Goal: Task Accomplishment & Management: Use online tool/utility

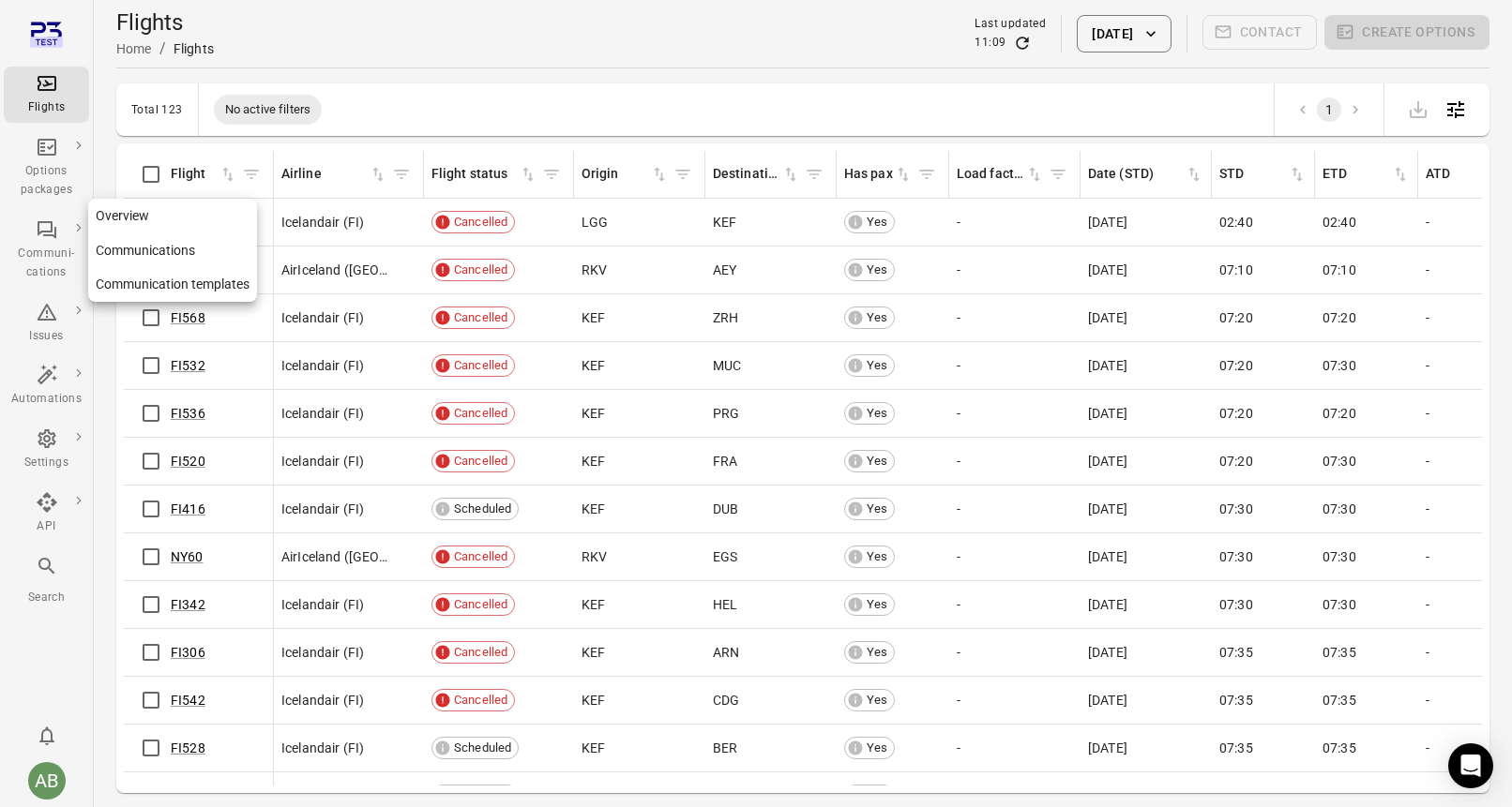
click at [128, 287] on link "Communication templates" at bounding box center [172, 284] width 169 height 35
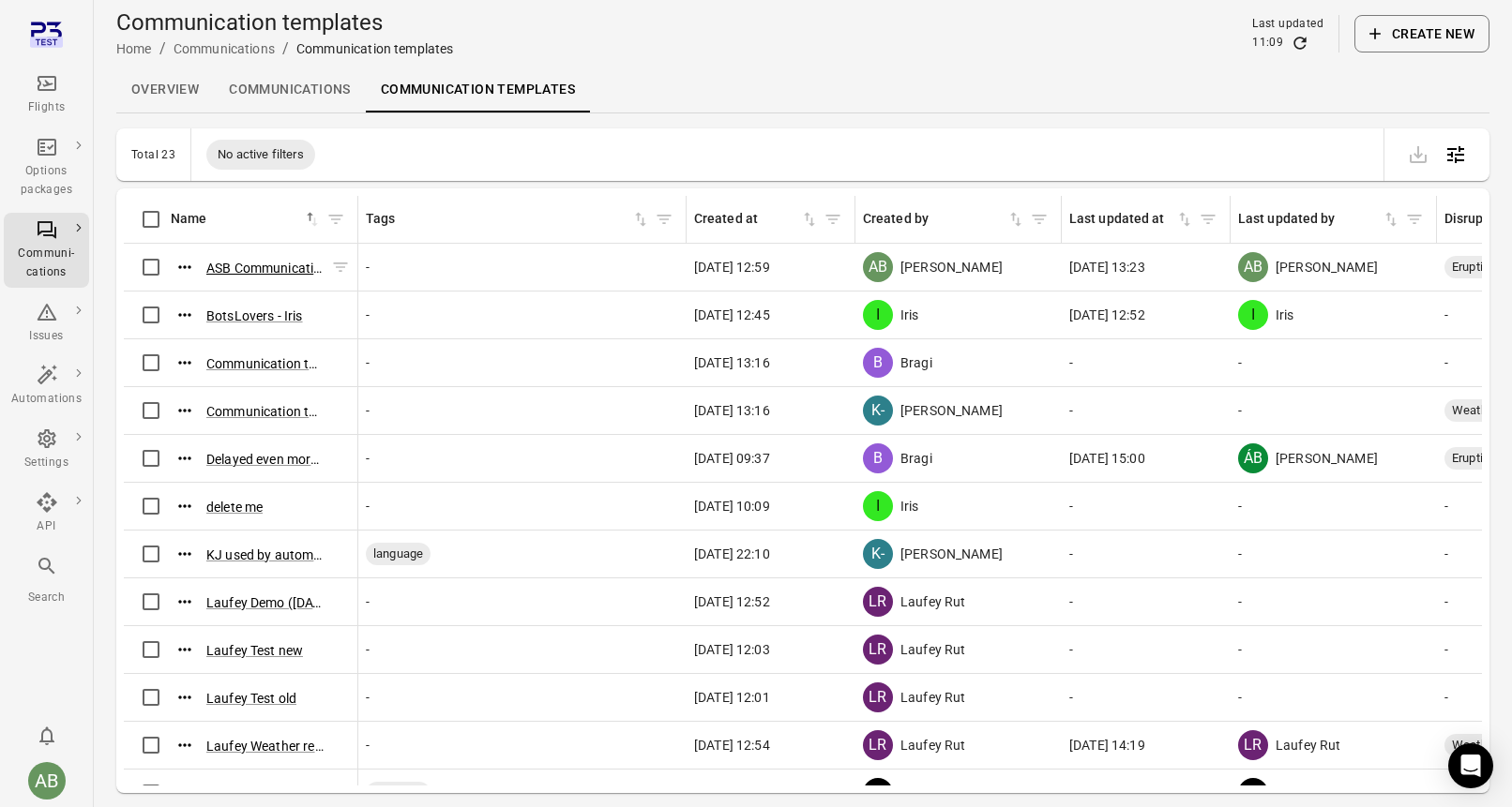
click at [274, 268] on button "ASB Communication template ([DATE] 12:58)" at bounding box center [265, 268] width 117 height 19
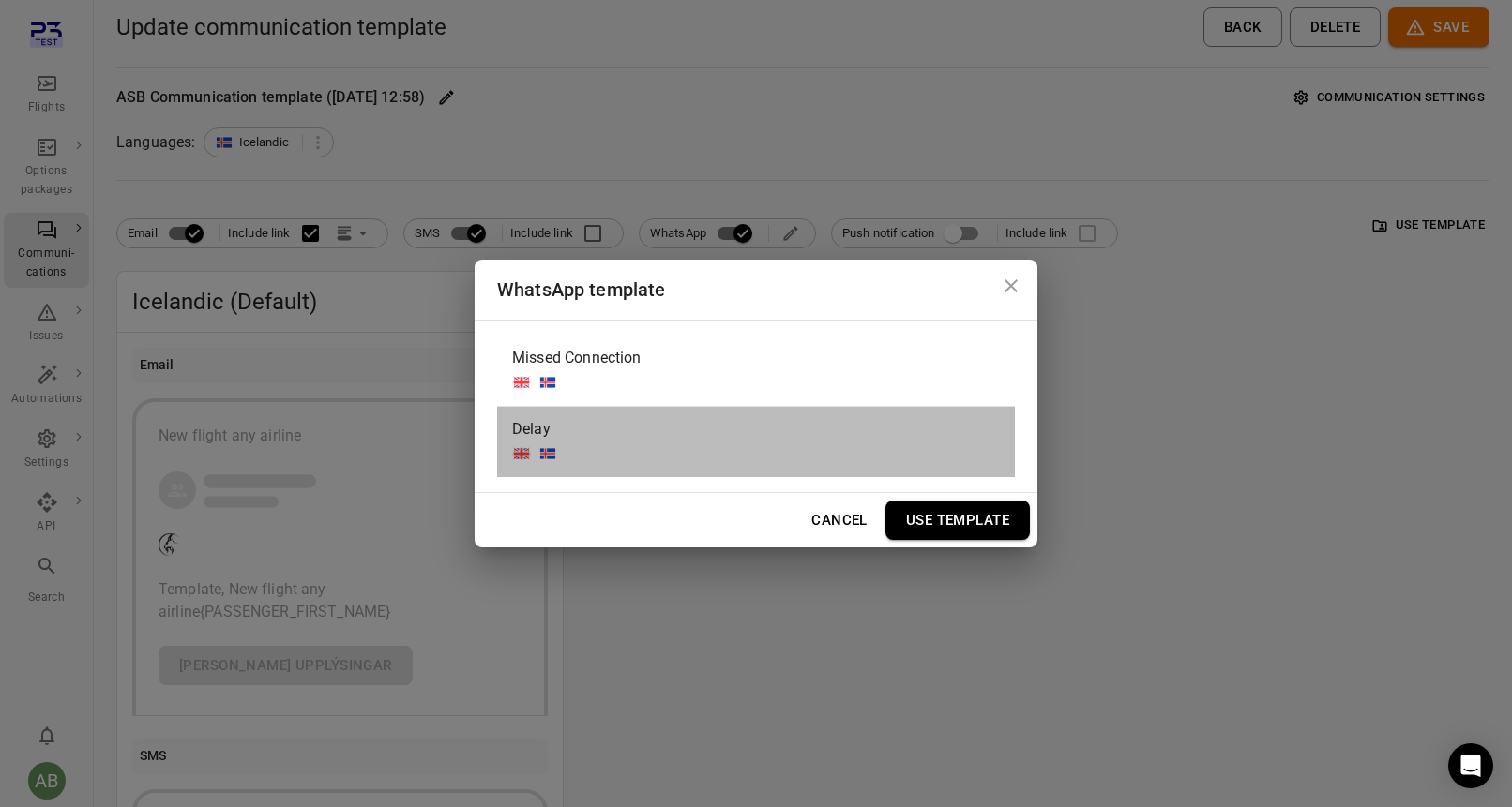
click at [739, 449] on div "Delay" at bounding box center [756, 442] width 518 height 71
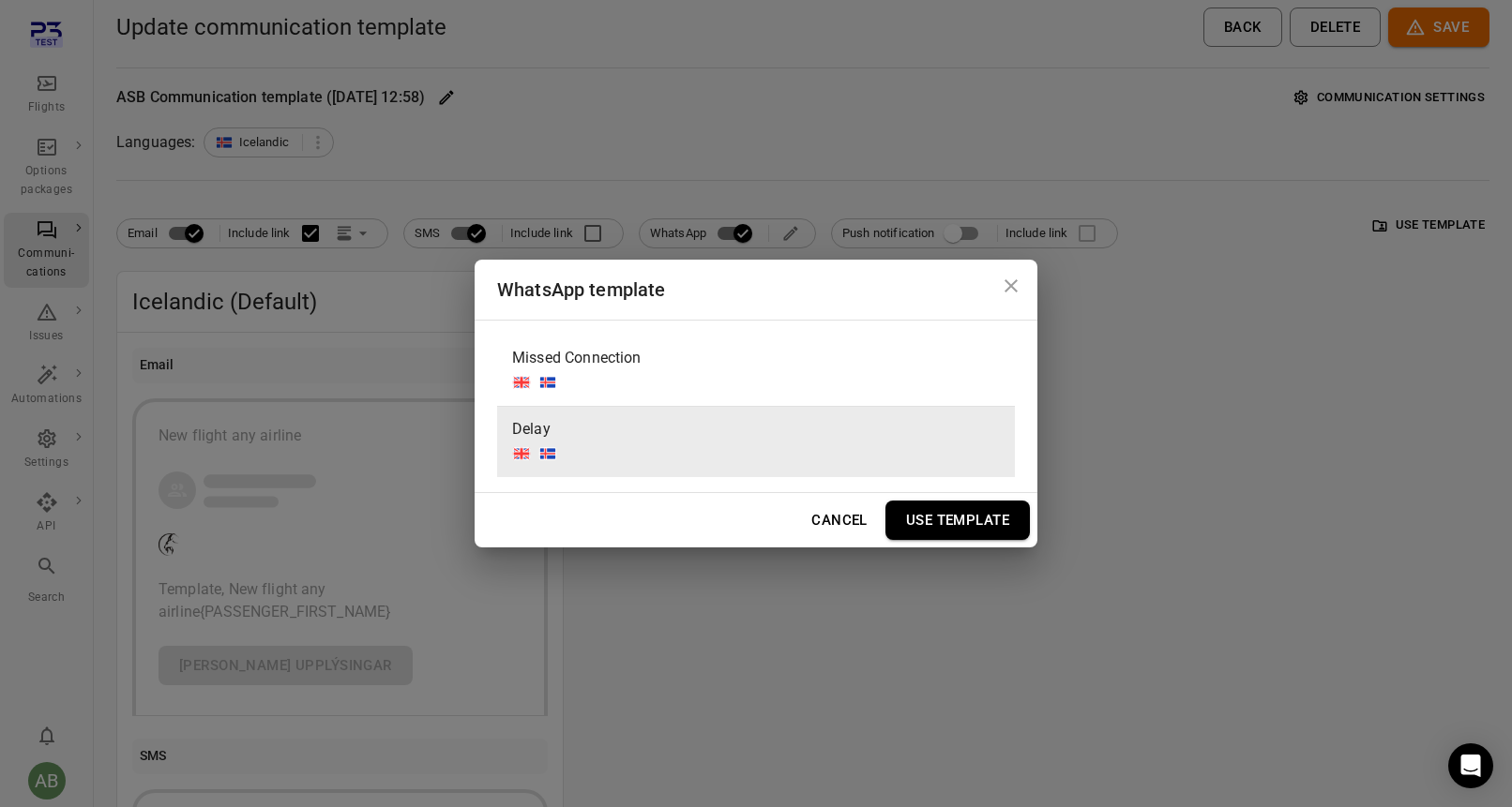
click at [923, 511] on button "Use Template" at bounding box center [958, 520] width 144 height 40
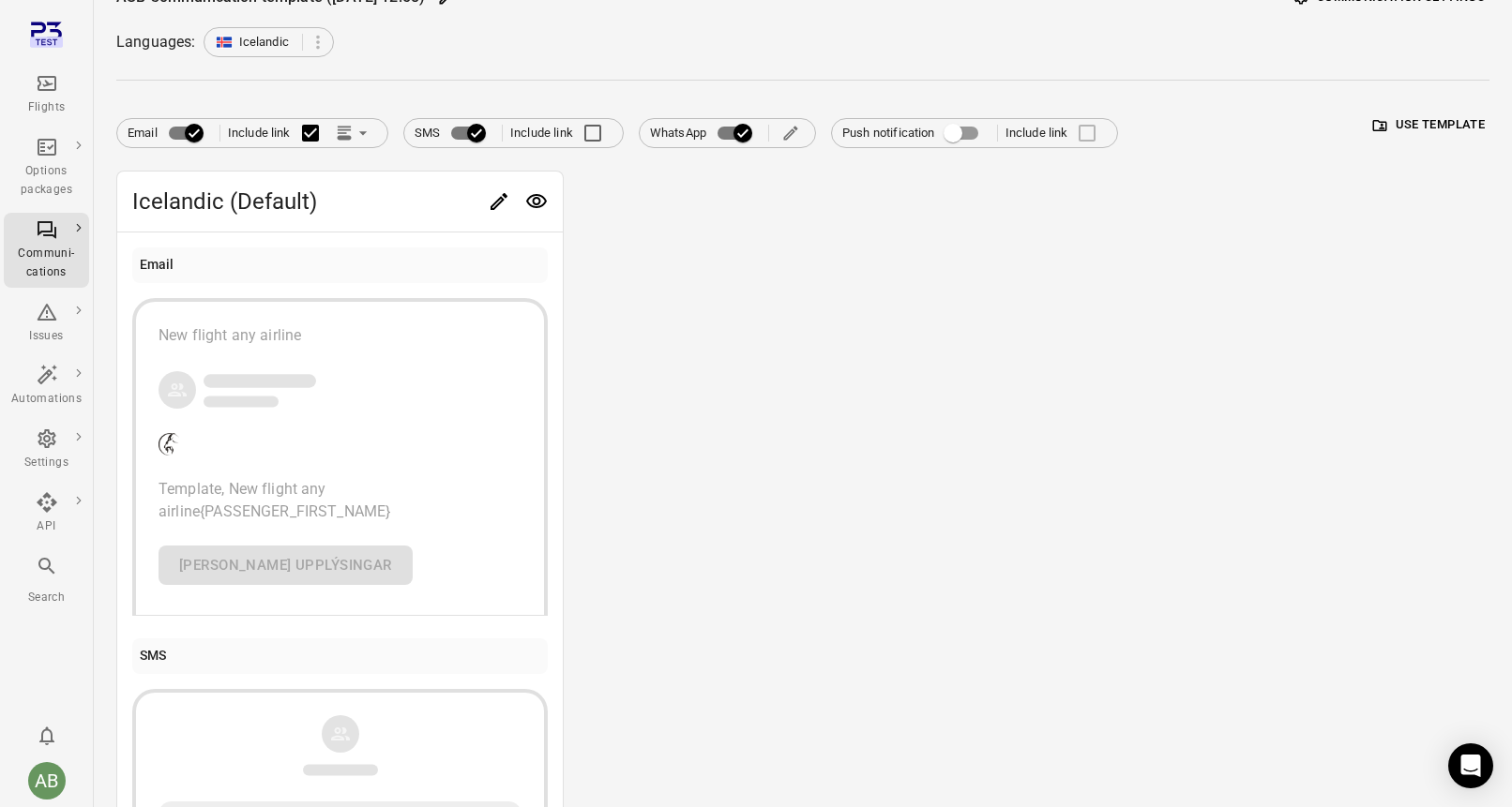
scroll to position [368, 0]
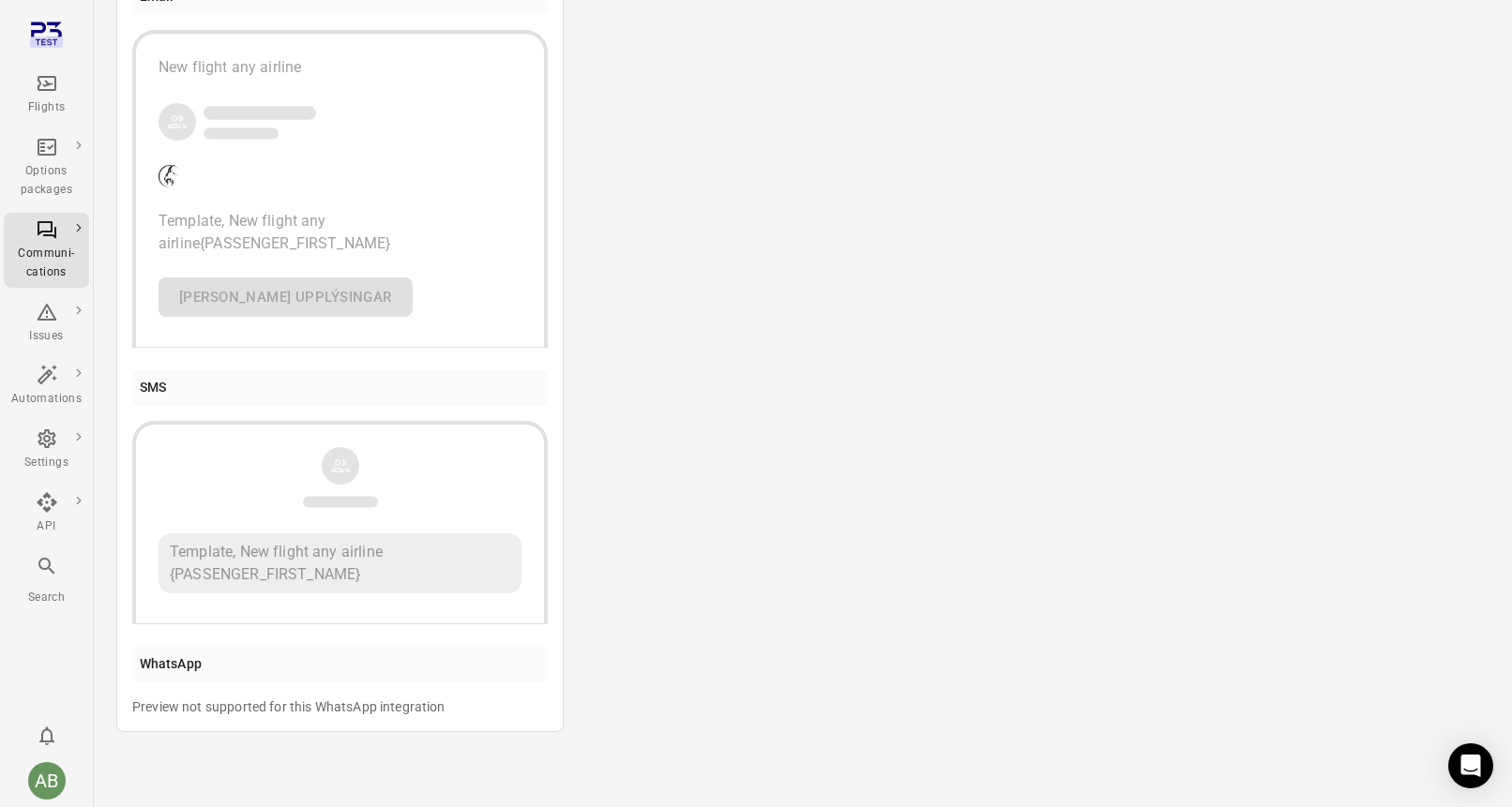
click at [497, 708] on div "Preview not supported for this WhatsApp integration" at bounding box center [340, 707] width 416 height 19
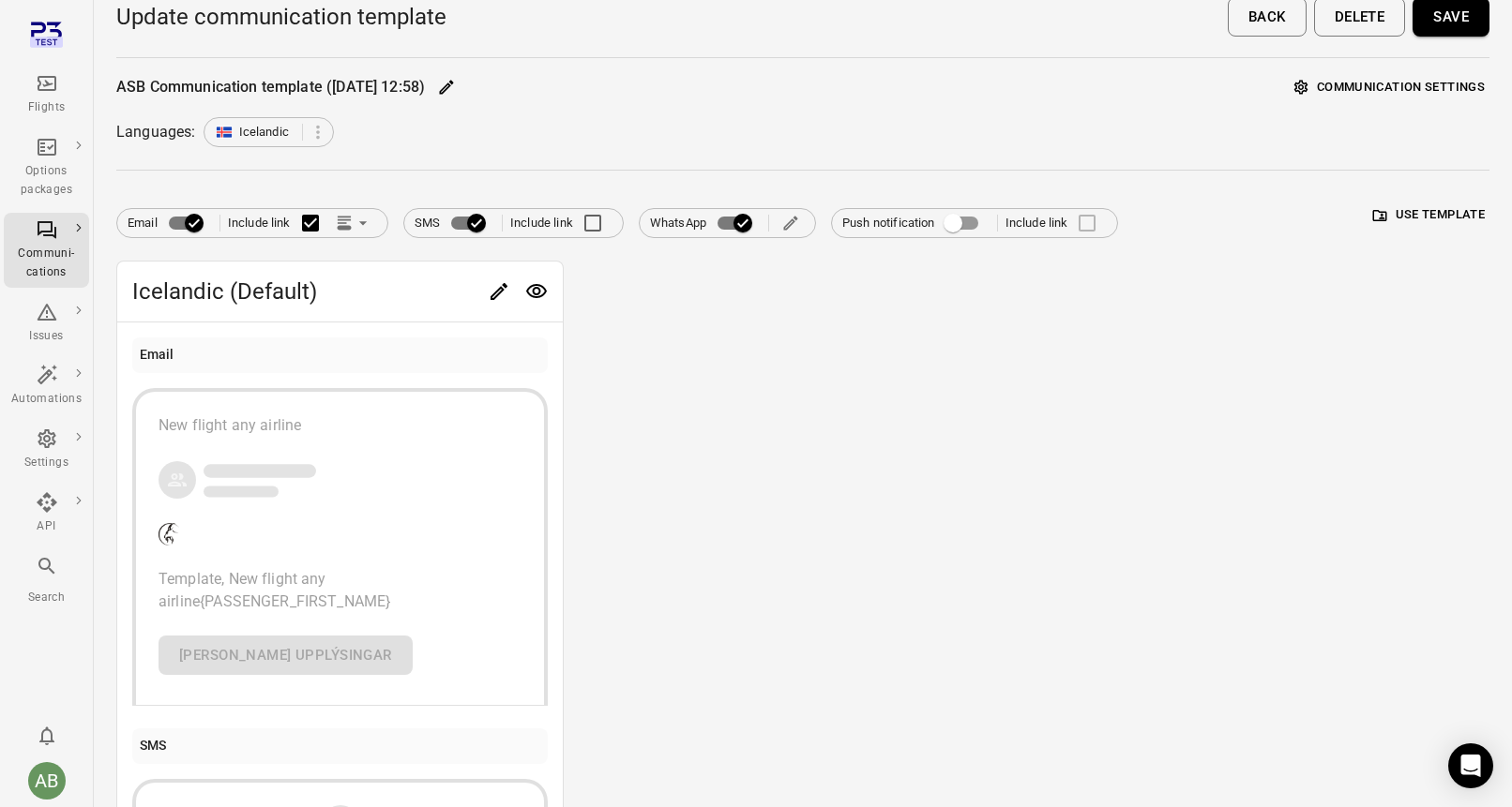
scroll to position [0, 0]
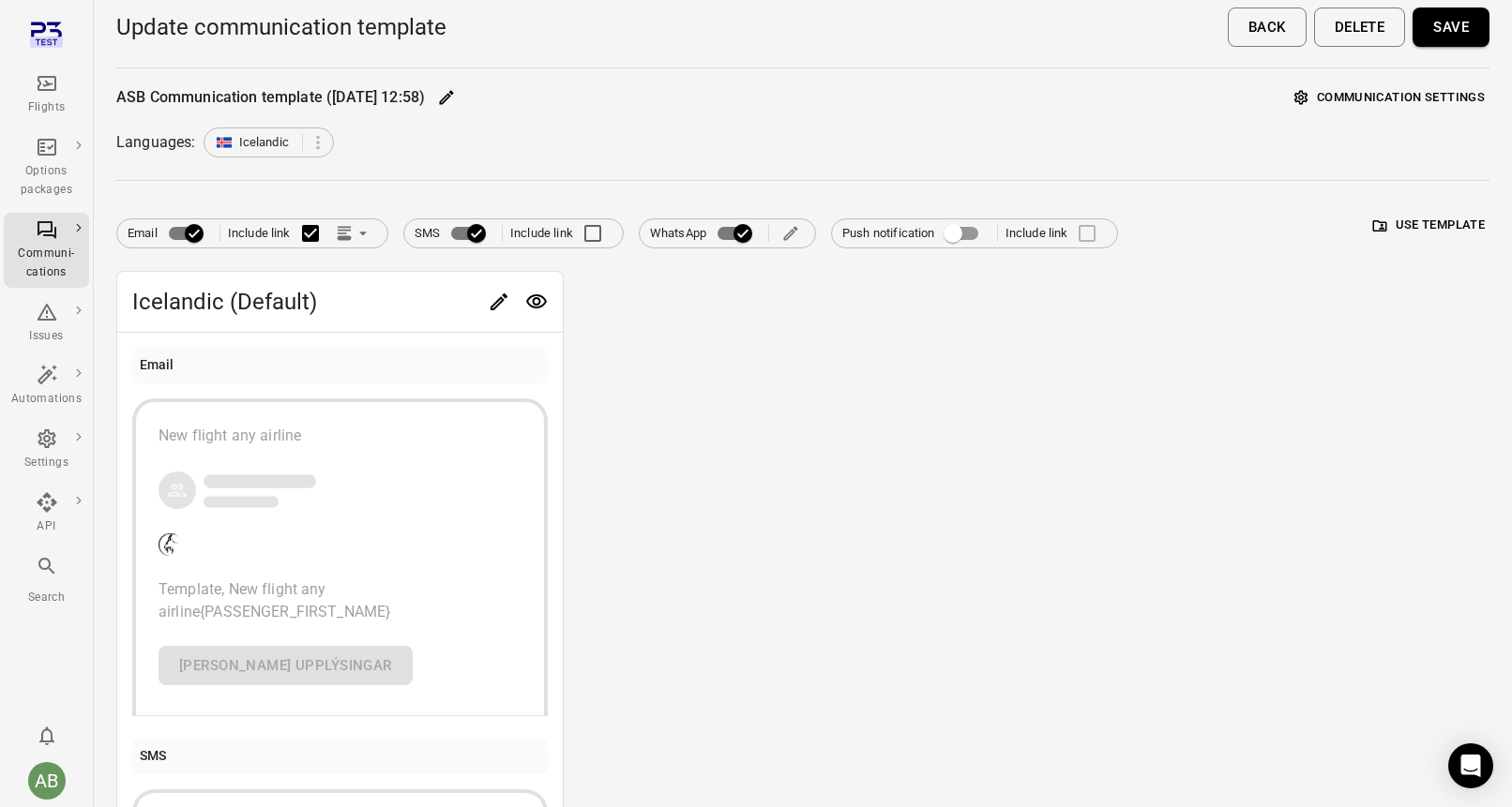
click at [495, 298] on icon "Edit" at bounding box center [500, 302] width 23 height 23
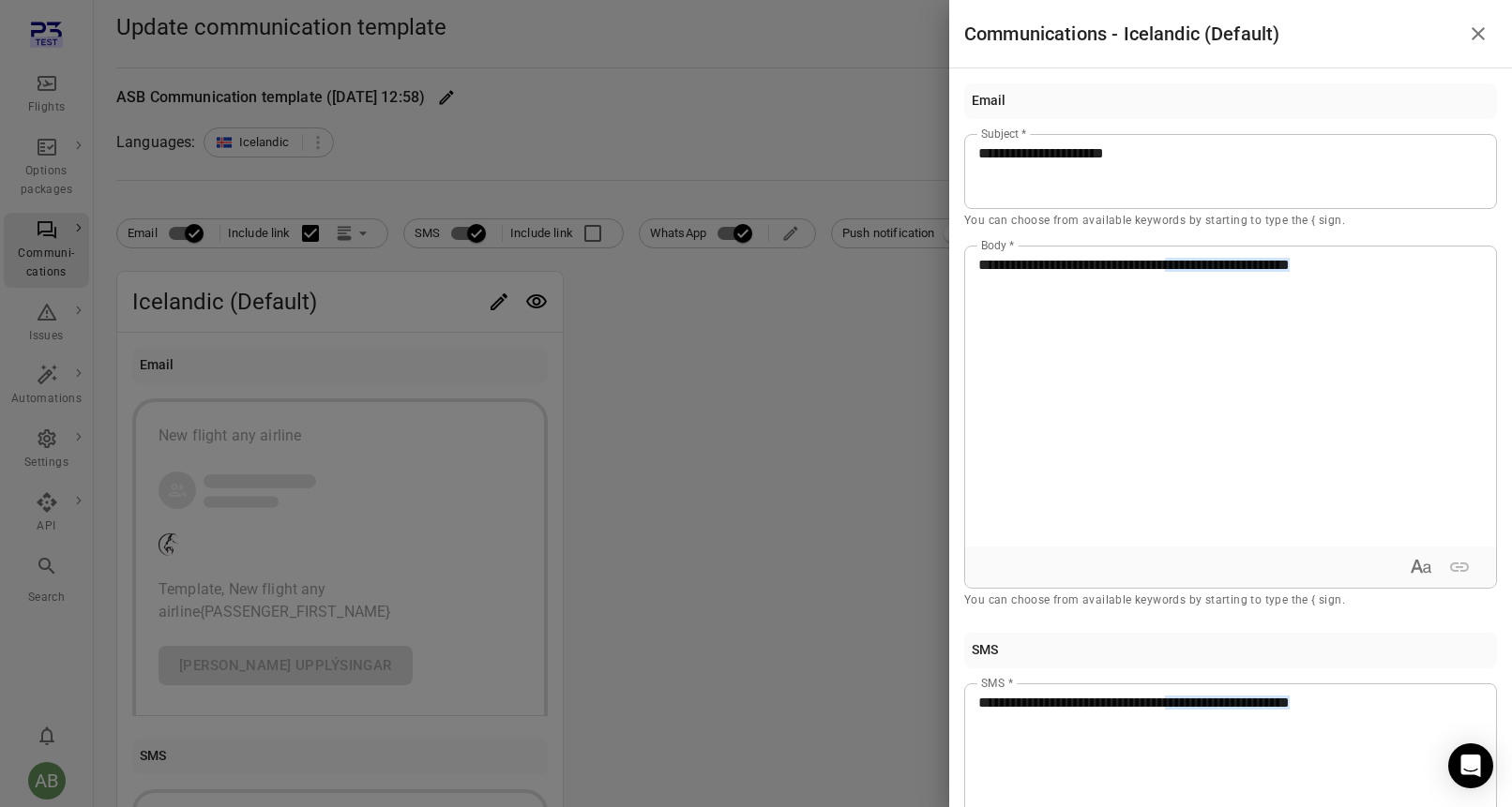
scroll to position [367, 0]
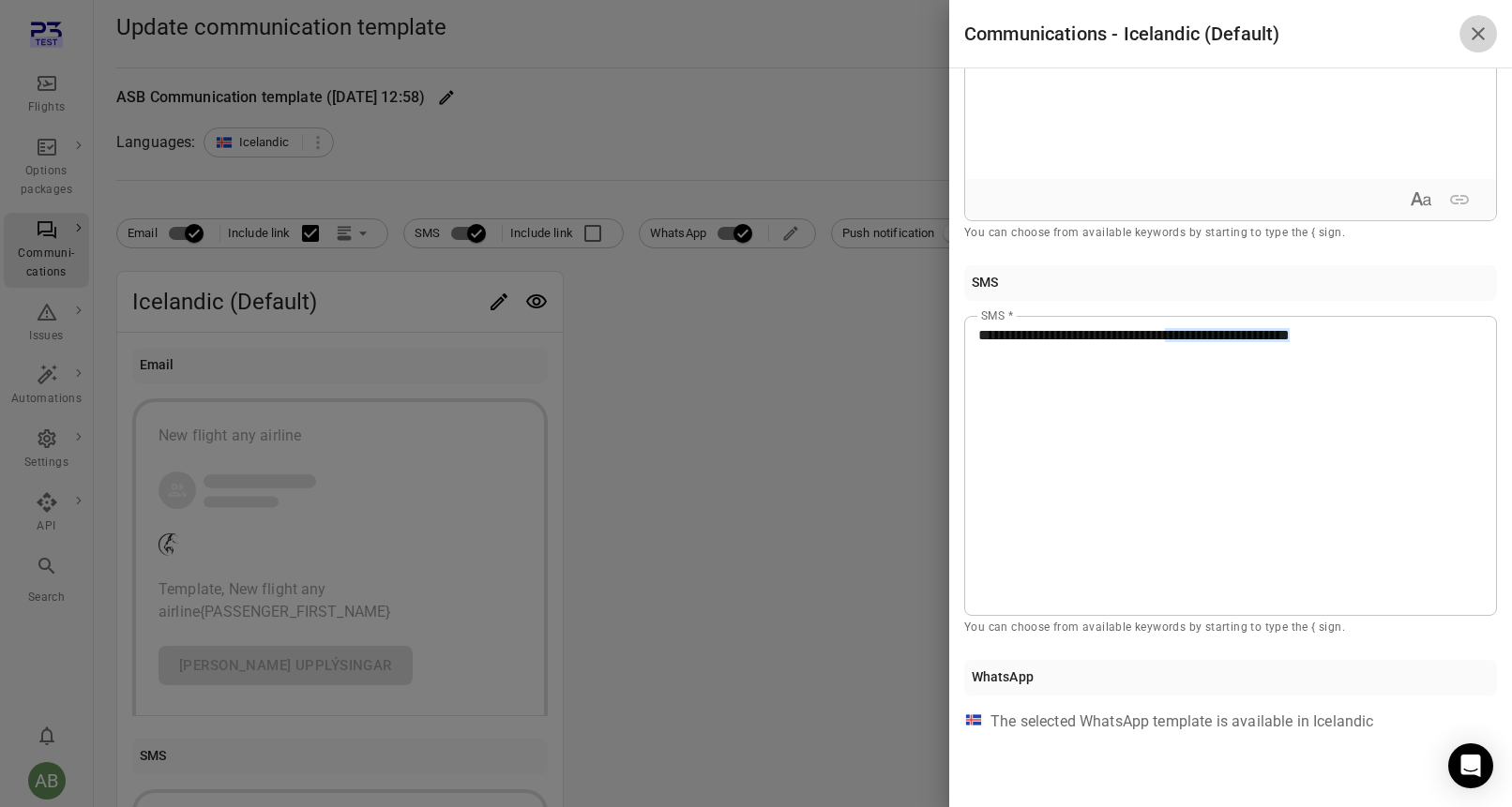
click at [1480, 38] on icon "Close drawer" at bounding box center [1479, 34] width 23 height 23
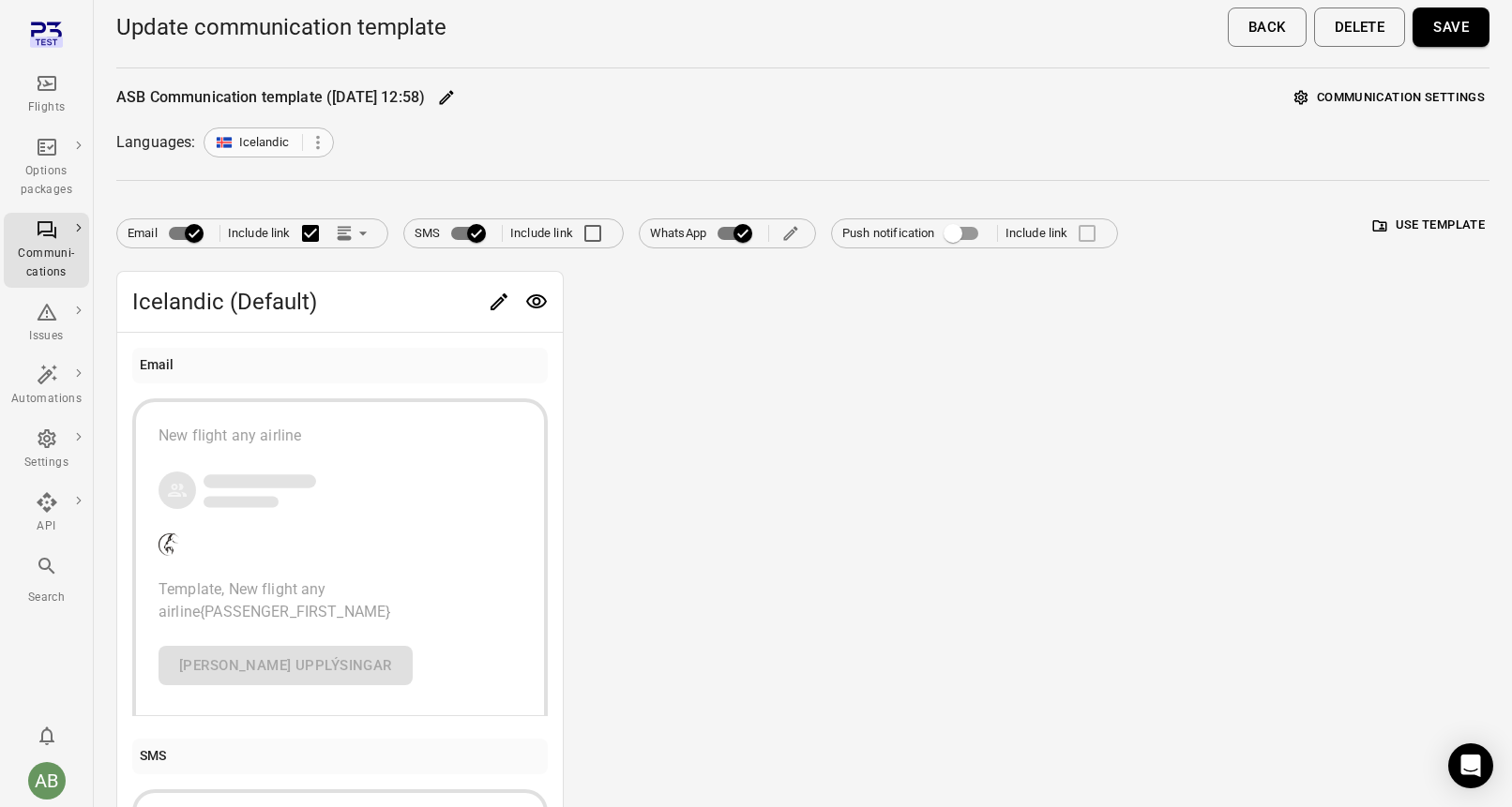
click at [326, 143] on icon at bounding box center [318, 143] width 21 height 21
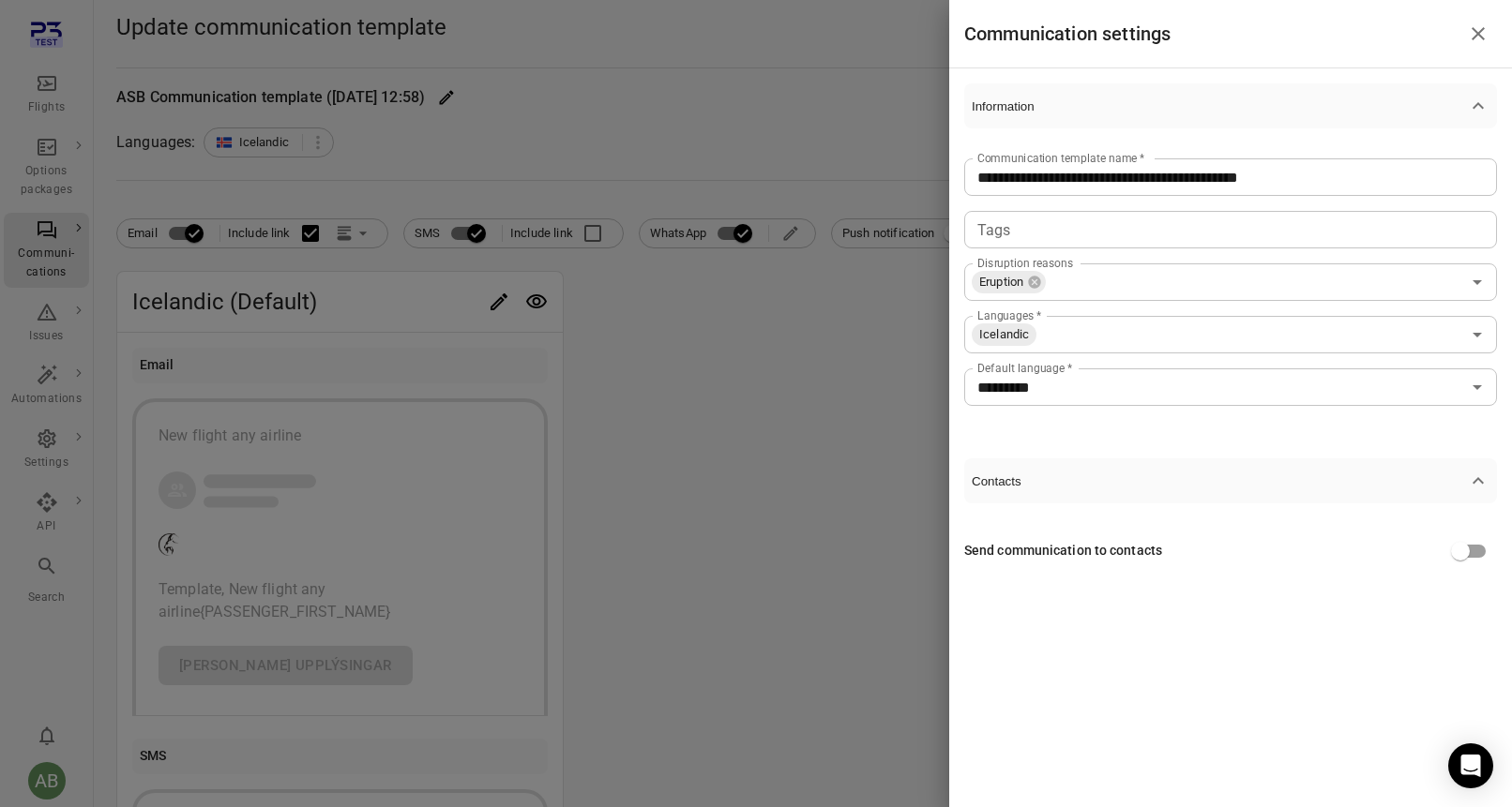
click at [1485, 32] on icon "Close drawer" at bounding box center [1479, 34] width 23 height 23
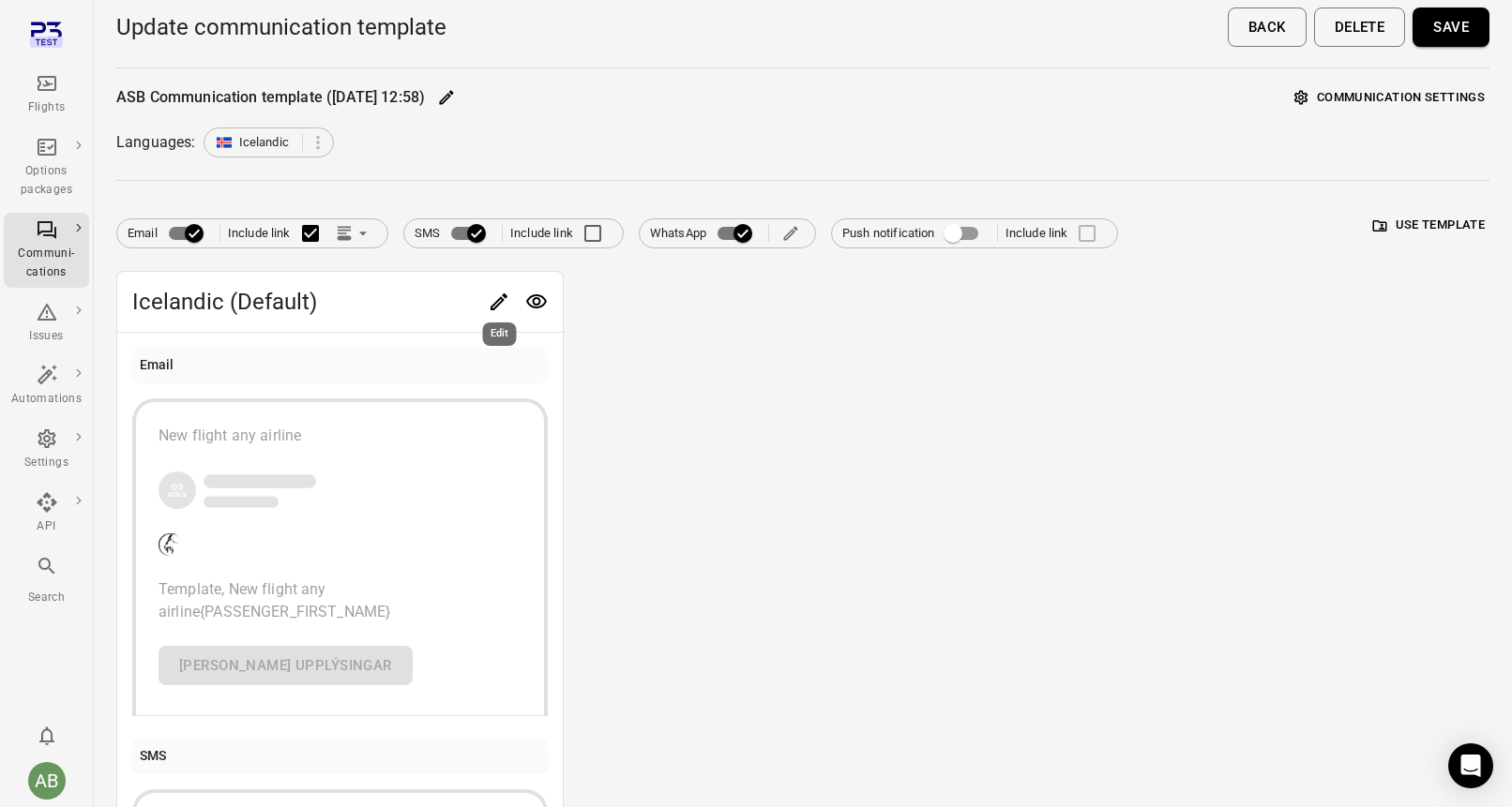
click at [500, 300] on icon "Edit" at bounding box center [500, 302] width 17 height 17
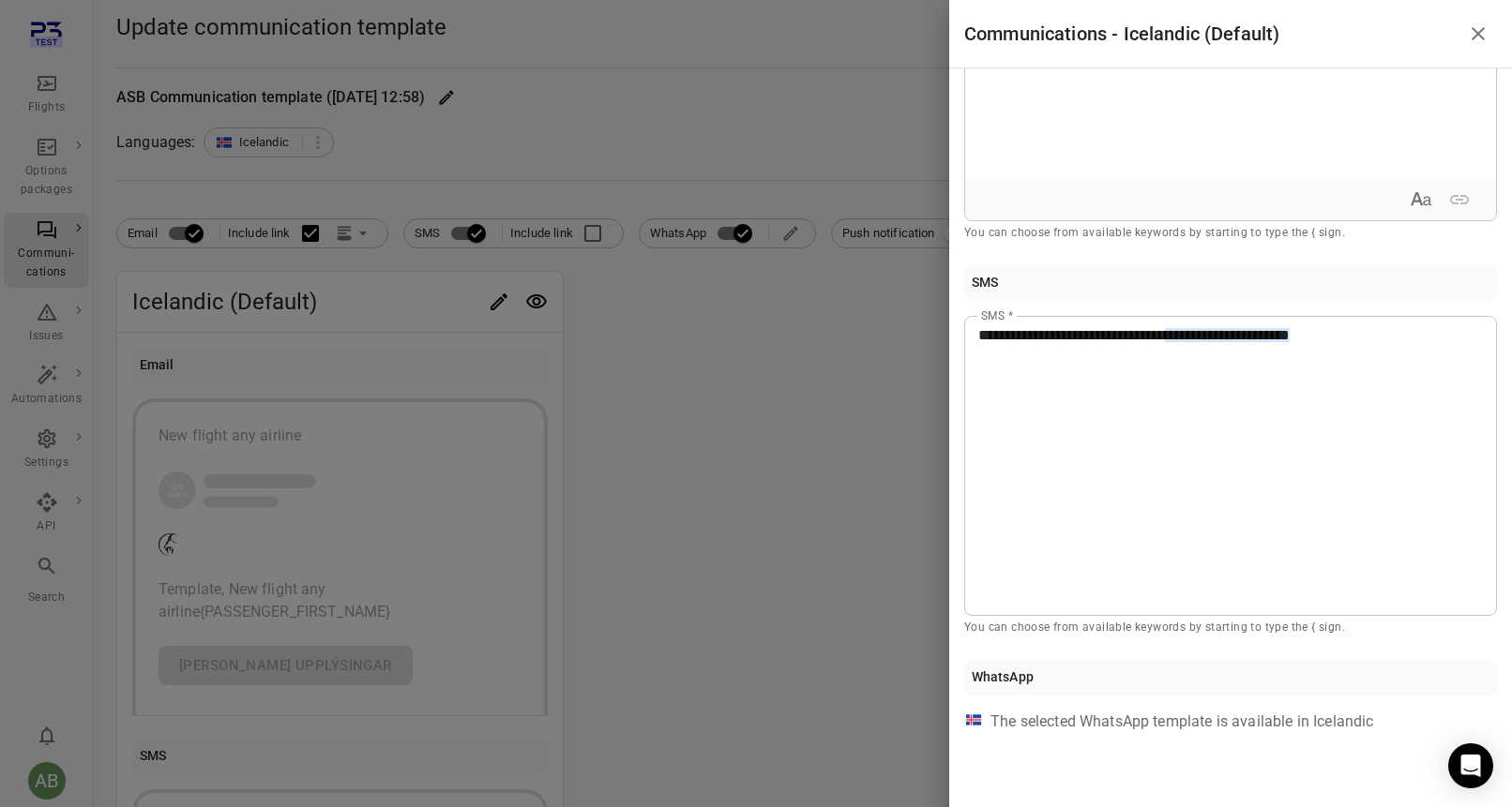
click at [1483, 37] on icon "Close drawer" at bounding box center [1479, 34] width 13 height 13
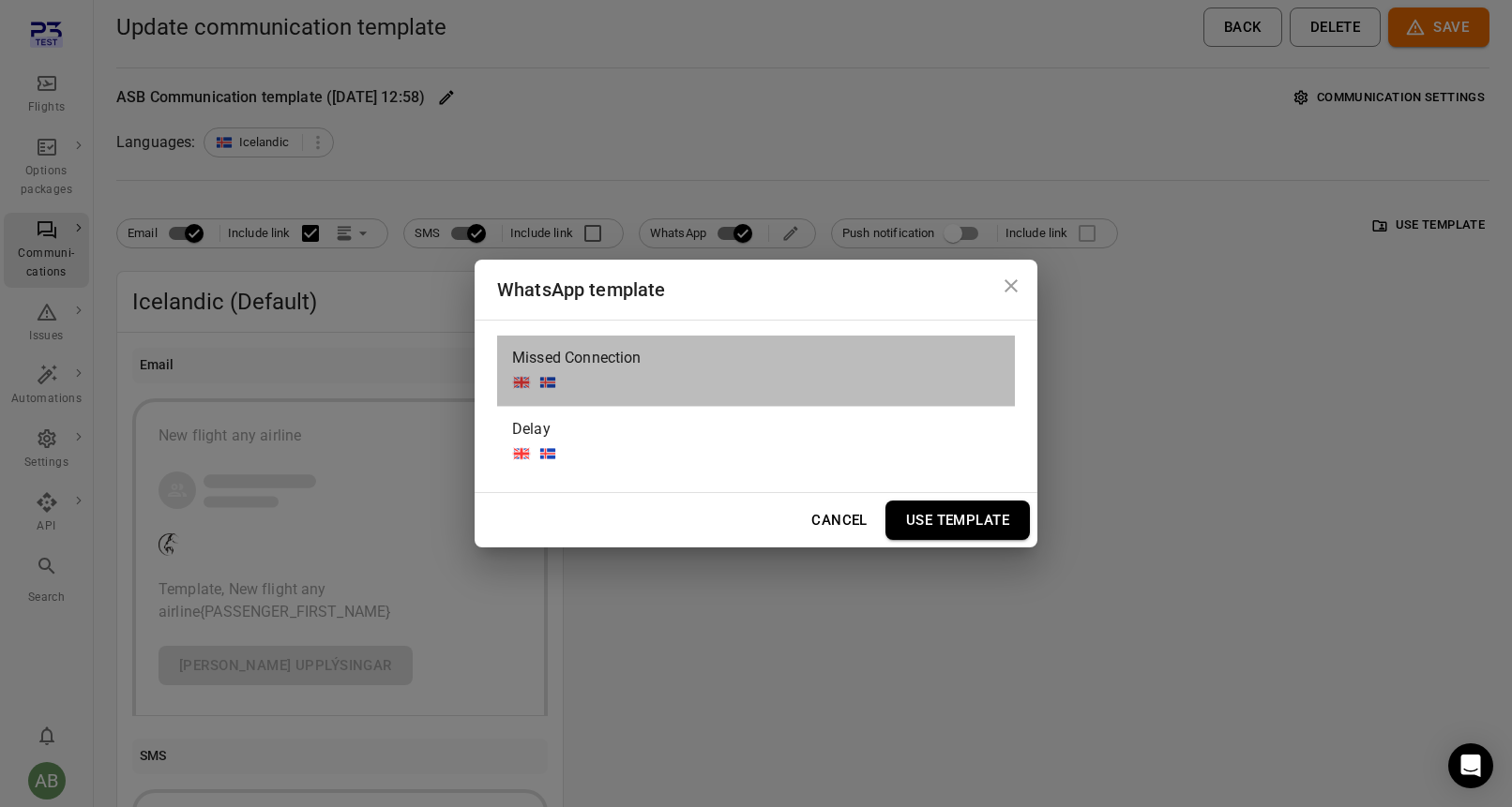
click at [650, 377] on div "Missed Connection" at bounding box center [756, 371] width 518 height 71
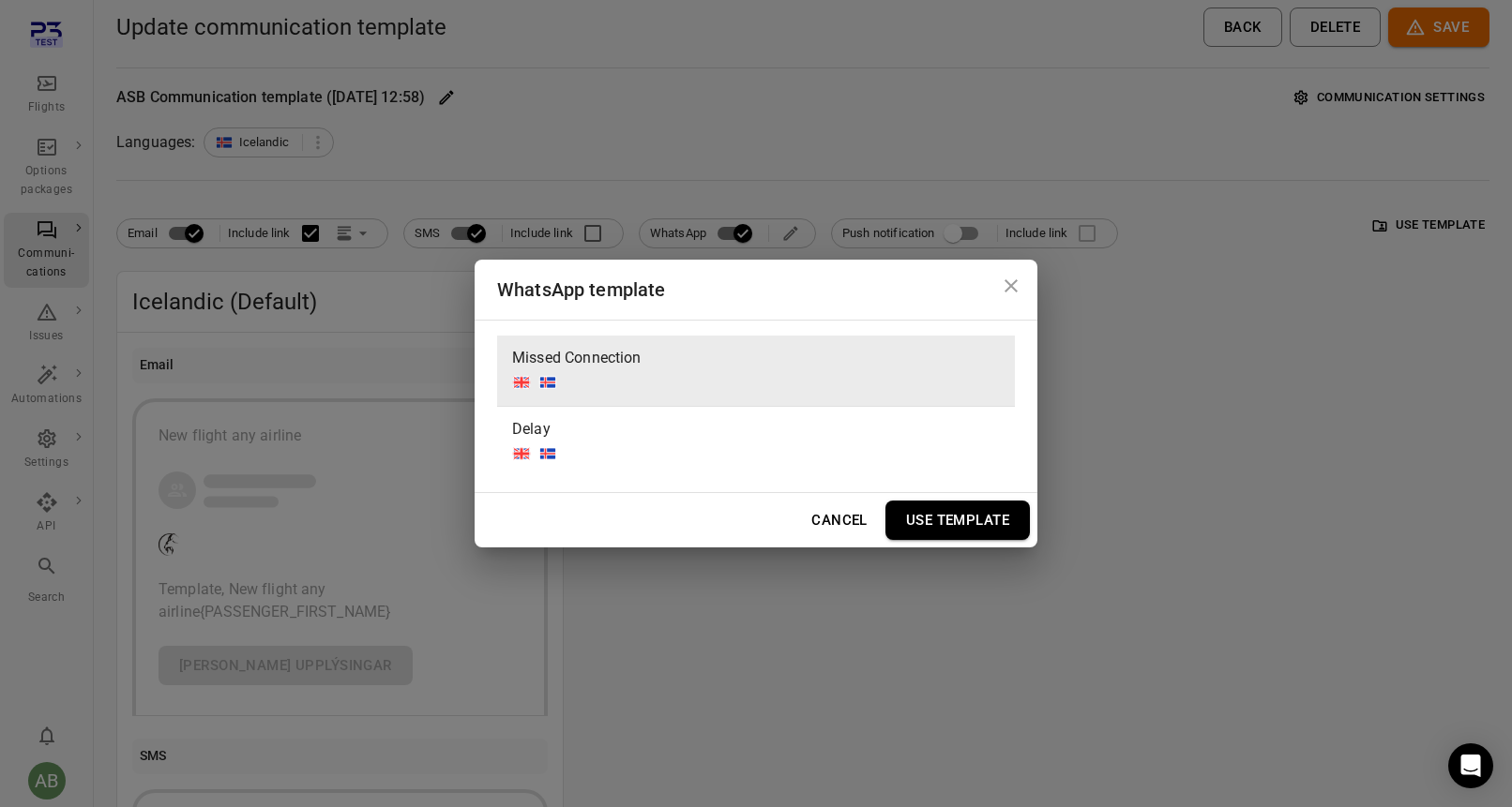
click at [936, 526] on button "Use Template" at bounding box center [958, 520] width 144 height 40
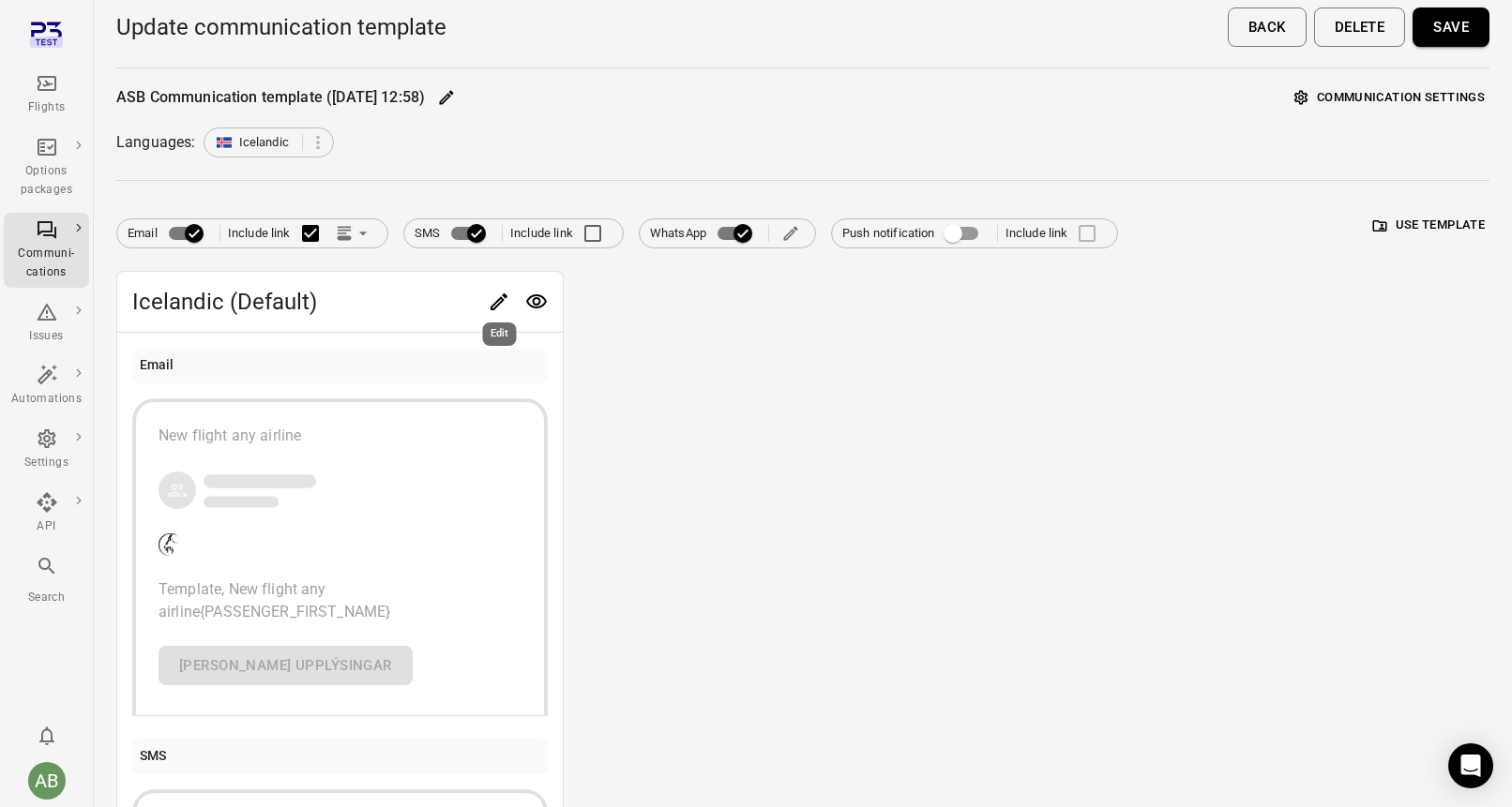
click at [497, 299] on icon "Edit" at bounding box center [500, 302] width 23 height 23
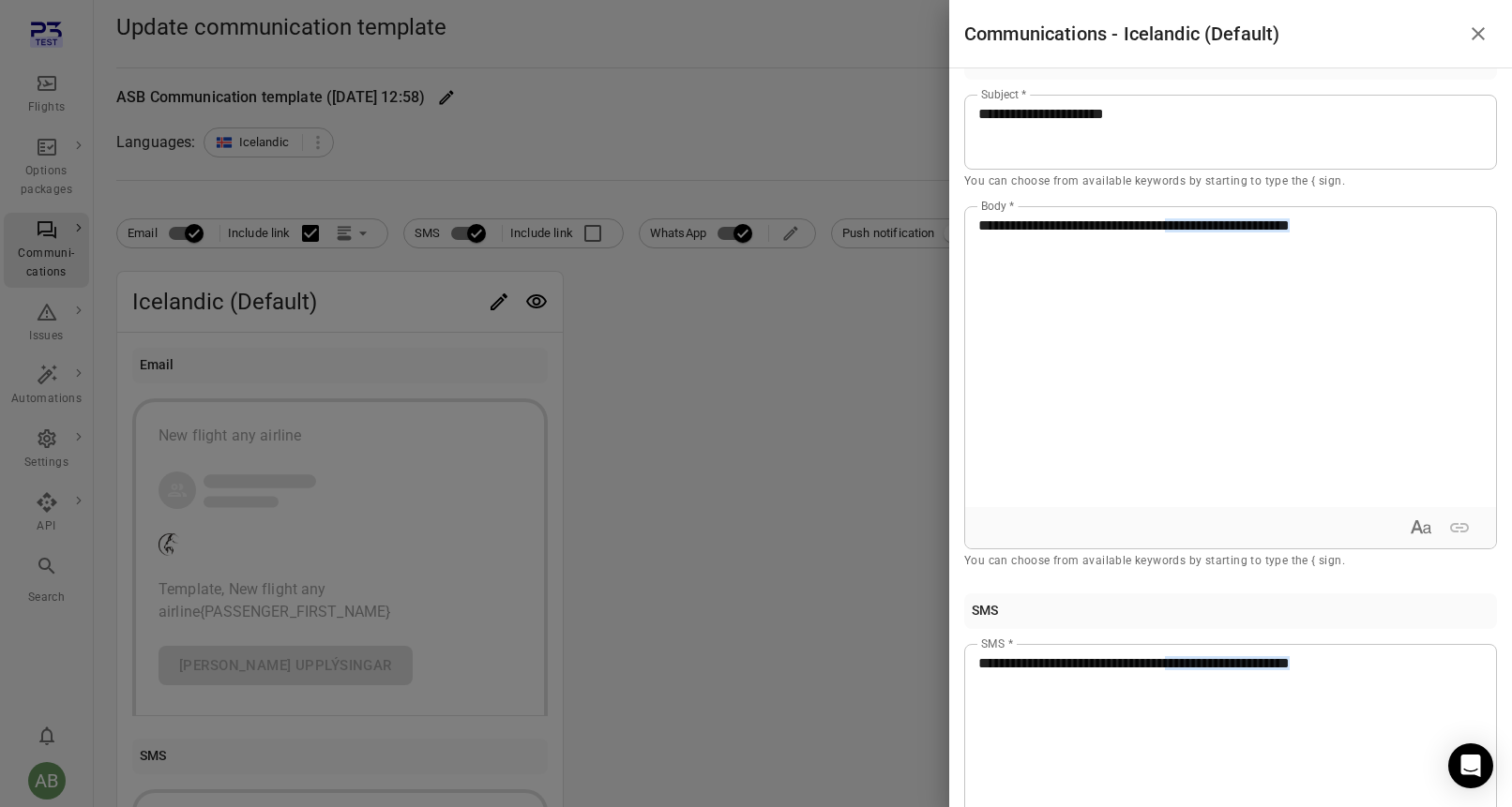
scroll to position [0, 0]
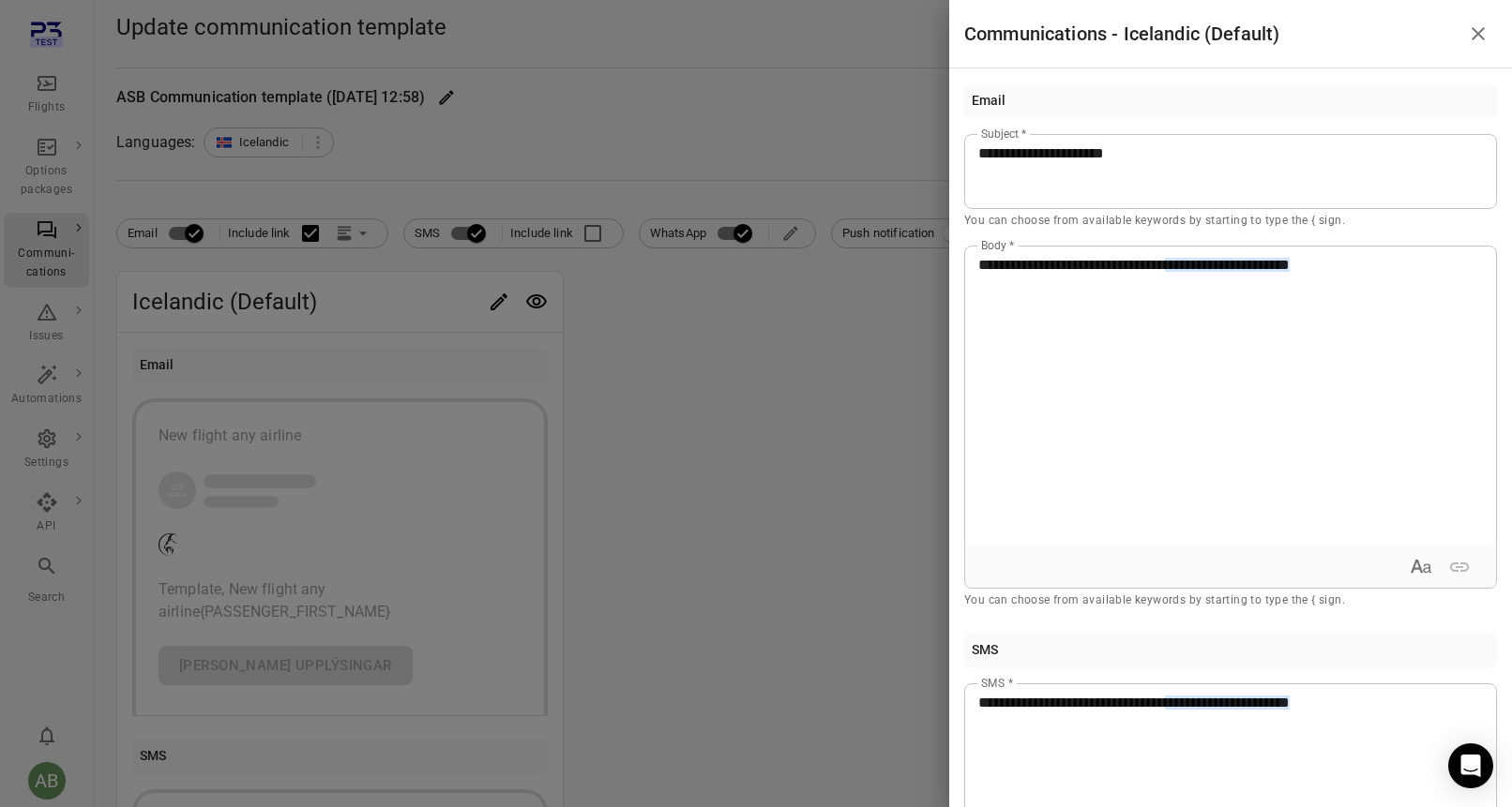
click at [1483, 31] on icon "Close drawer" at bounding box center [1479, 34] width 23 height 23
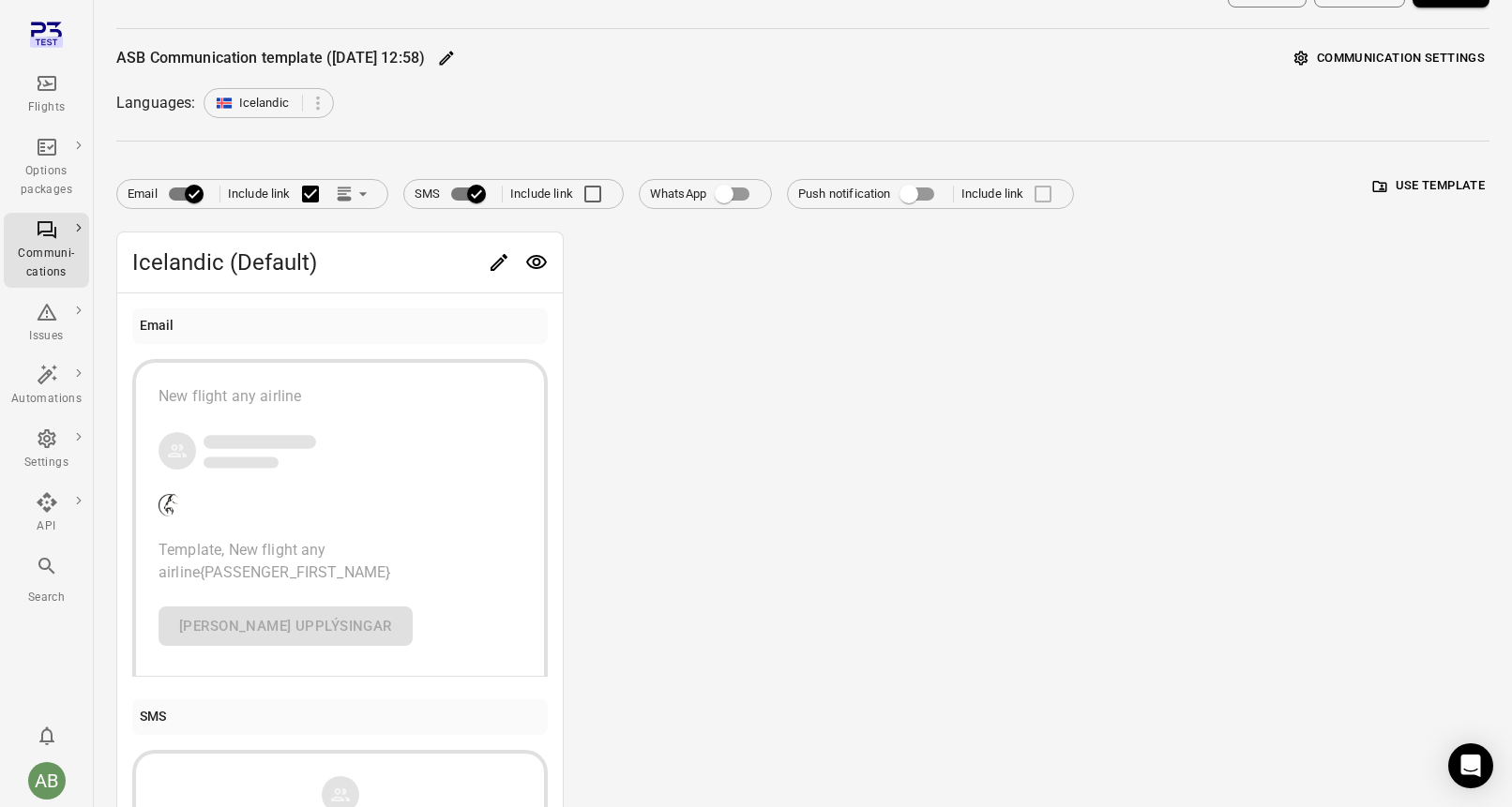
scroll to position [277, 0]
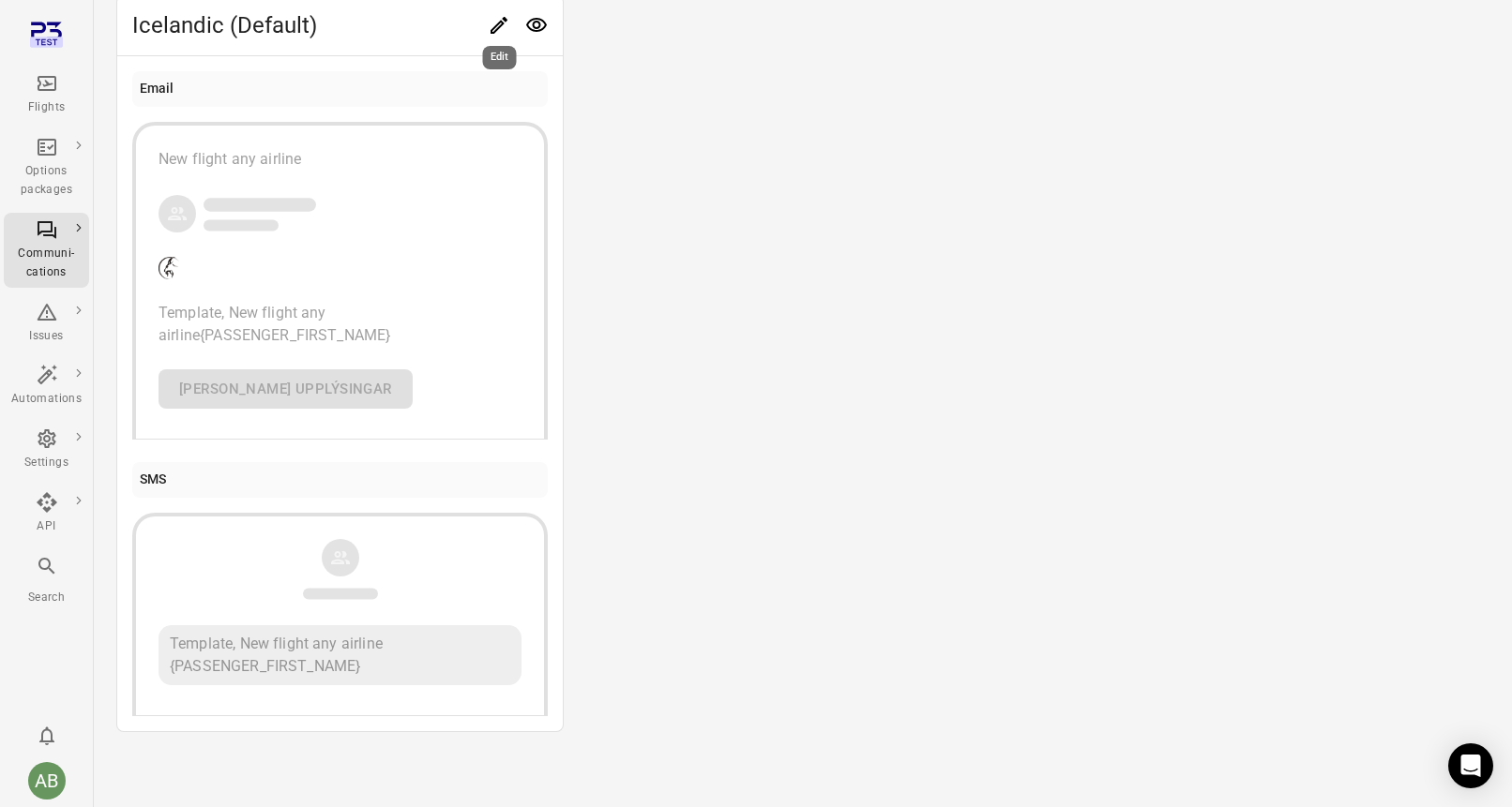
click at [498, 24] on icon "Edit" at bounding box center [500, 25] width 17 height 17
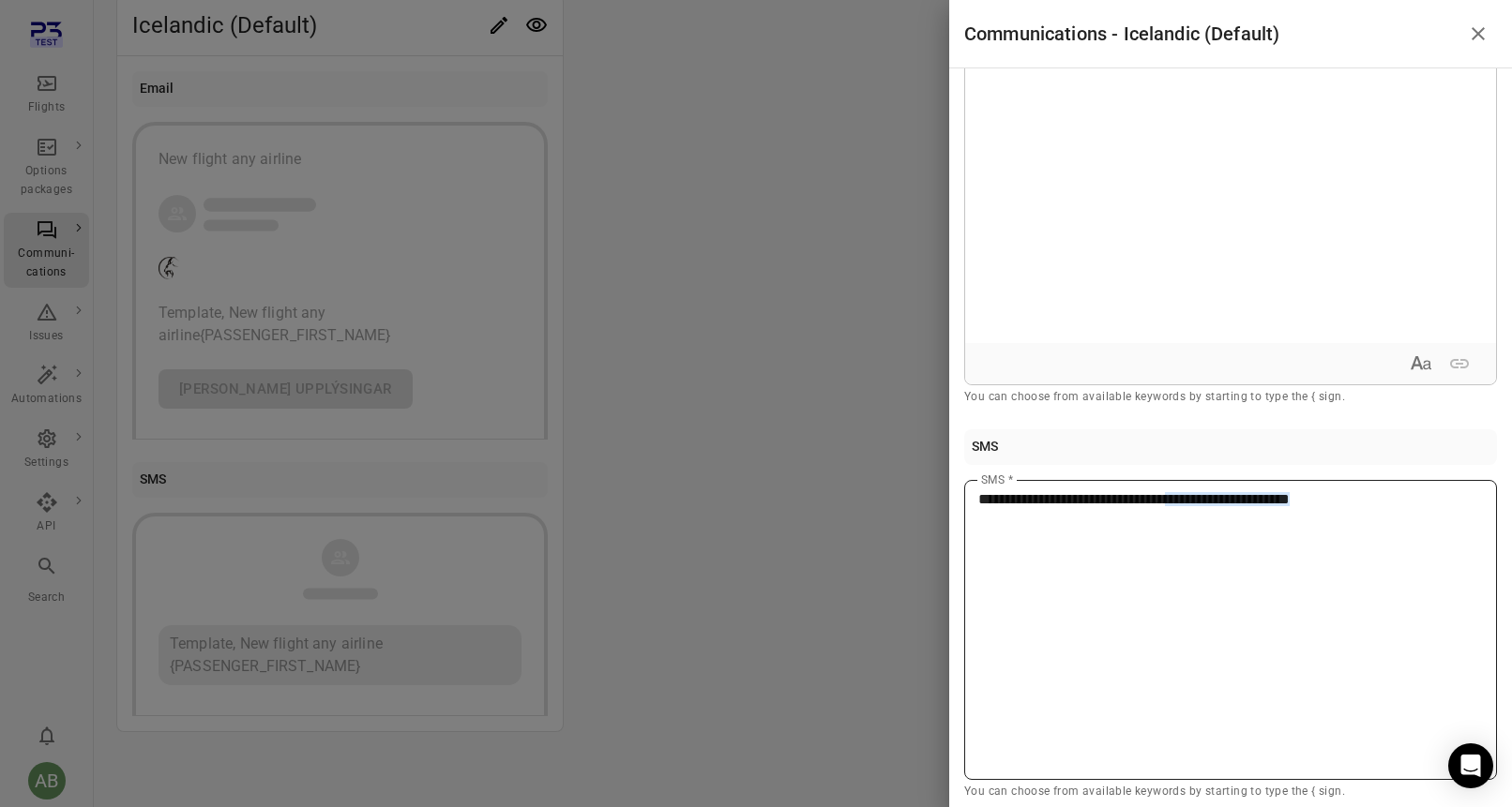
scroll to position [0, 0]
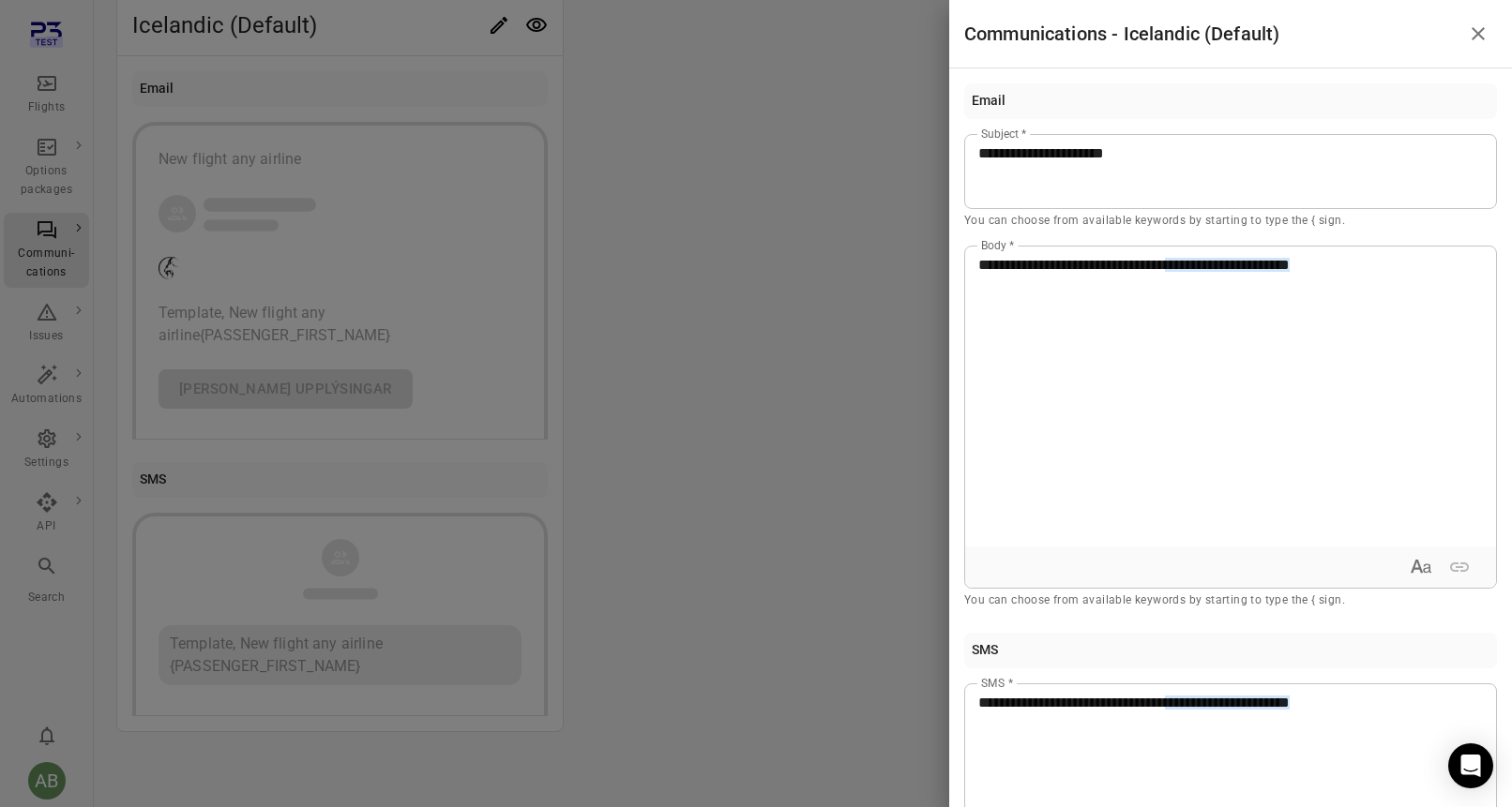
click at [1475, 36] on icon "Close drawer" at bounding box center [1479, 34] width 13 height 13
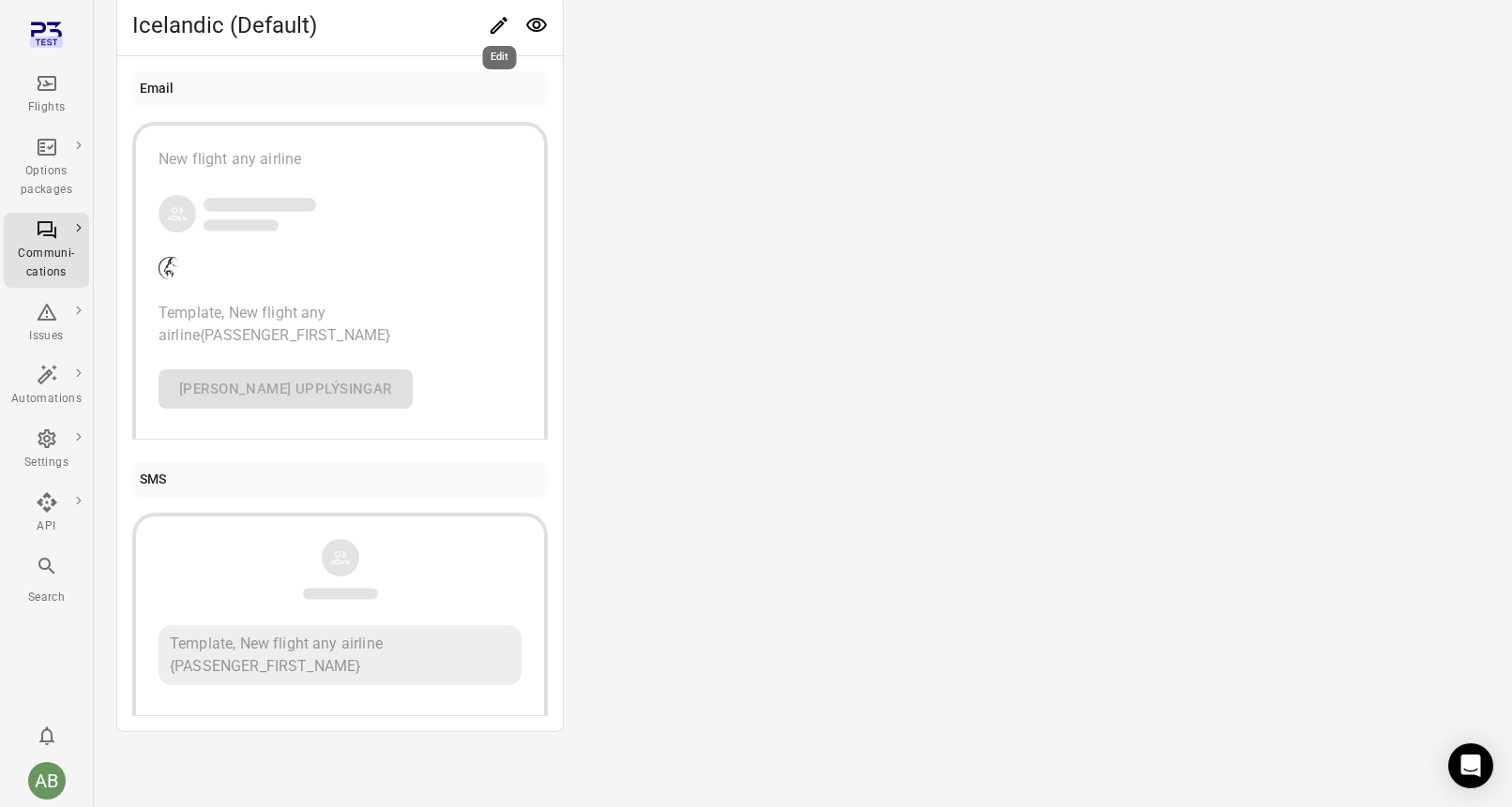
click at [497, 29] on icon "Edit" at bounding box center [500, 25] width 17 height 17
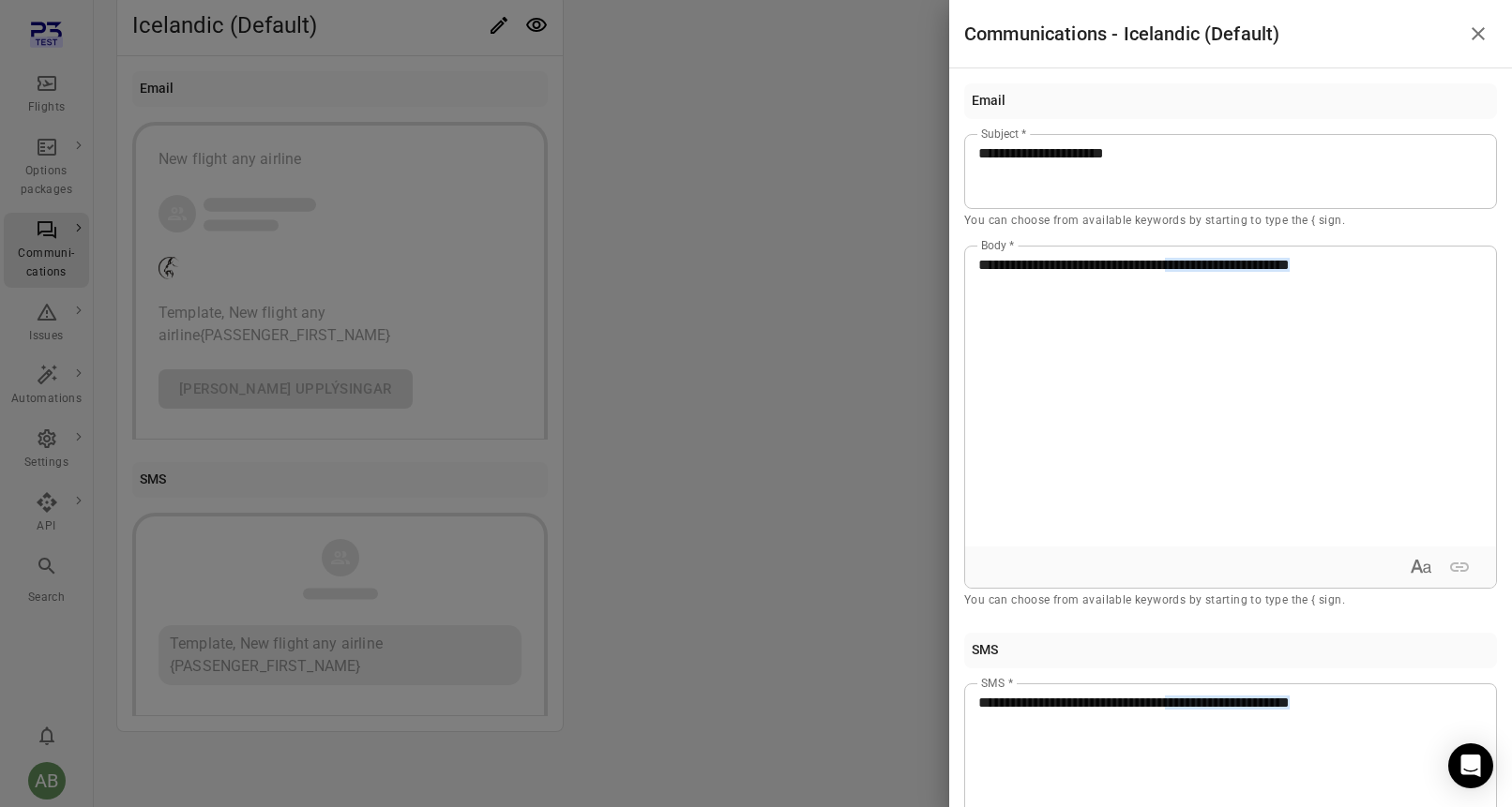
scroll to position [272, 0]
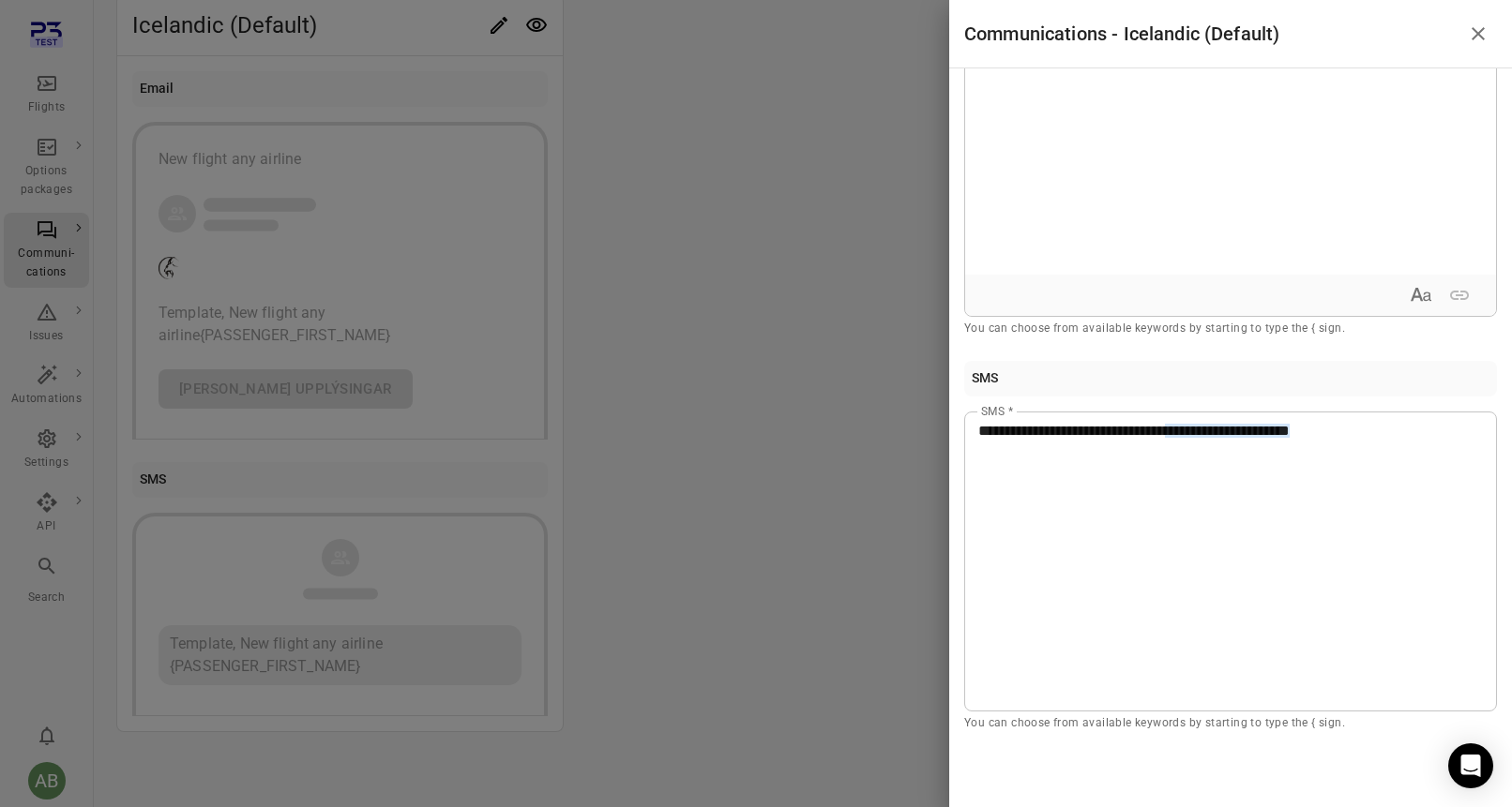
click at [1479, 35] on icon "Close drawer" at bounding box center [1479, 34] width 23 height 23
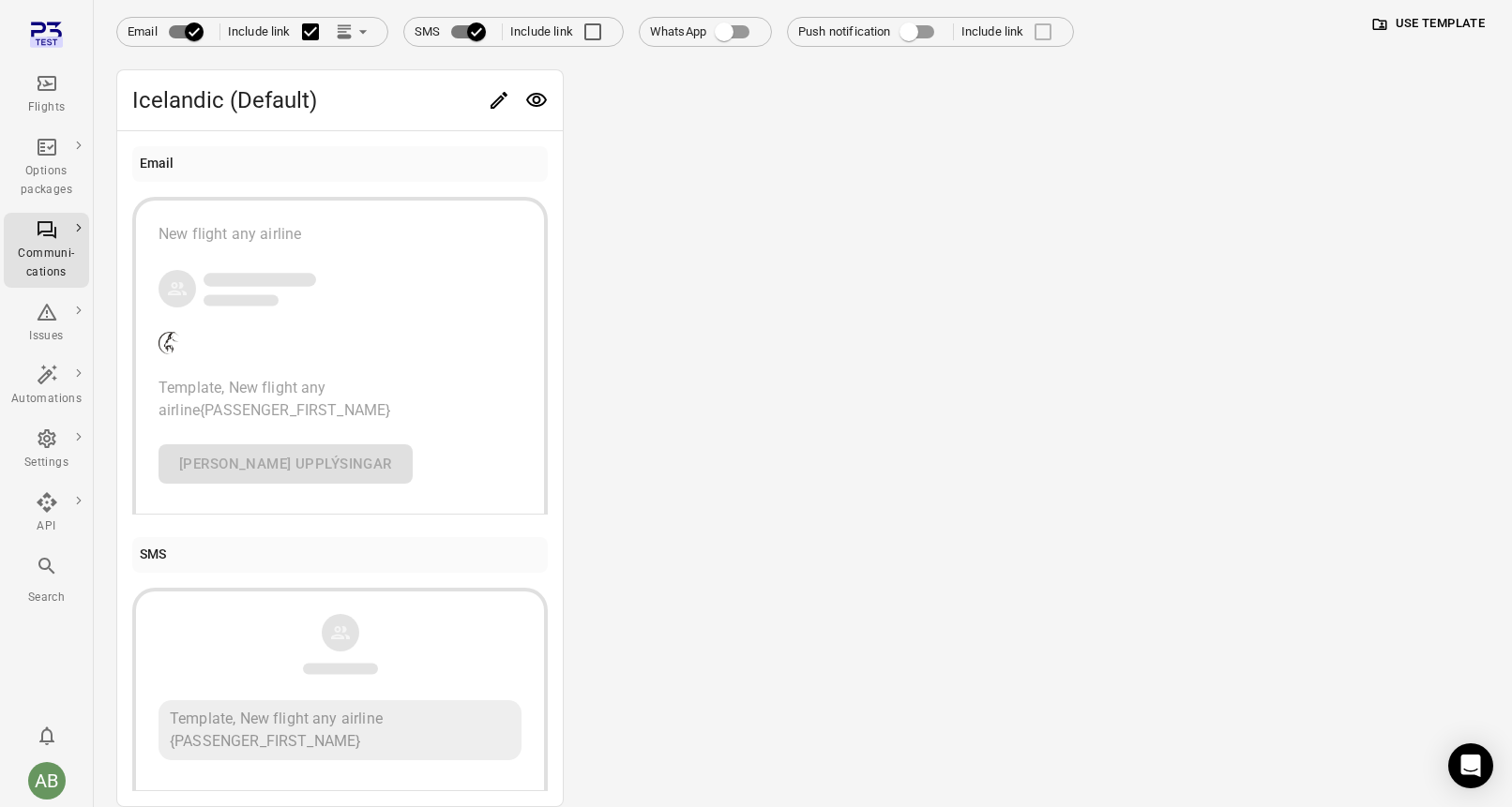
scroll to position [0, 0]
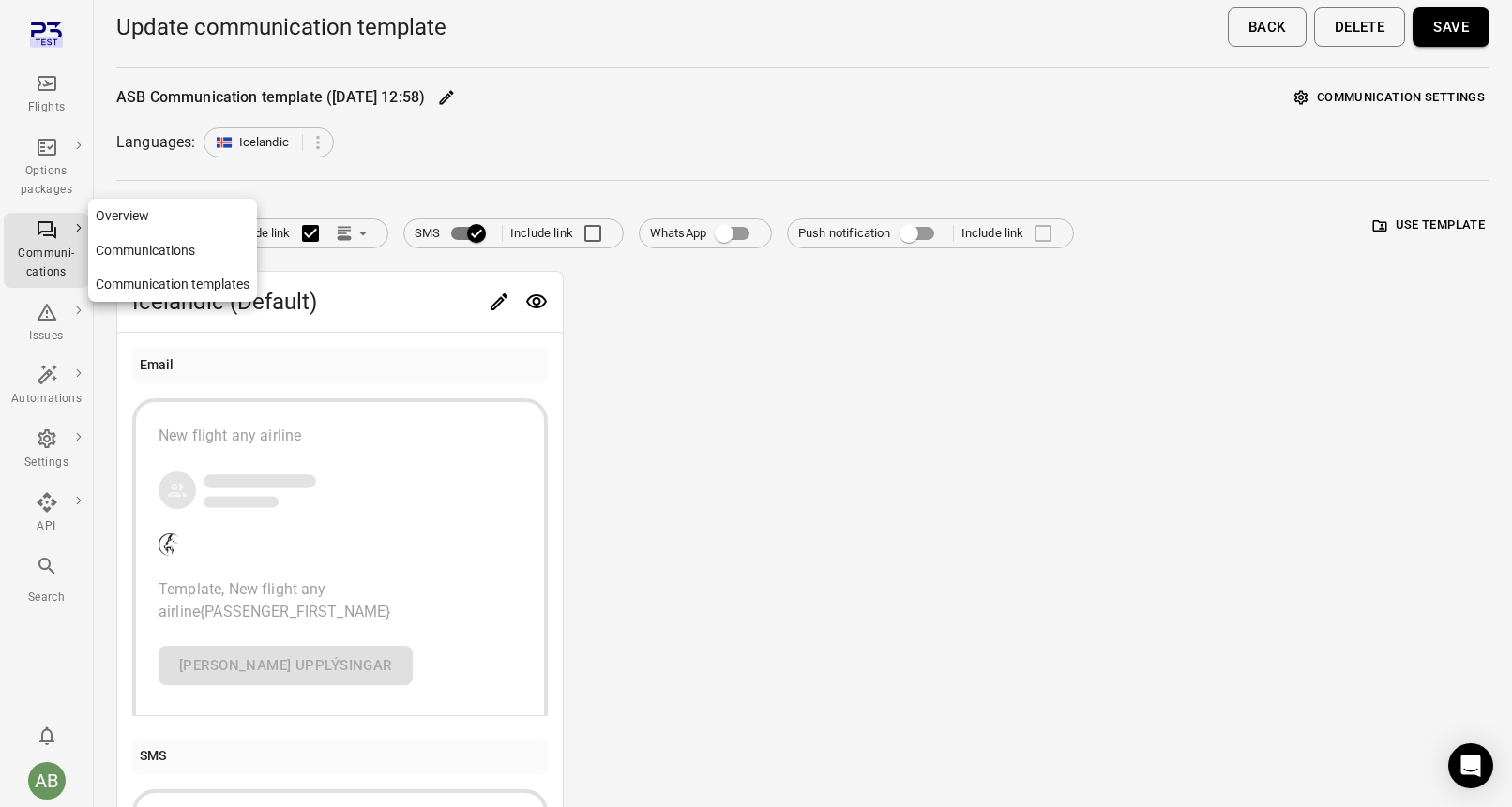
click at [36, 245] on div "Communi-cations" at bounding box center [46, 263] width 71 height 38
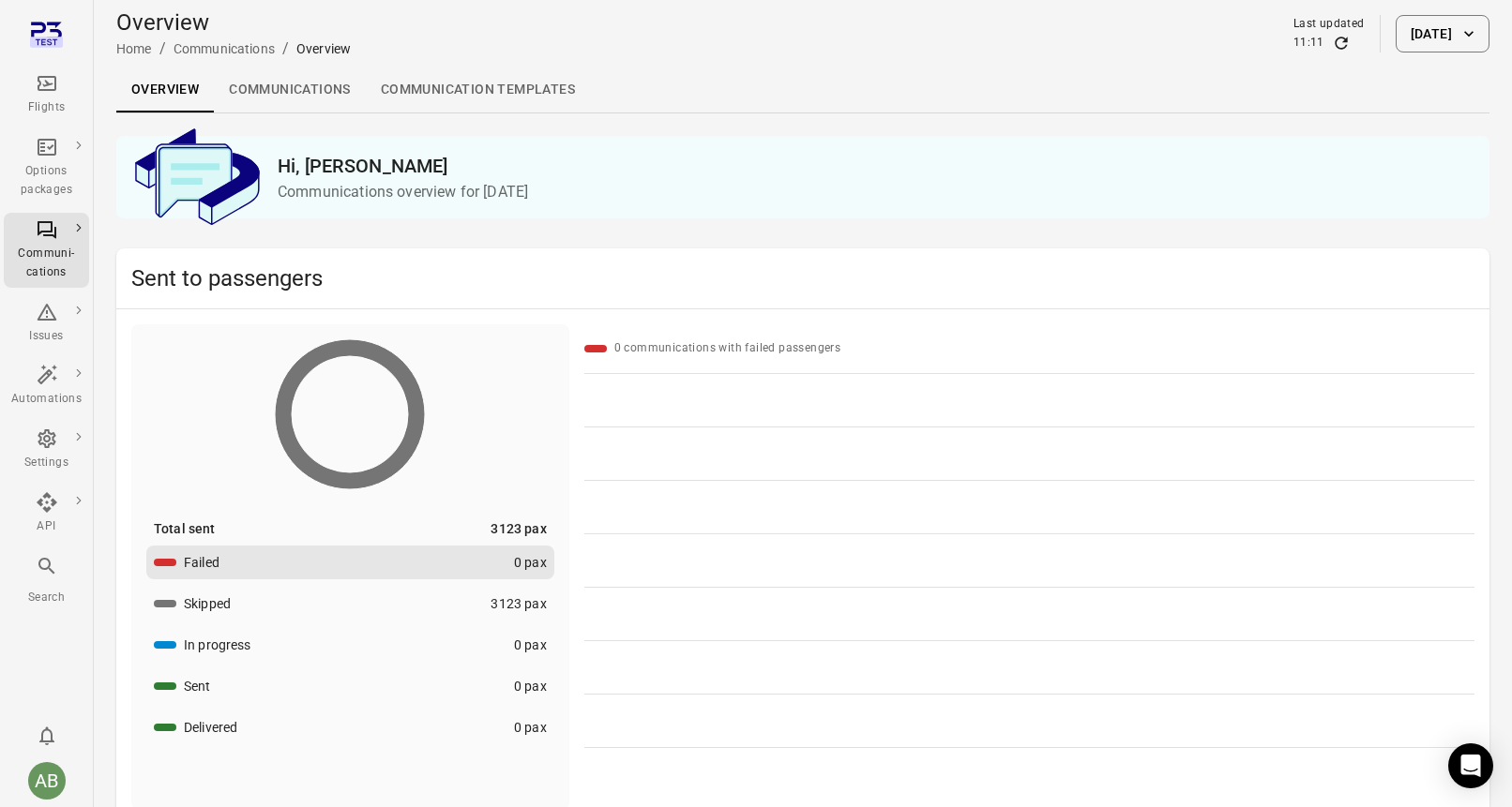
click at [432, 98] on link "Communication templates" at bounding box center [477, 91] width 224 height 45
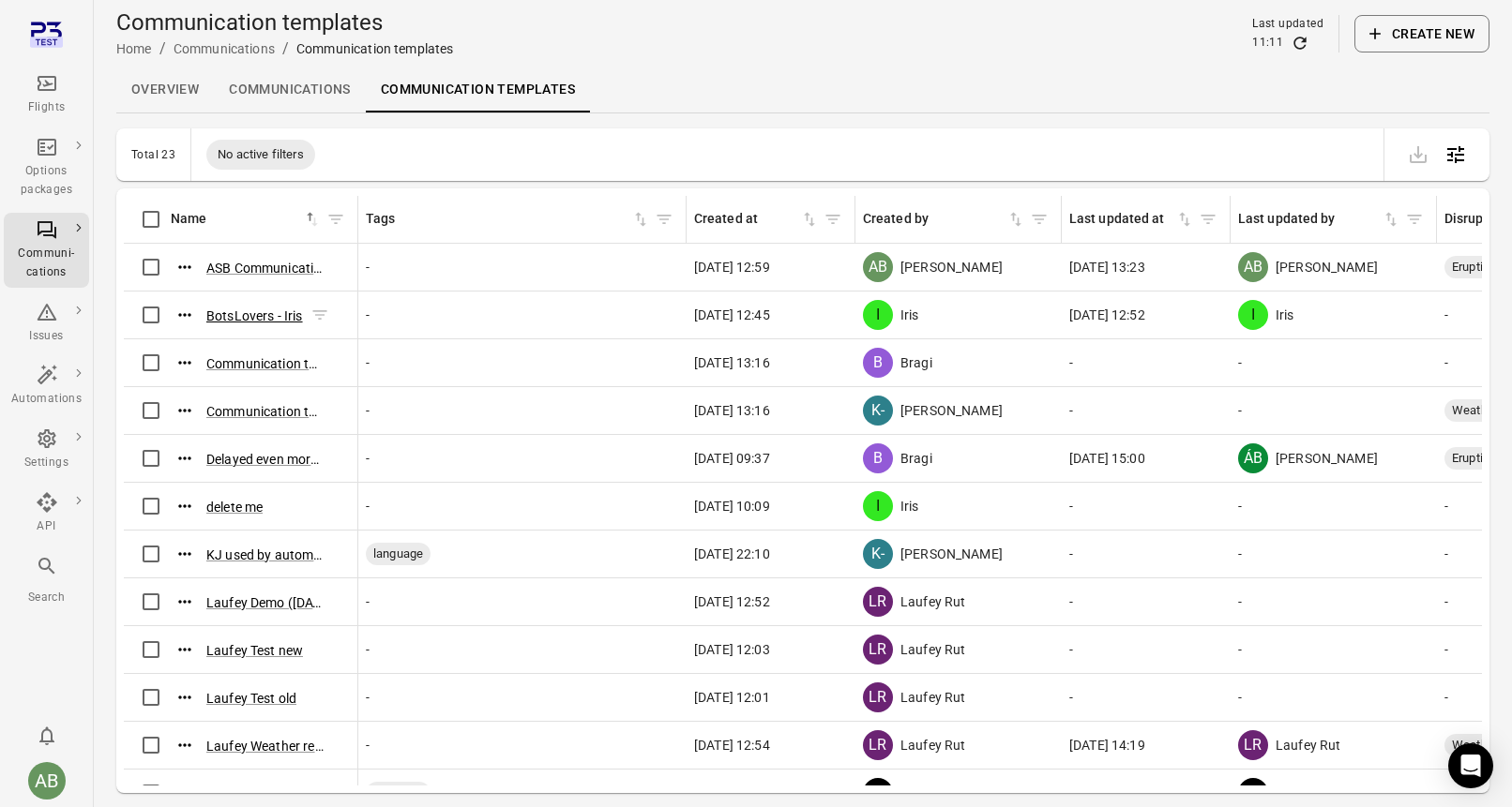
click at [267, 311] on button "BotsLovers - Iris" at bounding box center [255, 316] width 96 height 19
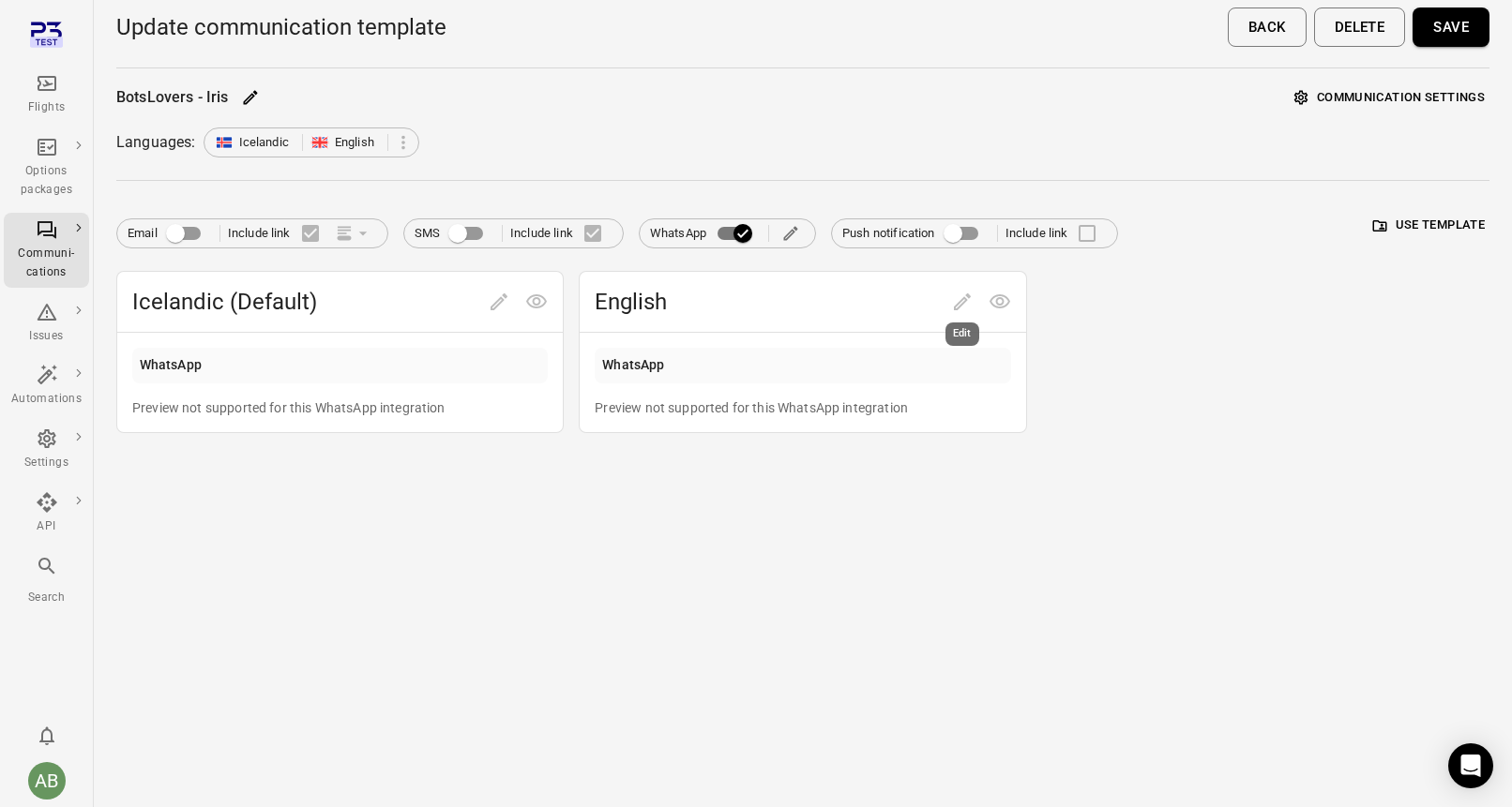
click at [963, 303] on span "Edit" at bounding box center [962, 300] width 38 height 18
click at [41, 238] on icon "Main navigation" at bounding box center [47, 229] width 23 height 23
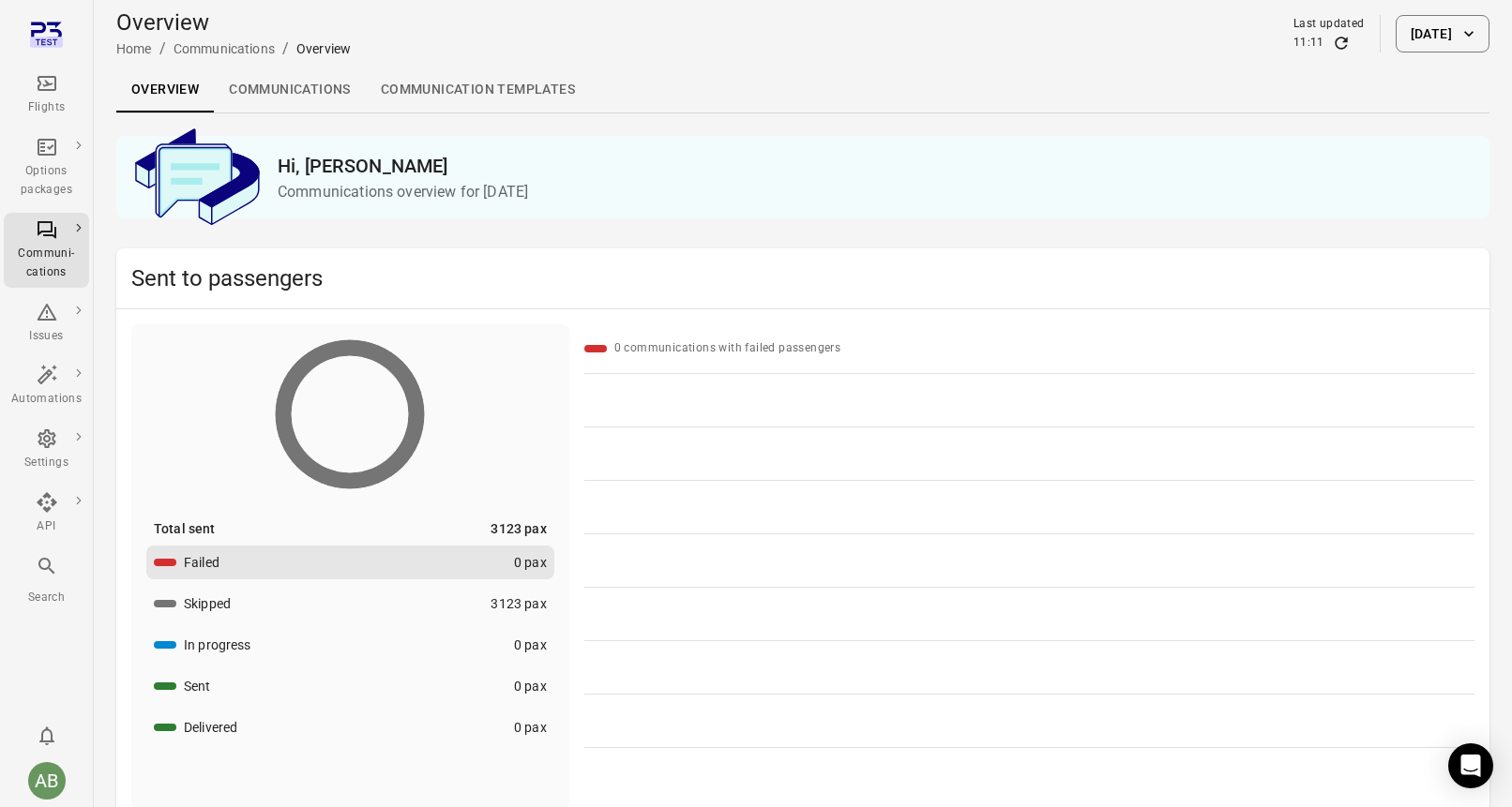
click at [473, 91] on link "Communication templates" at bounding box center [477, 91] width 224 height 45
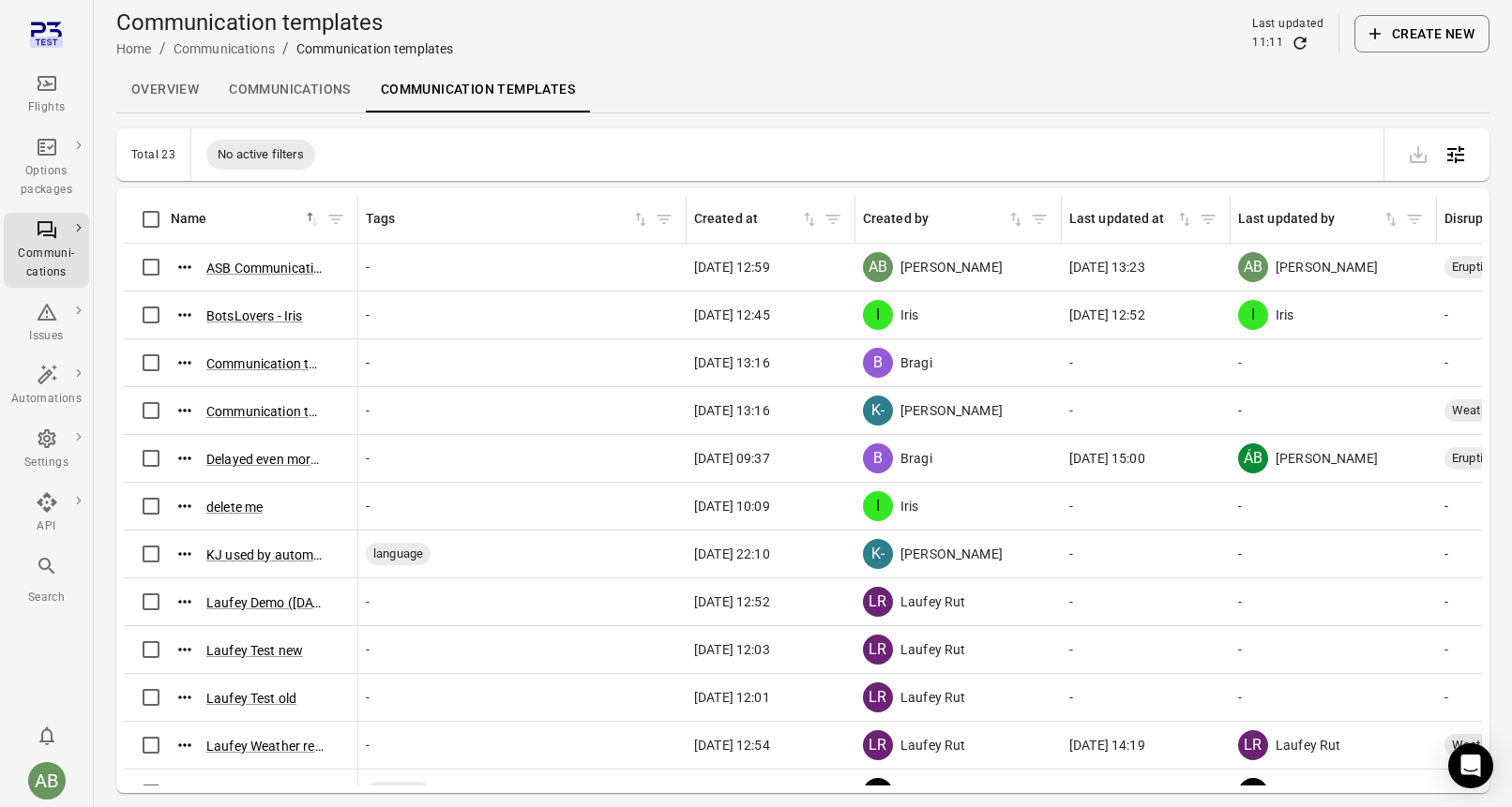
click at [1438, 33] on button "Create new" at bounding box center [1422, 34] width 135 height 38
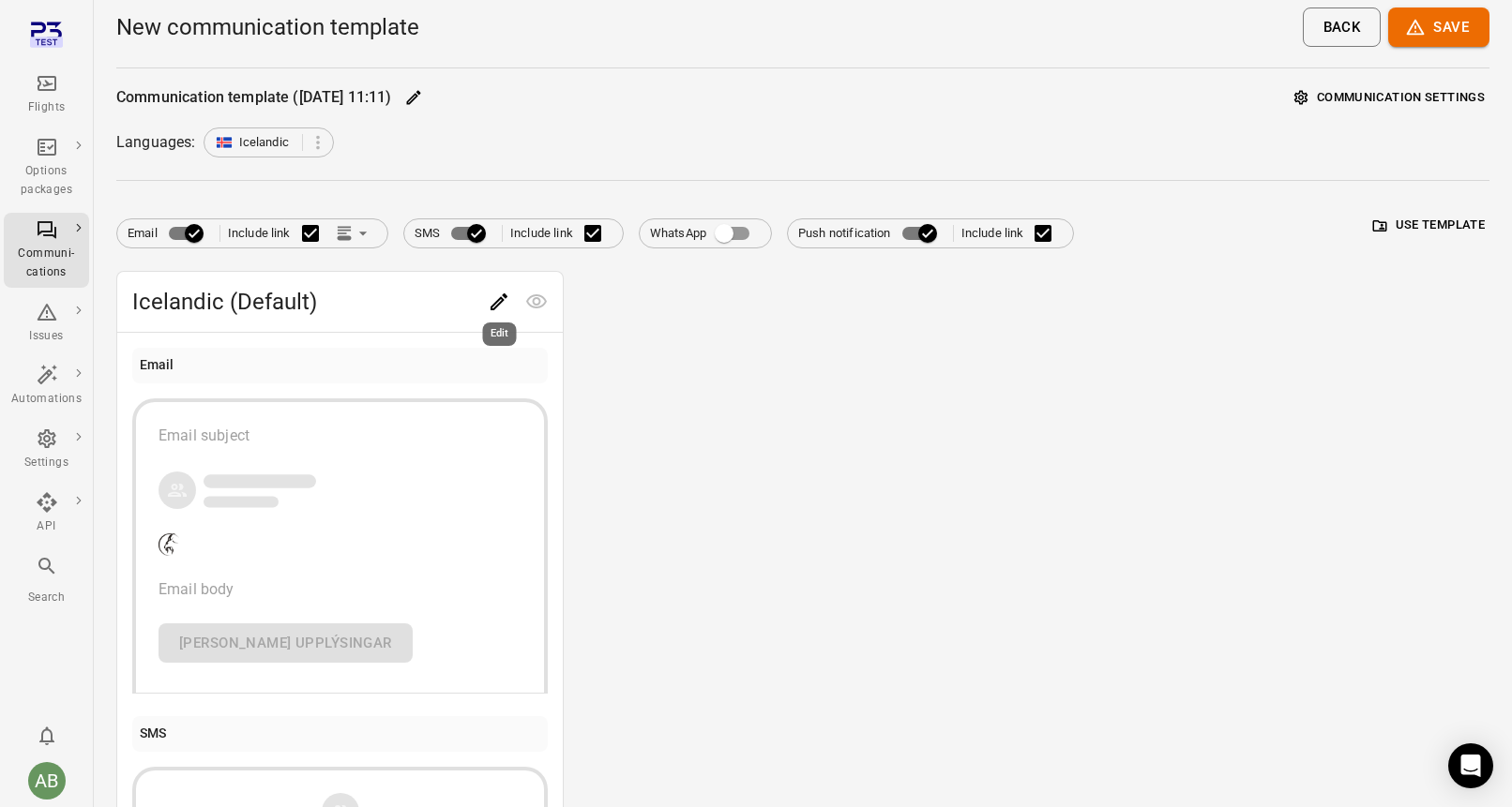
click at [488, 302] on icon "Edit" at bounding box center [500, 302] width 23 height 23
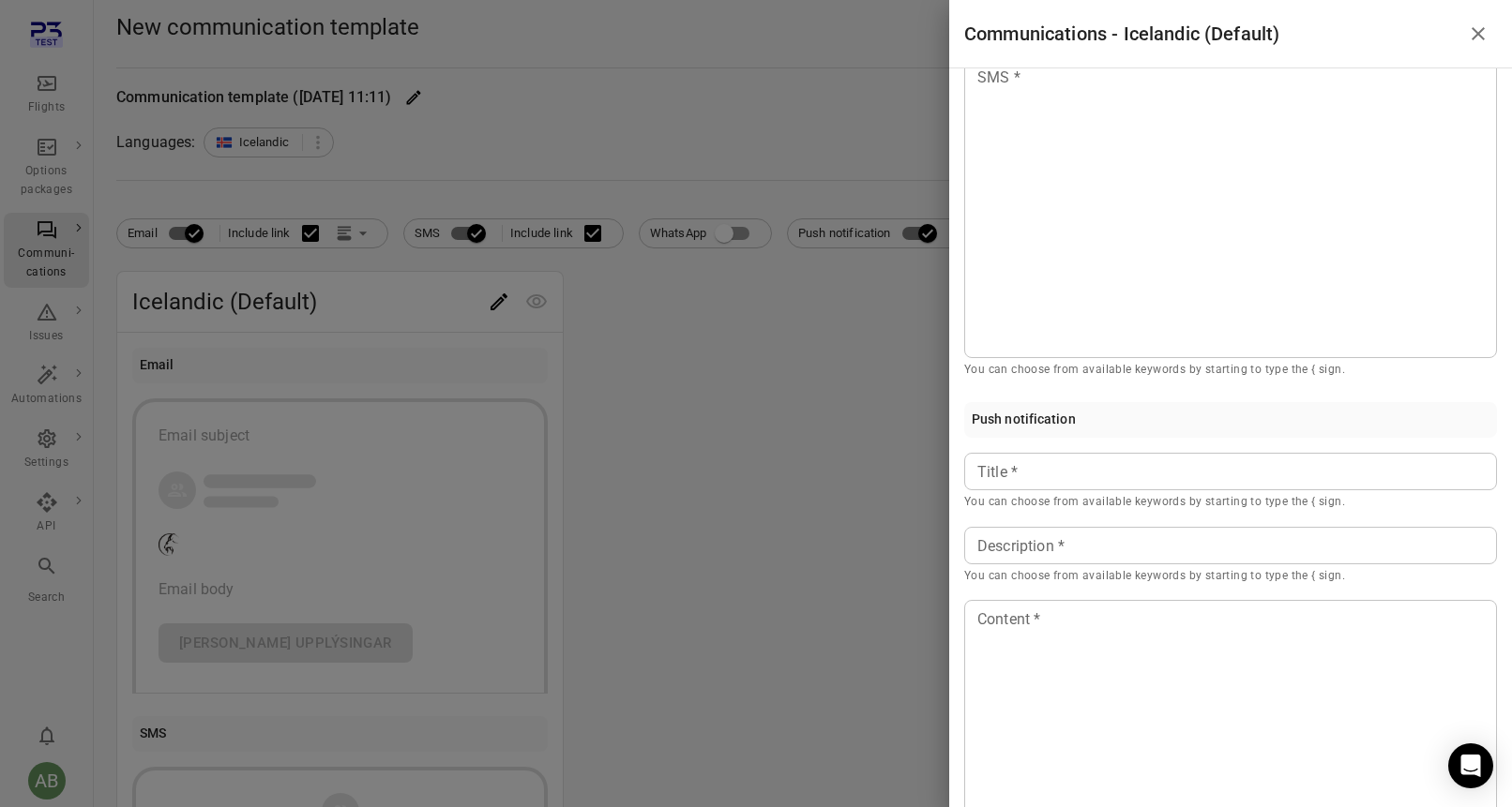
scroll to position [858, 0]
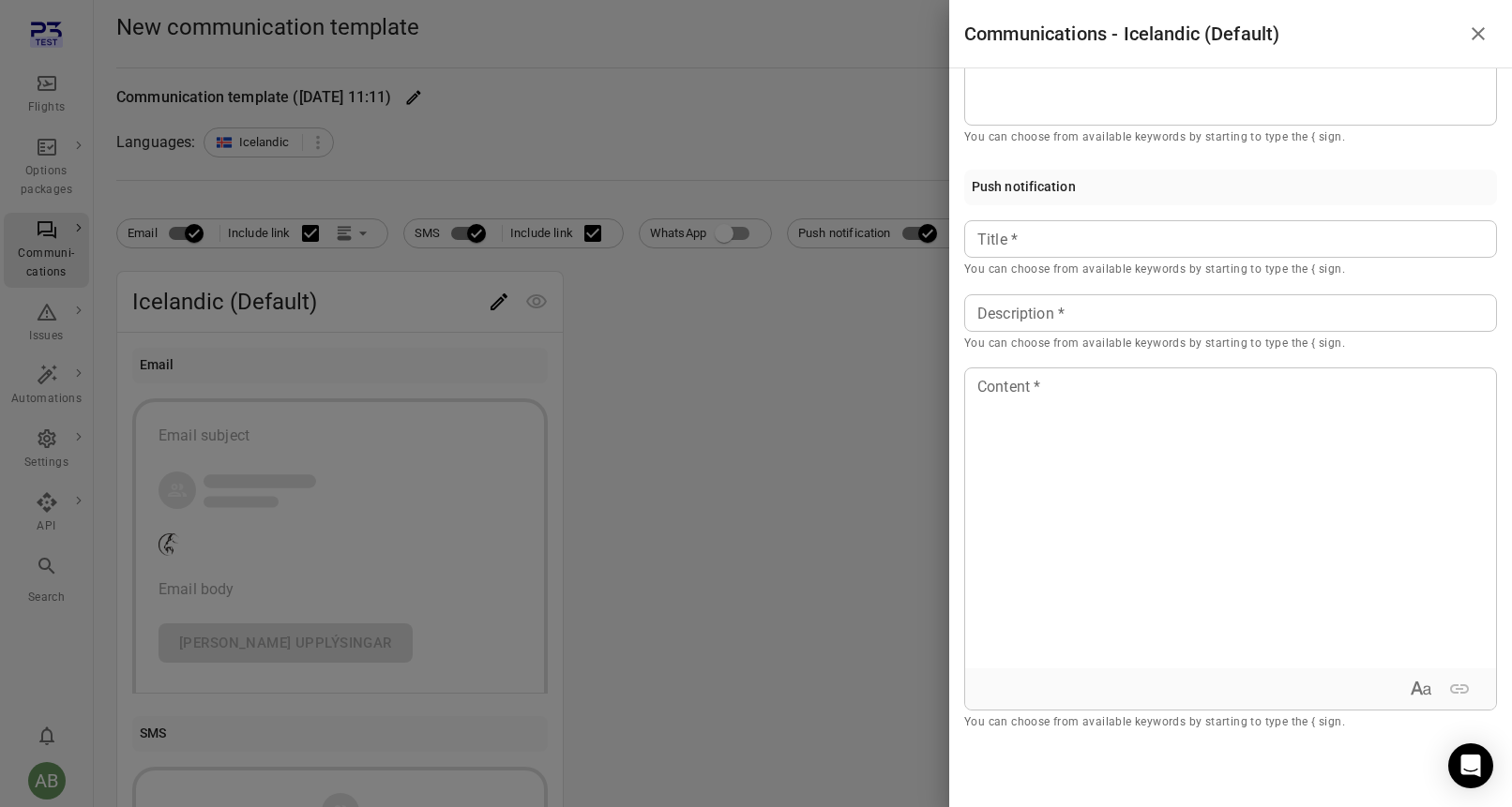
click at [1483, 33] on icon "Close drawer" at bounding box center [1479, 34] width 23 height 23
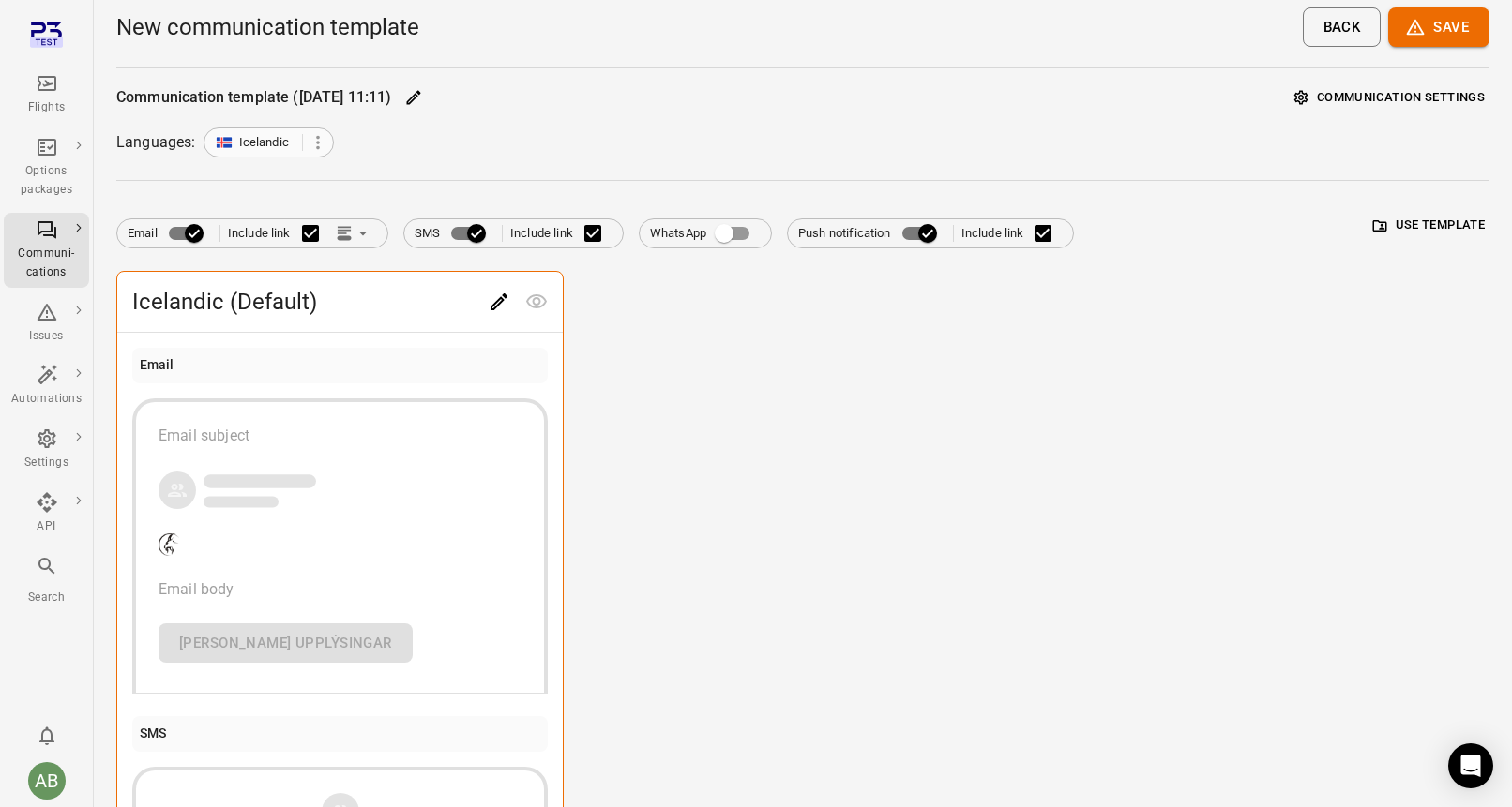
click at [323, 143] on icon at bounding box center [318, 143] width 21 height 21
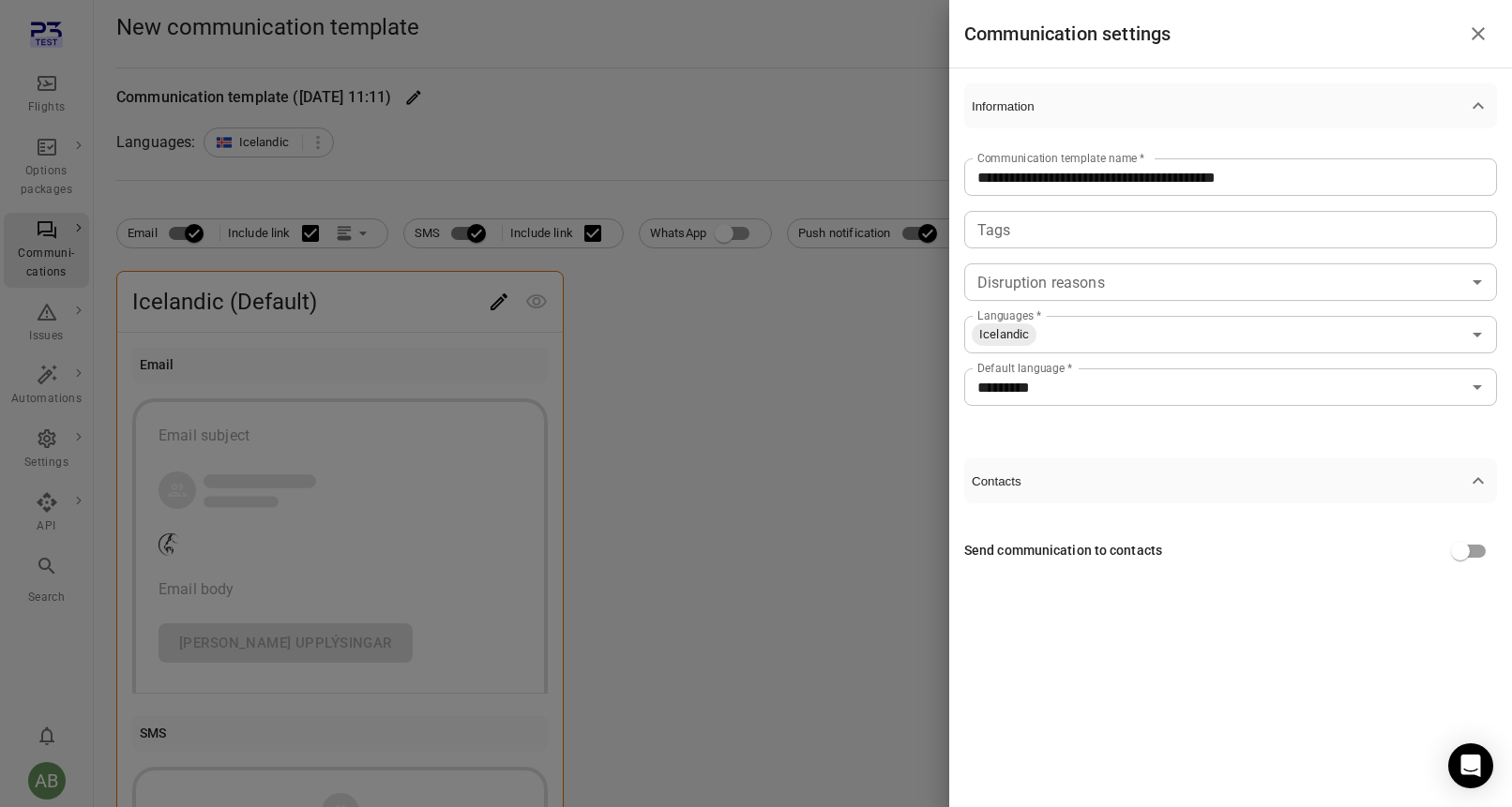
click at [1121, 333] on input "Languages   *" at bounding box center [1249, 335] width 422 height 26
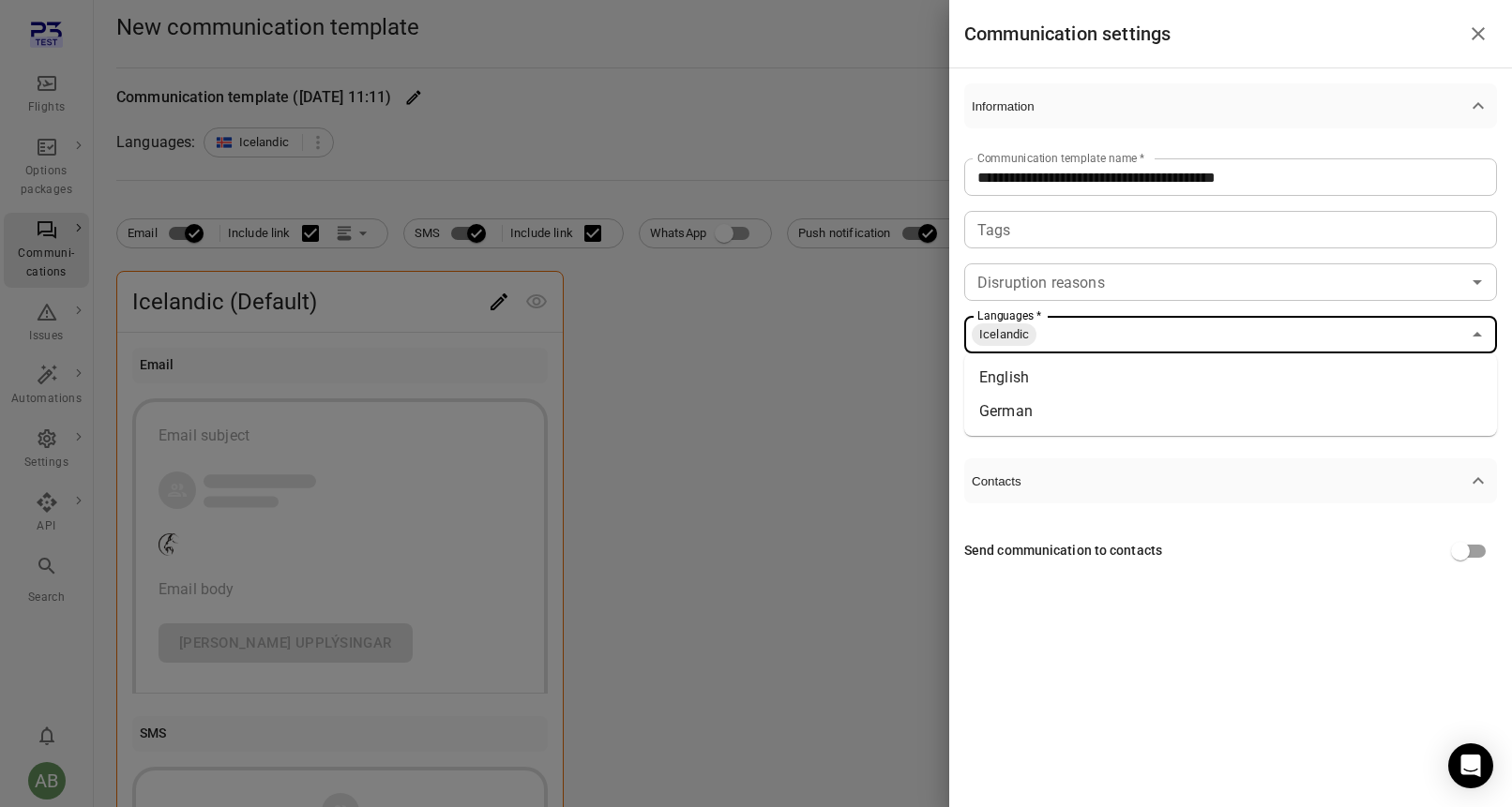
click at [1076, 412] on li "German" at bounding box center [1231, 412] width 533 height 34
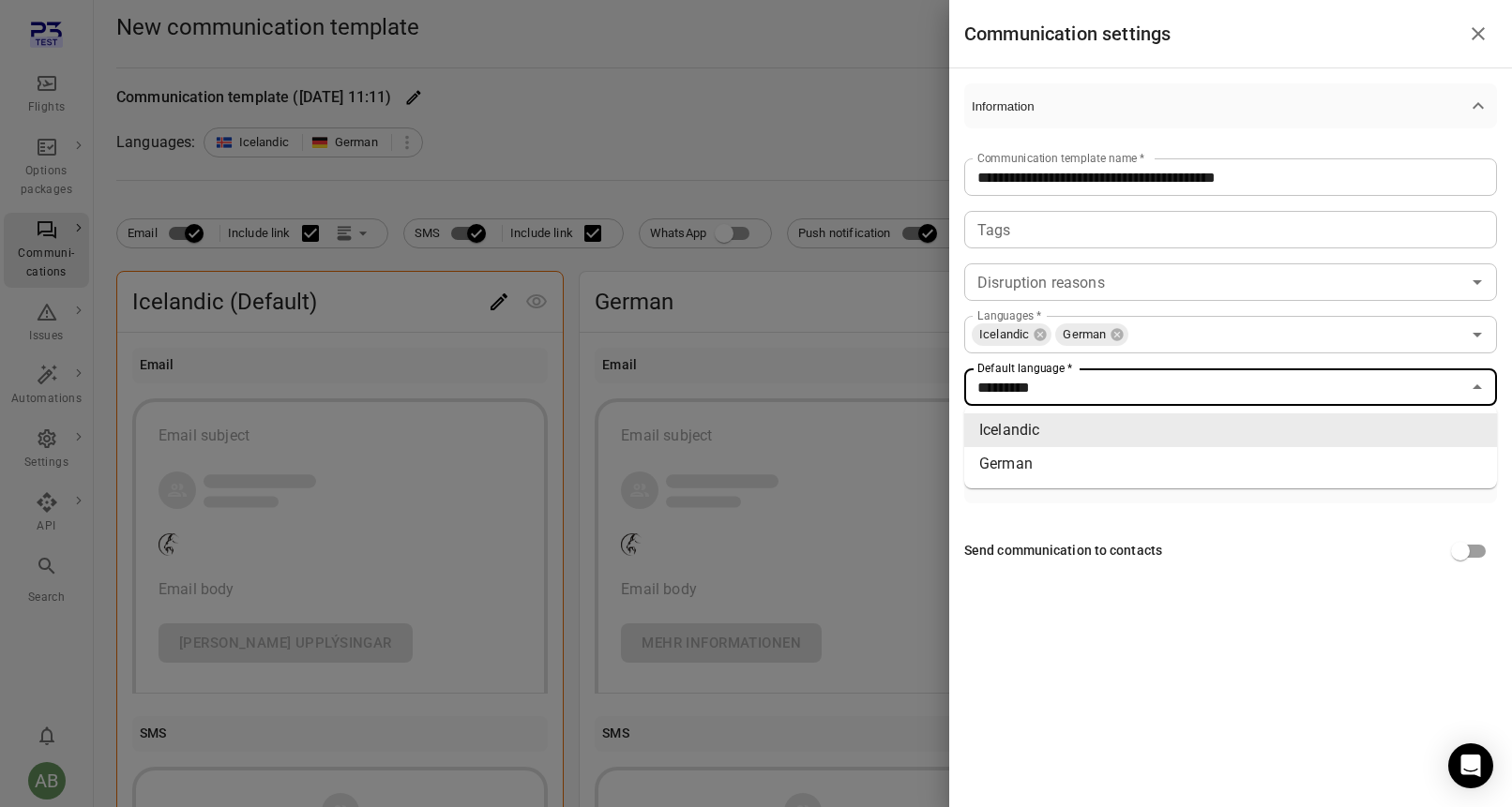
click at [1080, 388] on input "*********" at bounding box center [1215, 387] width 491 height 26
click at [1067, 470] on li "German" at bounding box center [1231, 464] width 533 height 34
type input "******"
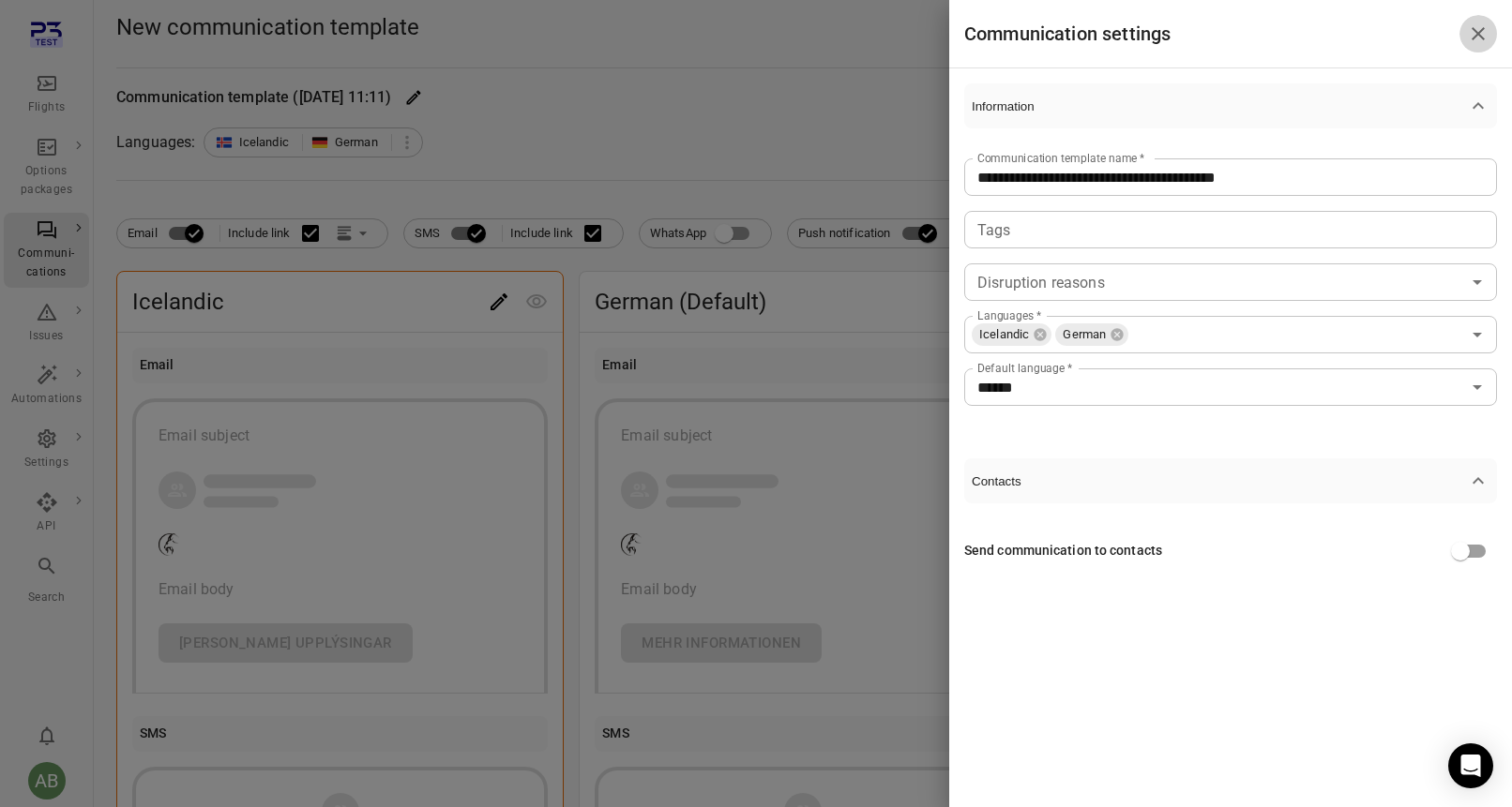
click at [1477, 36] on icon "Close drawer" at bounding box center [1479, 34] width 13 height 13
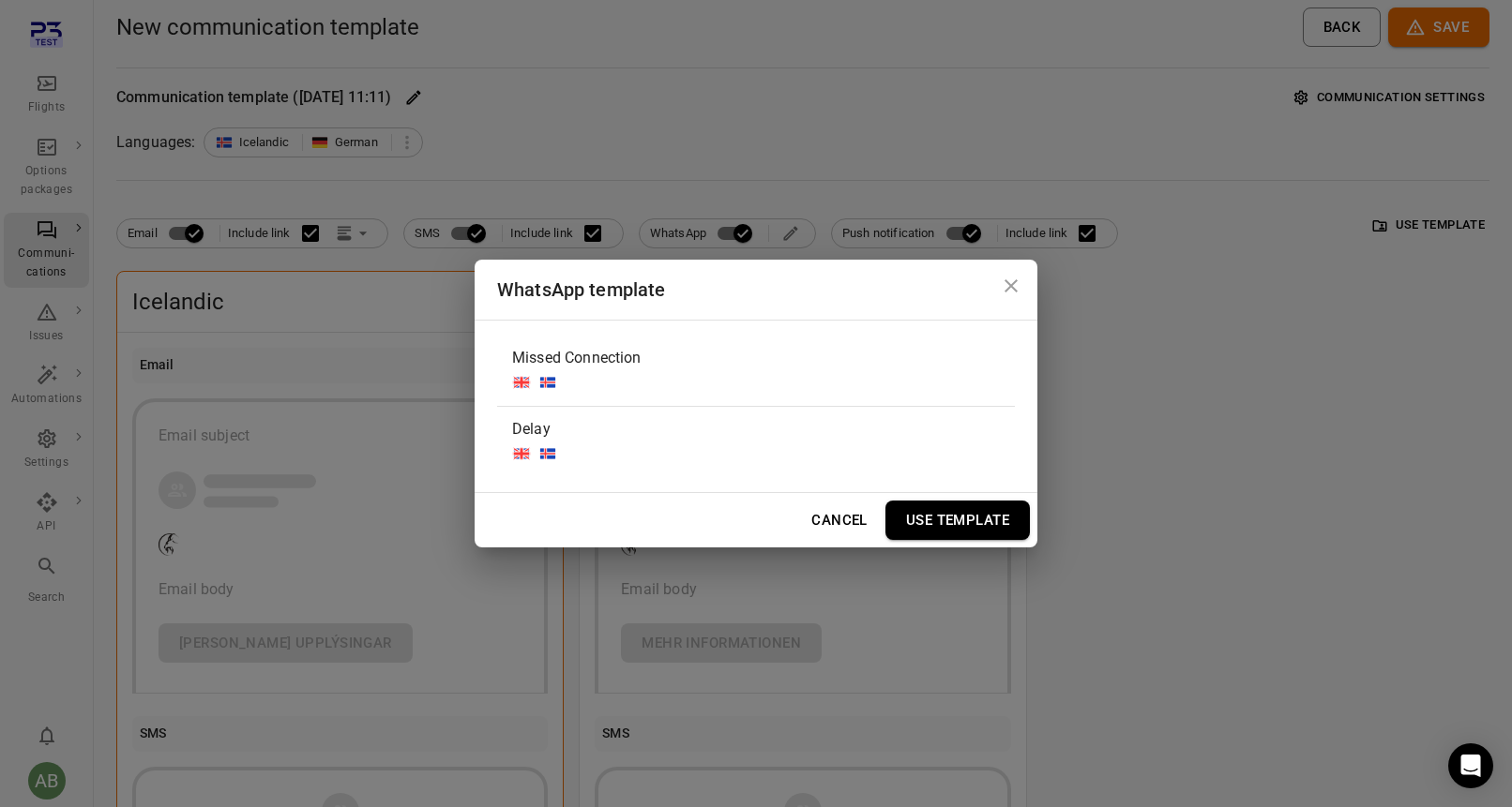
click at [850, 130] on div "WhatsApp template Missed Connection Delay Cancel Use Template" at bounding box center [756, 403] width 1512 height 807
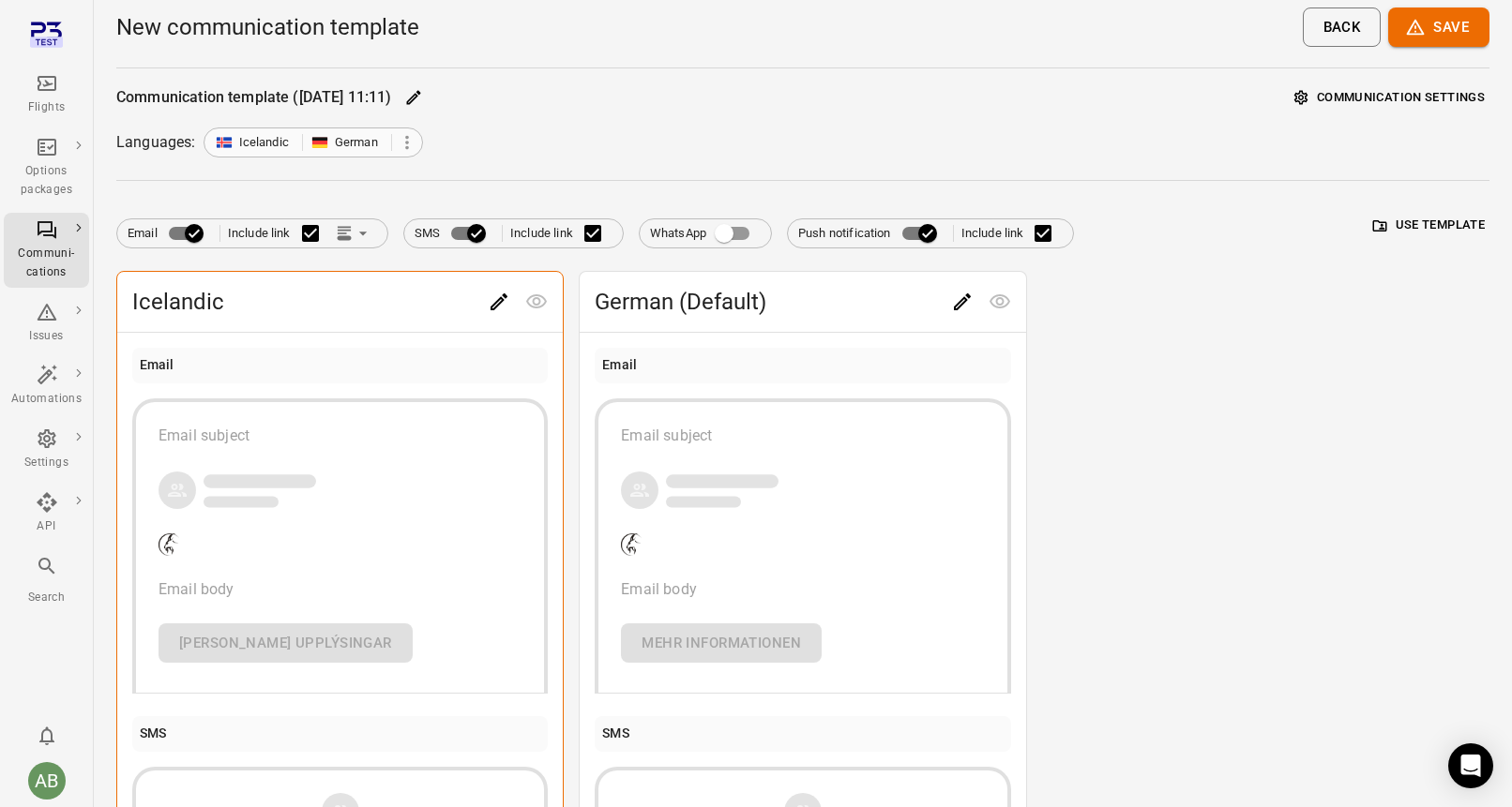
click at [405, 137] on icon at bounding box center [407, 142] width 4 height 14
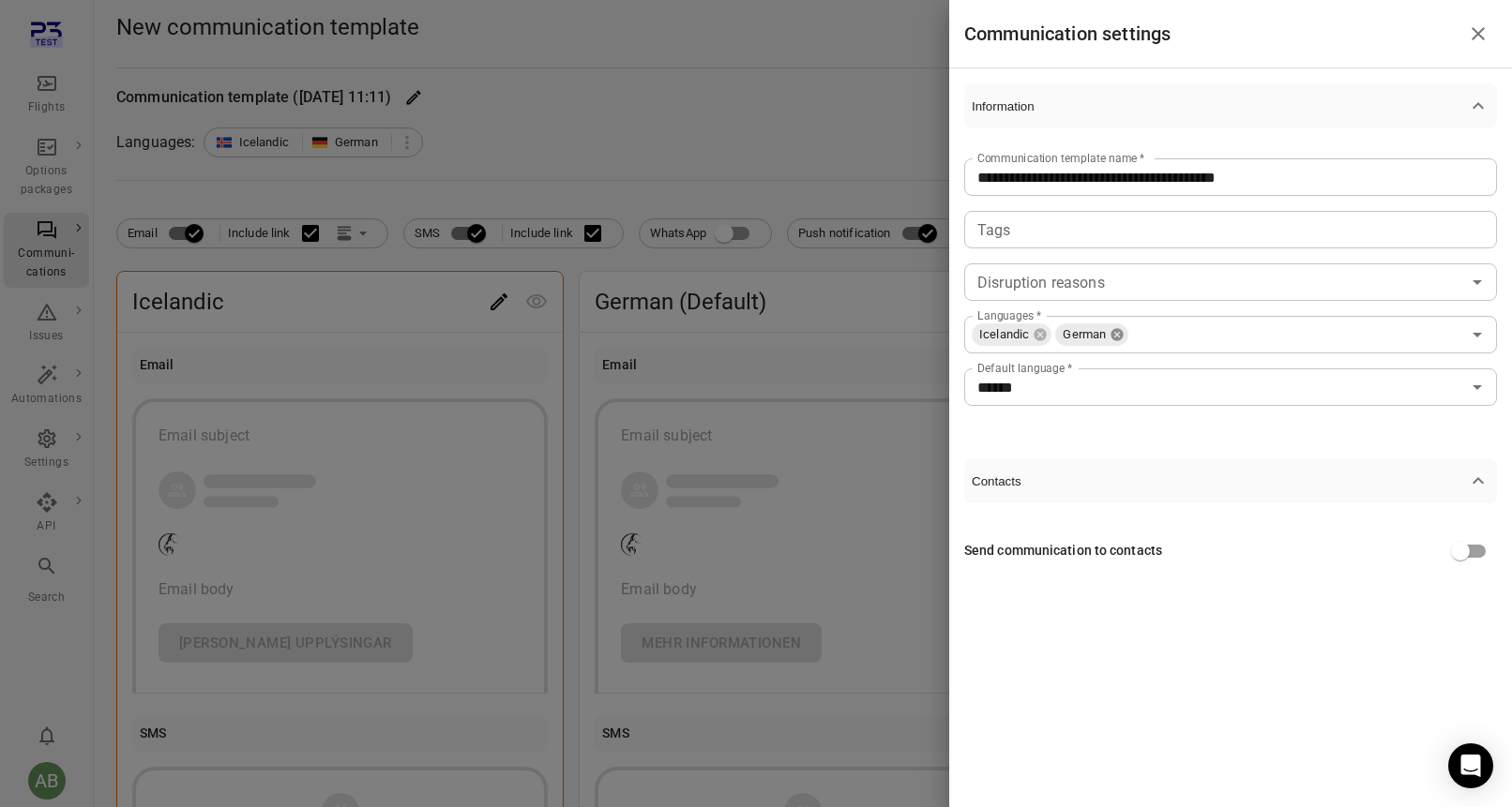
click at [1122, 338] on icon at bounding box center [1117, 334] width 12 height 12
type input "*********"
click at [1098, 389] on input "*********" at bounding box center [1215, 387] width 491 height 26
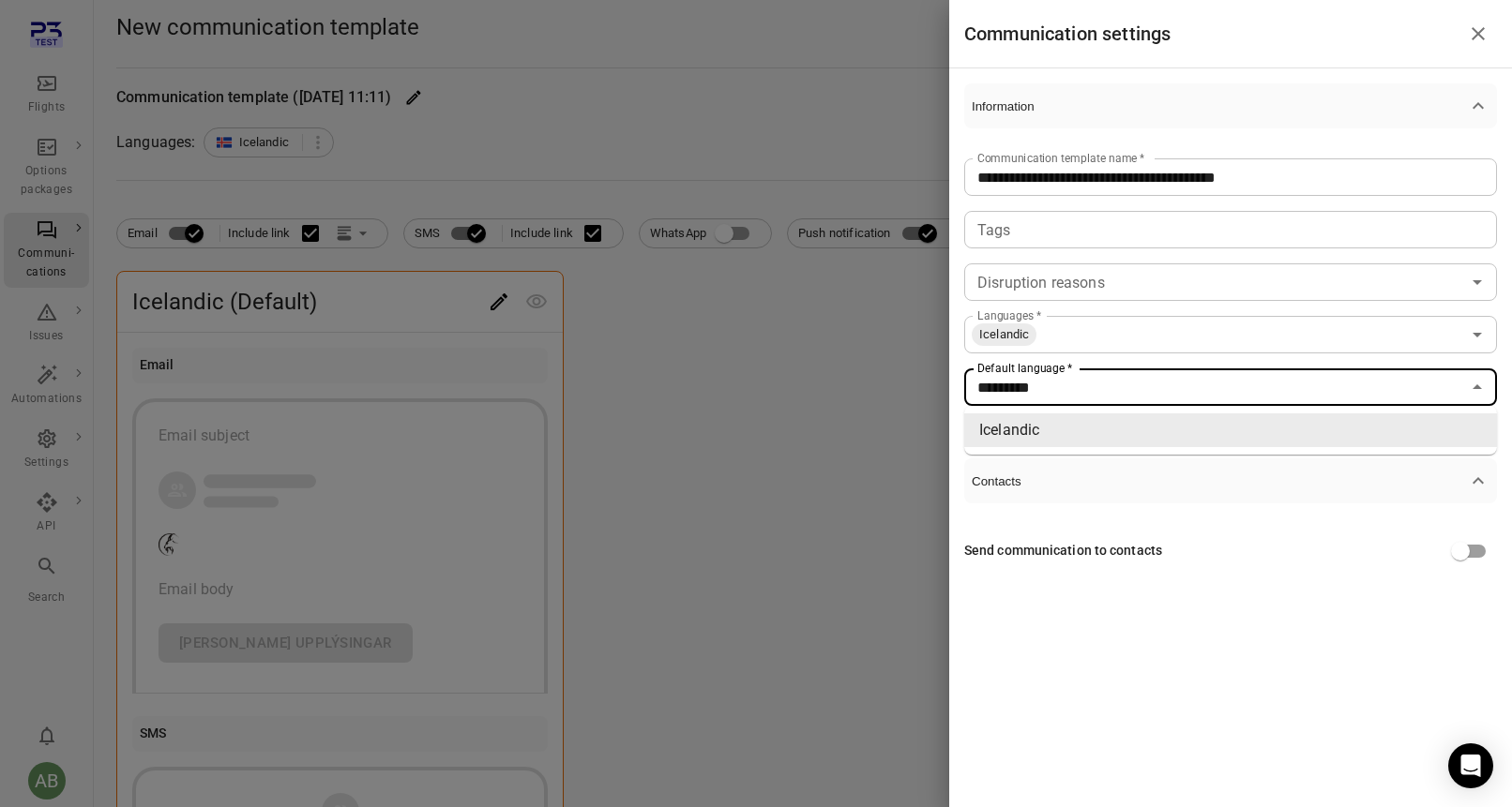
click at [1118, 332] on input "Languages   *" at bounding box center [1249, 335] width 422 height 26
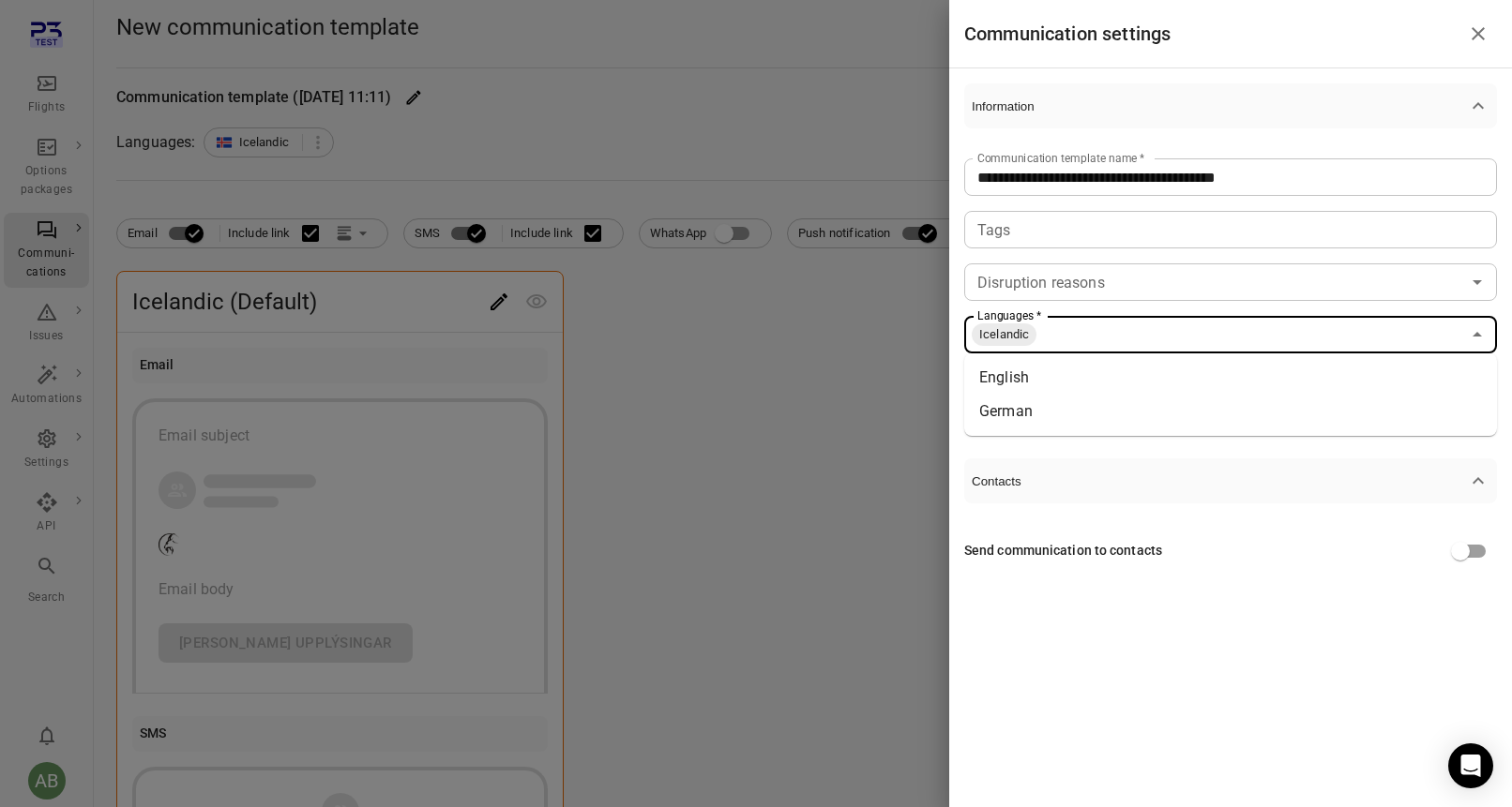
click at [1069, 369] on li "English" at bounding box center [1231, 378] width 533 height 34
click at [790, 102] on div at bounding box center [756, 403] width 1512 height 807
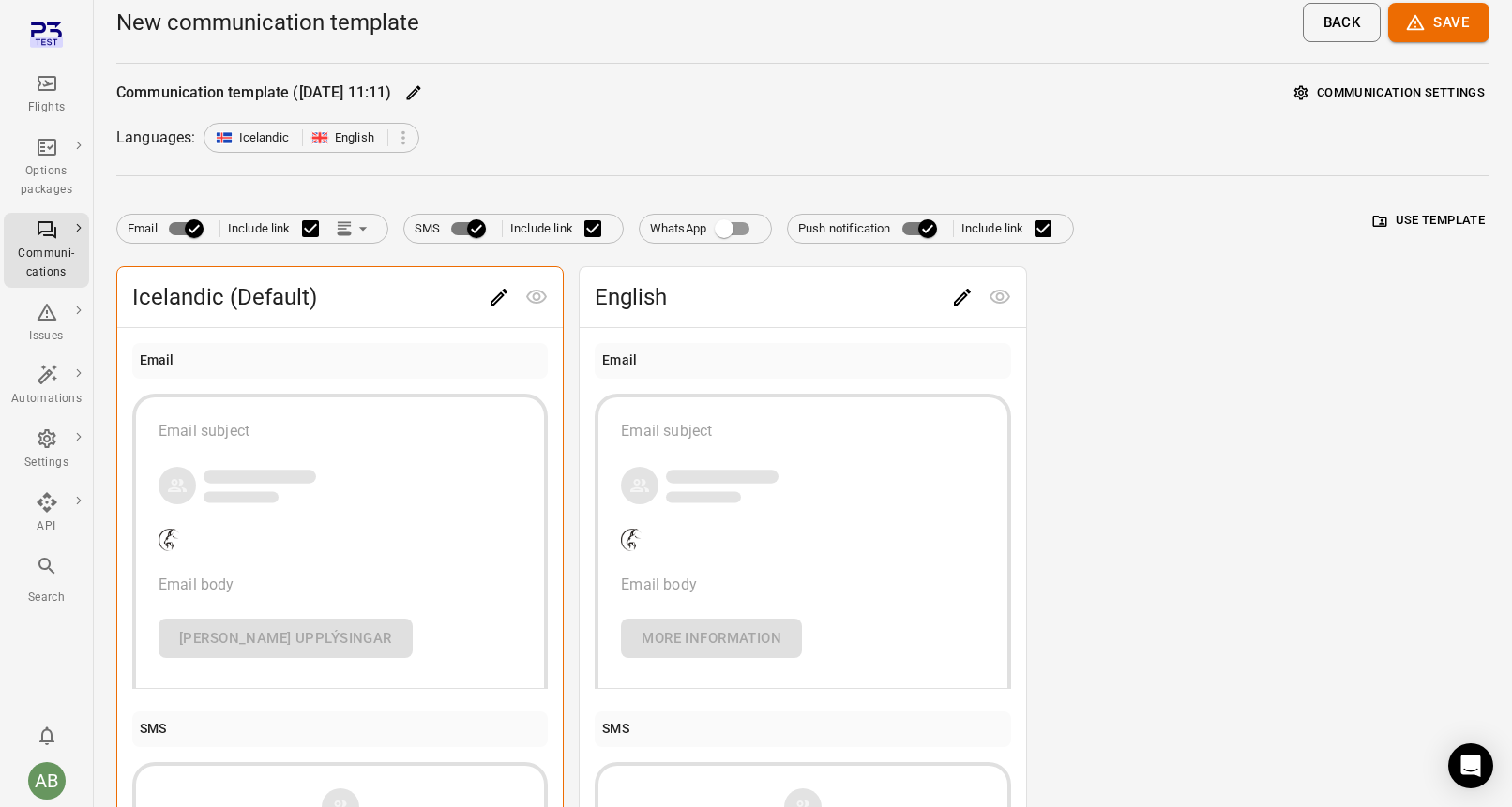
scroll to position [0, 0]
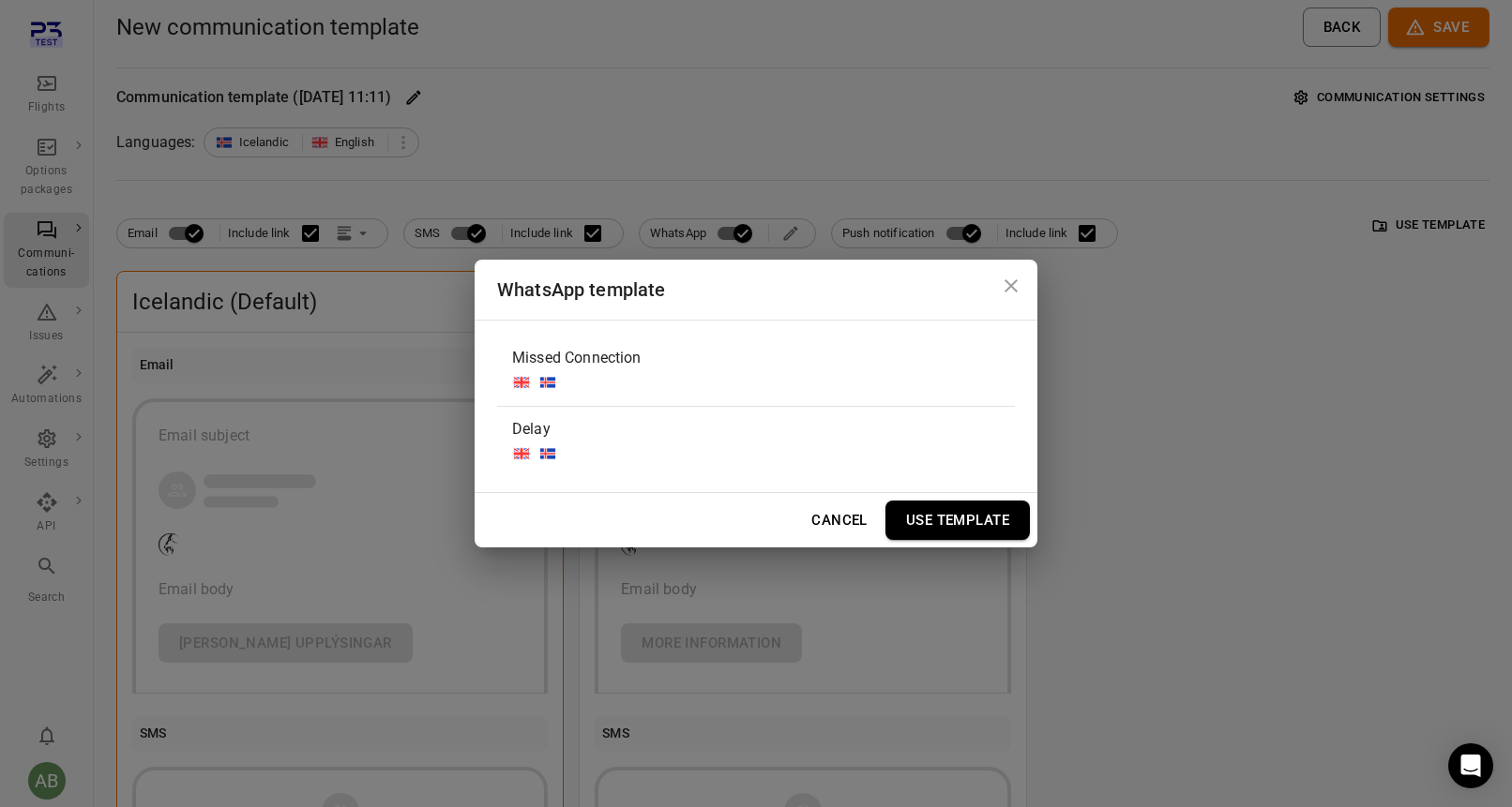
click at [855, 368] on div "Missed Connection" at bounding box center [756, 371] width 518 height 71
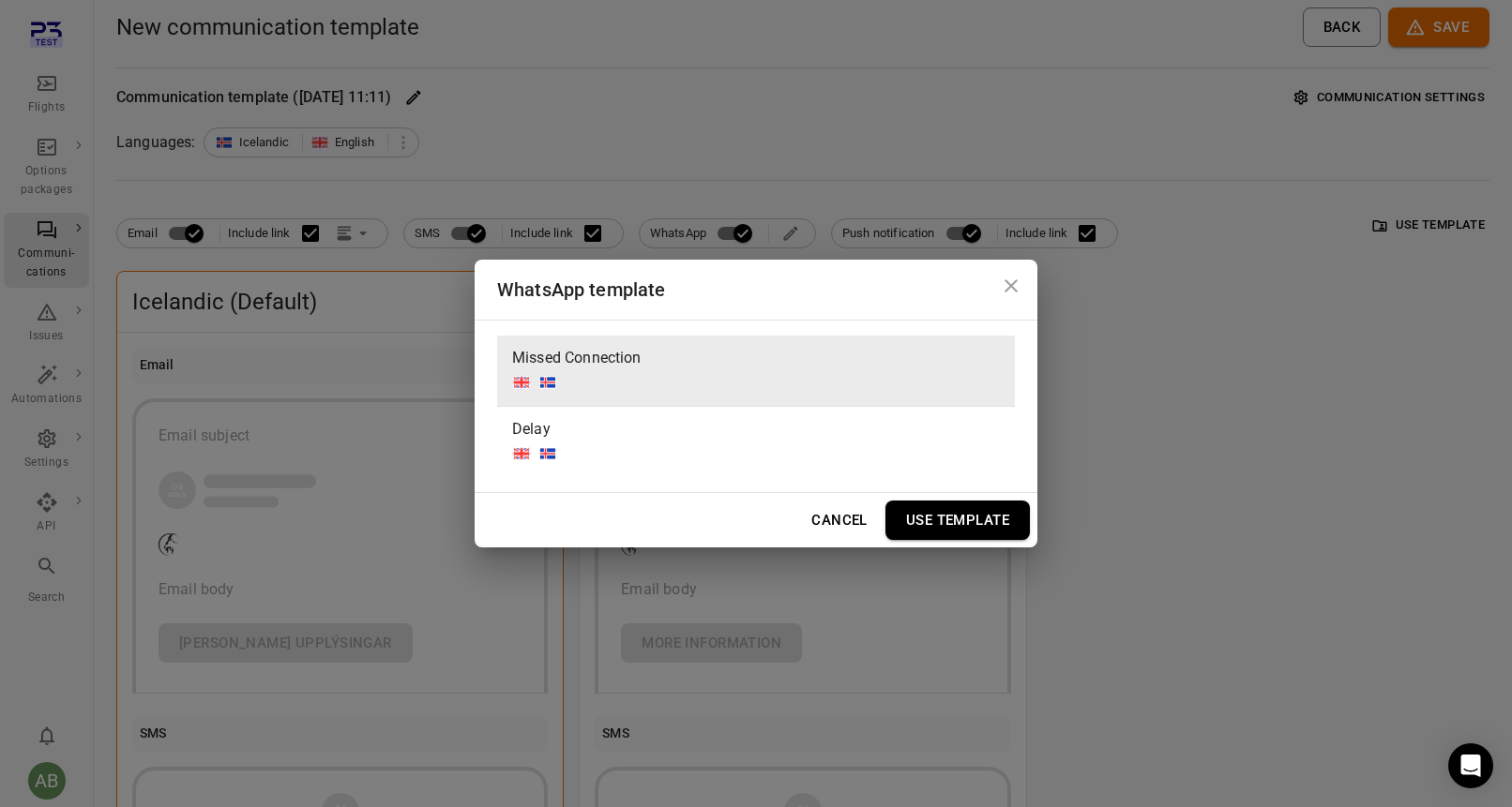
click at [955, 517] on button "Use Template" at bounding box center [958, 520] width 144 height 40
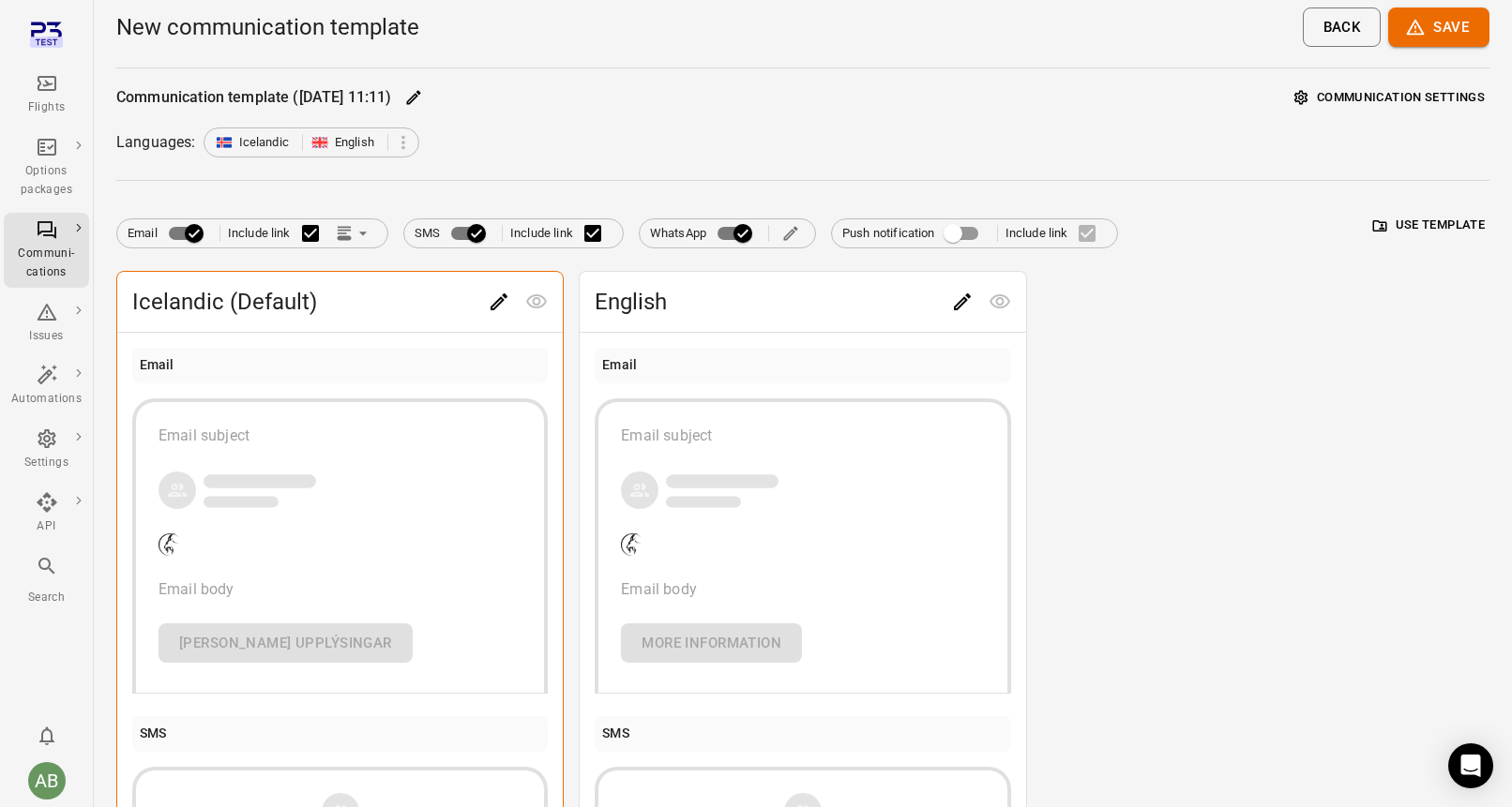
click at [273, 431] on div "Email subject" at bounding box center [340, 436] width 363 height 23
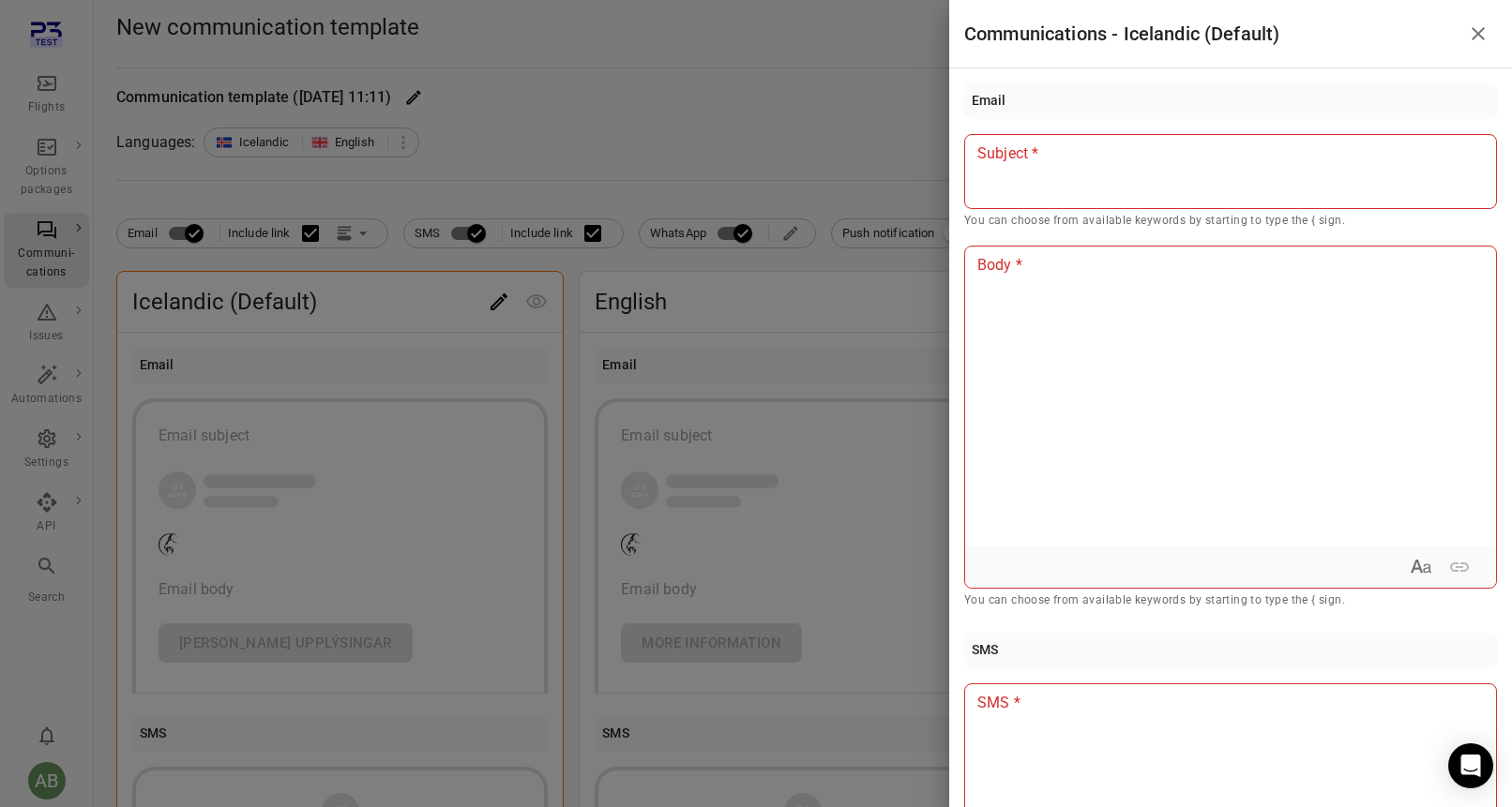
click at [1016, 181] on div at bounding box center [1231, 171] width 533 height 75
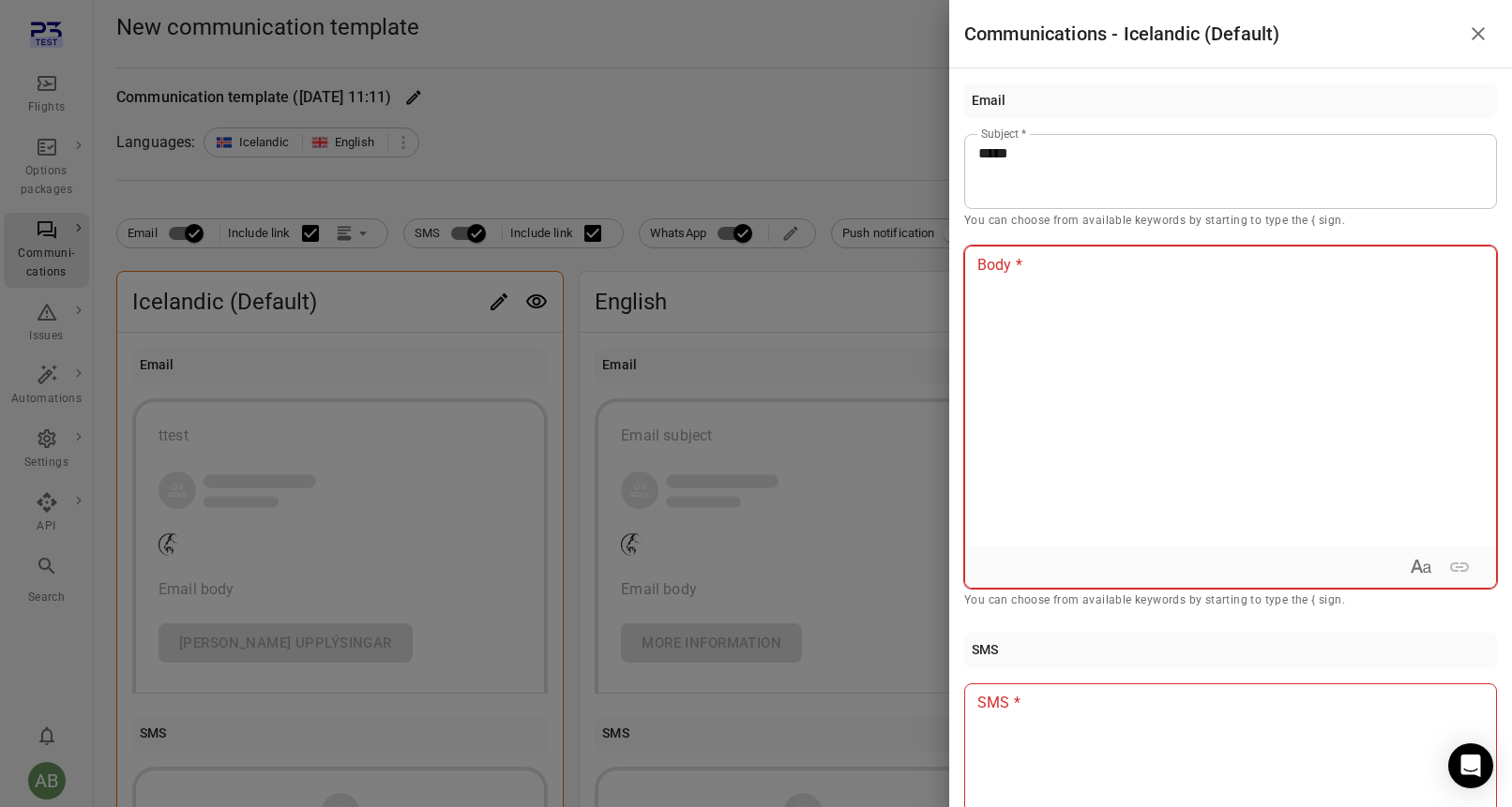
click at [1008, 349] on div at bounding box center [1231, 396] width 531 height 300
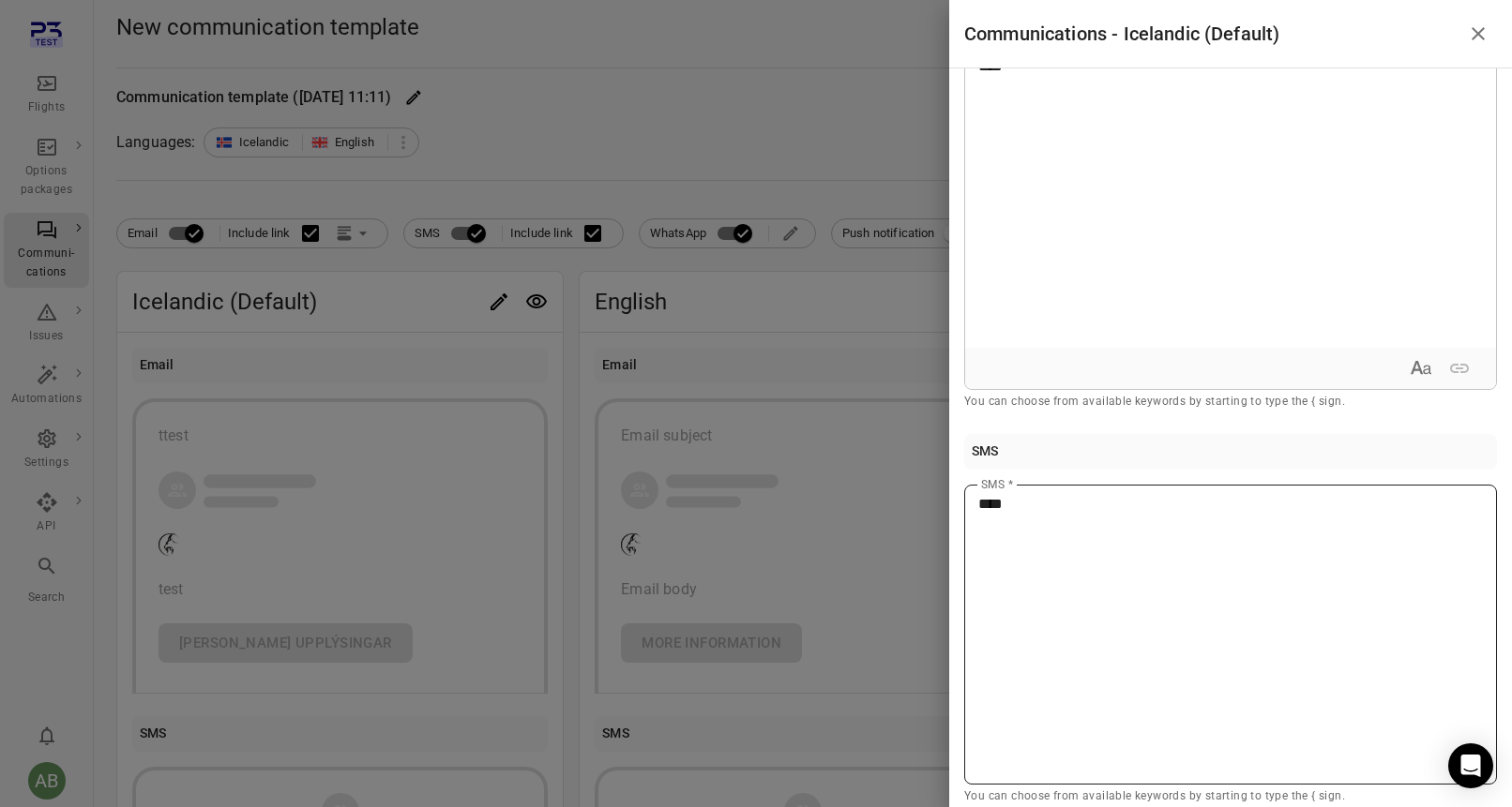
scroll to position [367, 0]
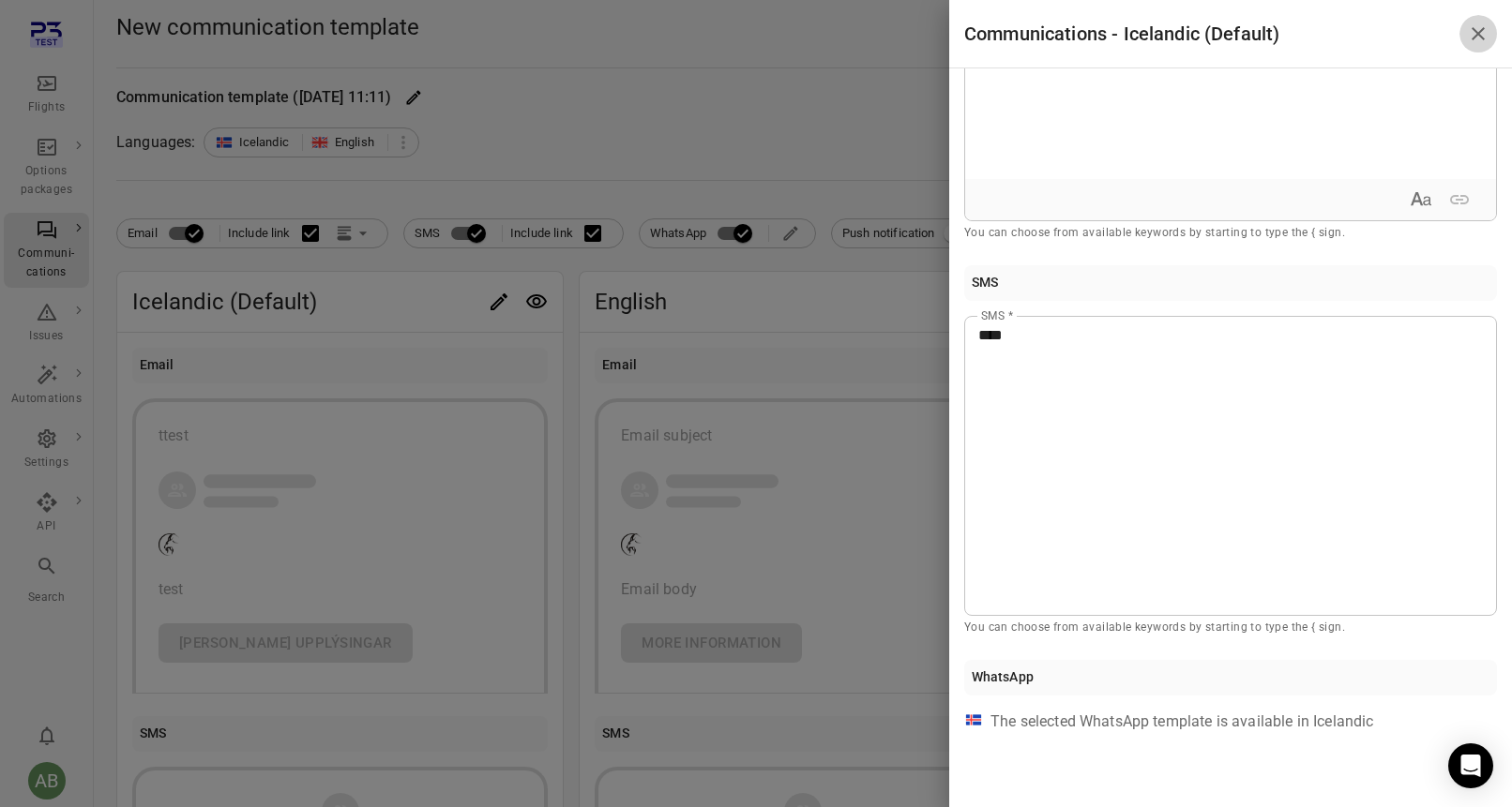
click at [1481, 38] on icon "Close drawer" at bounding box center [1479, 34] width 13 height 13
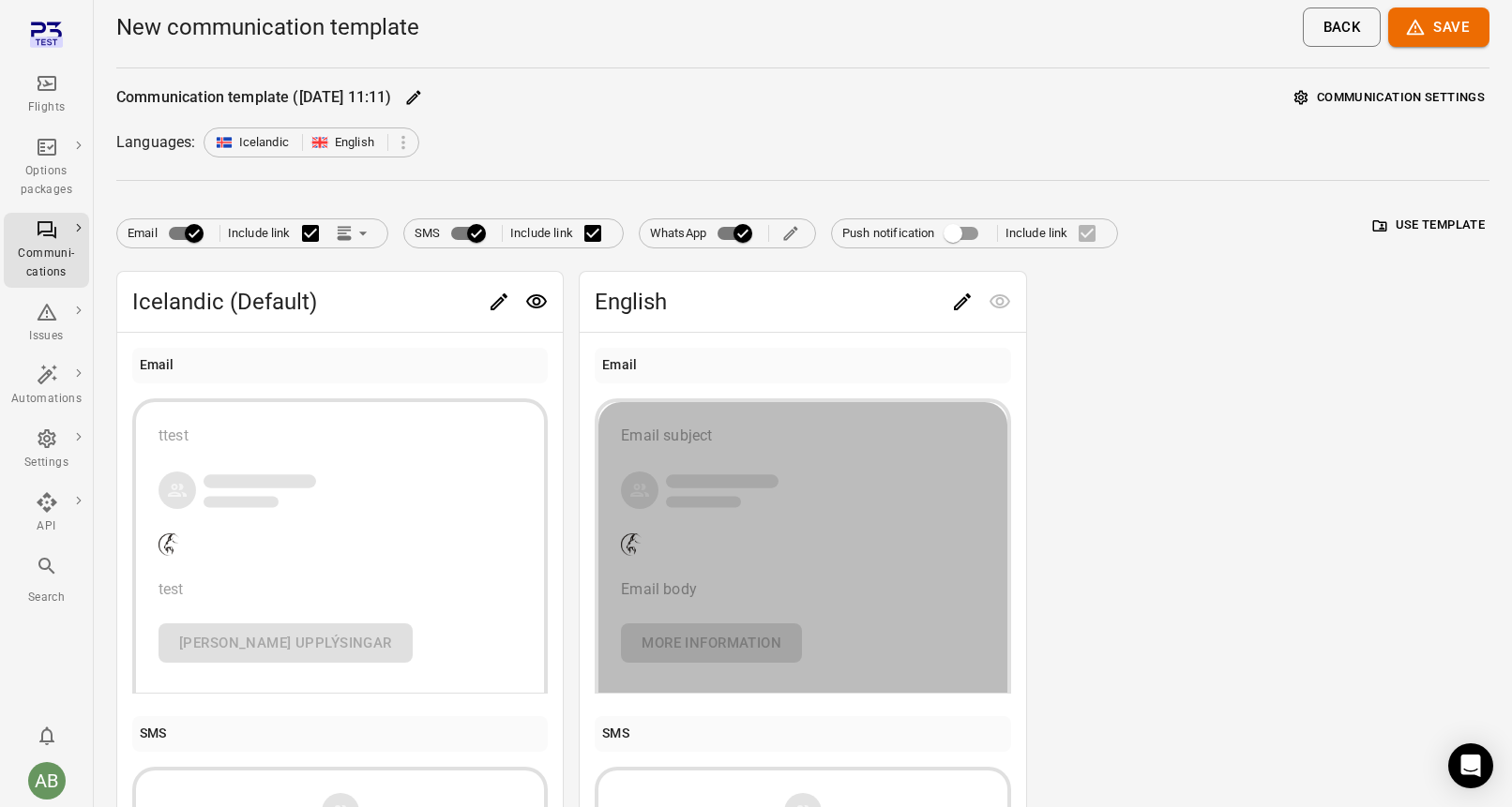
click at [786, 434] on div "Email subject" at bounding box center [803, 436] width 363 height 23
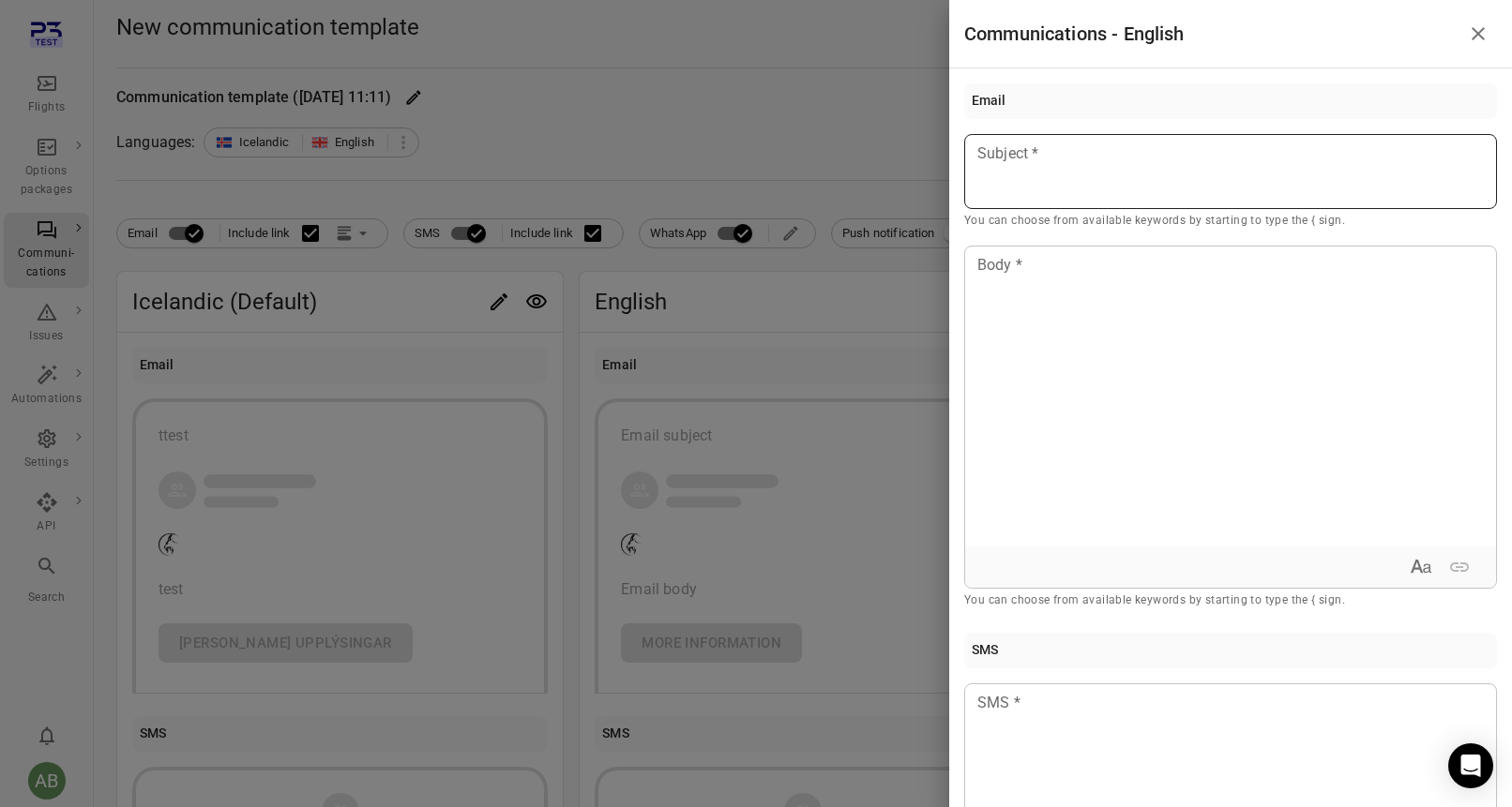
click at [1007, 151] on div "Subject Subject * You can choose from available keywords by starting to type th…" at bounding box center [1231, 182] width 533 height 96
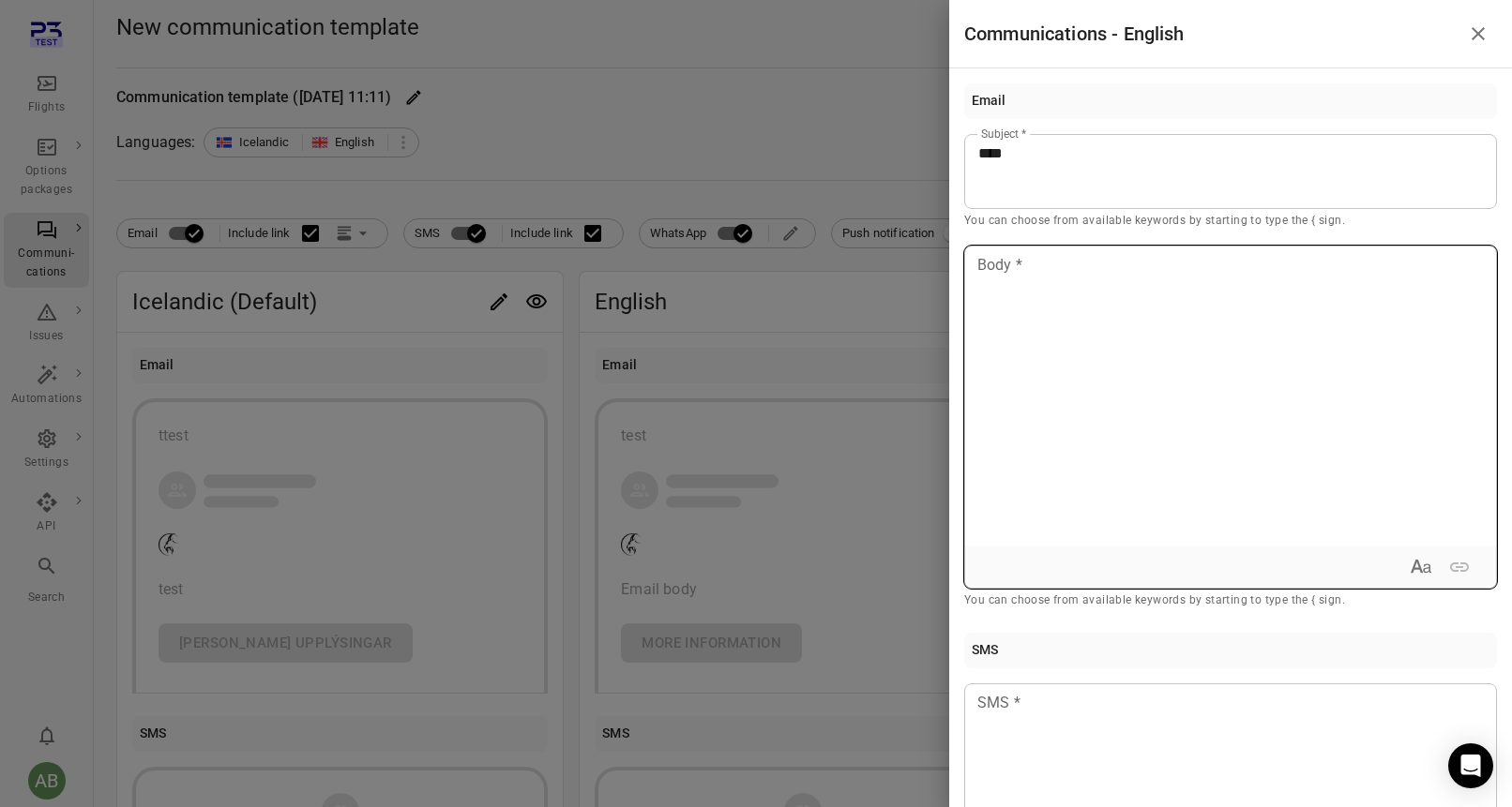
click at [1034, 443] on div at bounding box center [1231, 396] width 531 height 300
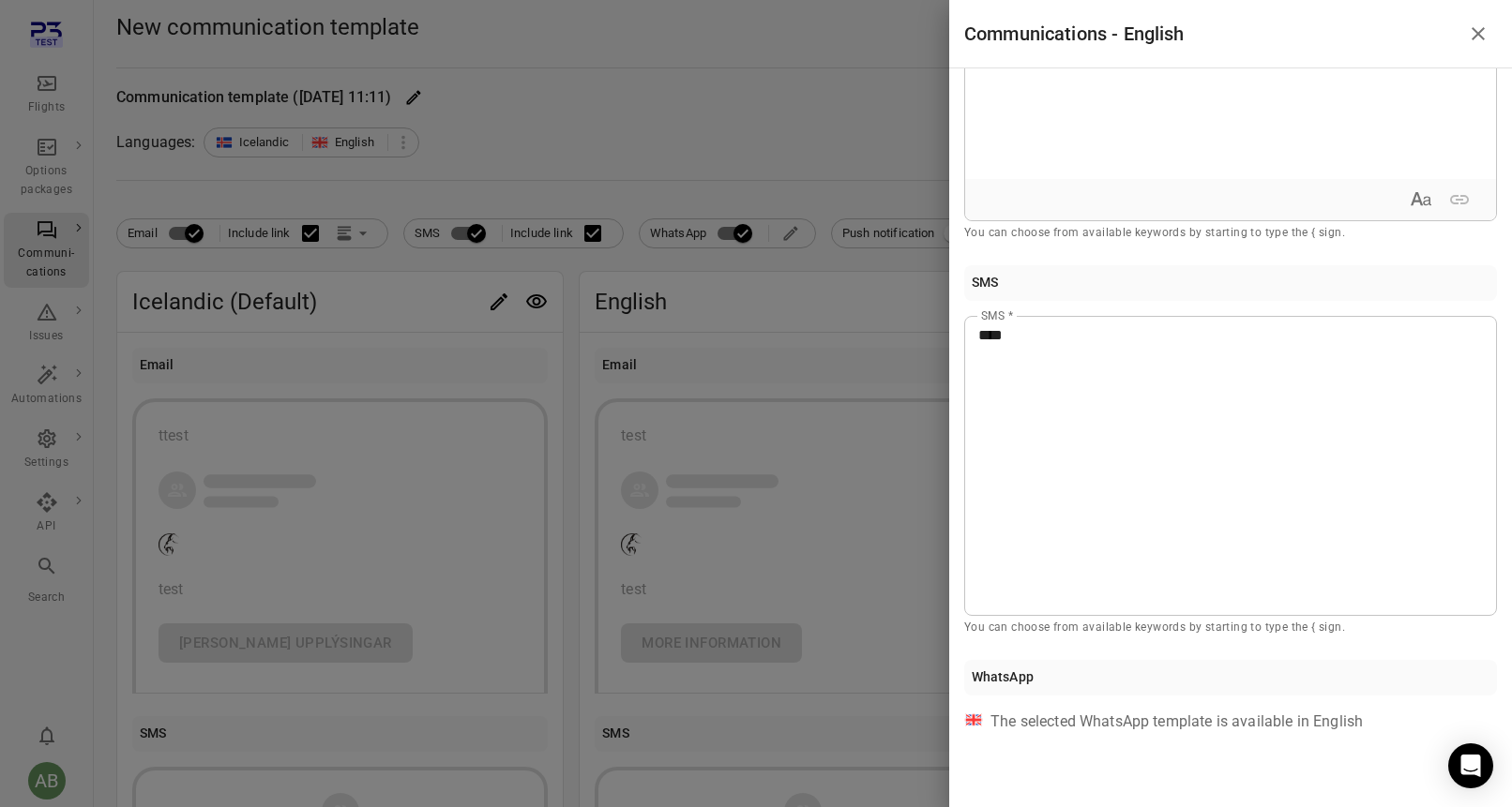
click at [1488, 31] on icon "Close drawer" at bounding box center [1479, 34] width 23 height 23
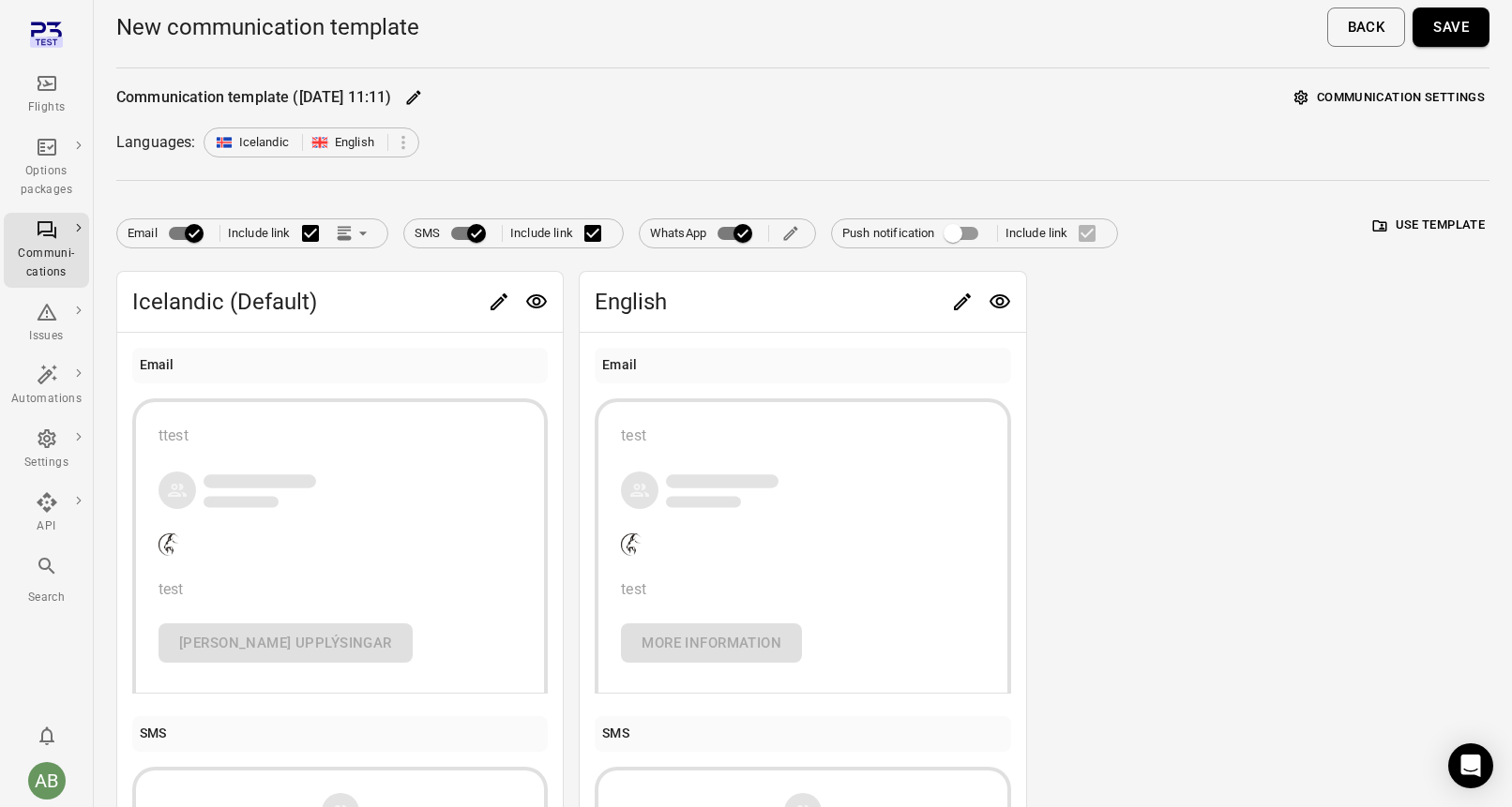
scroll to position [368, 0]
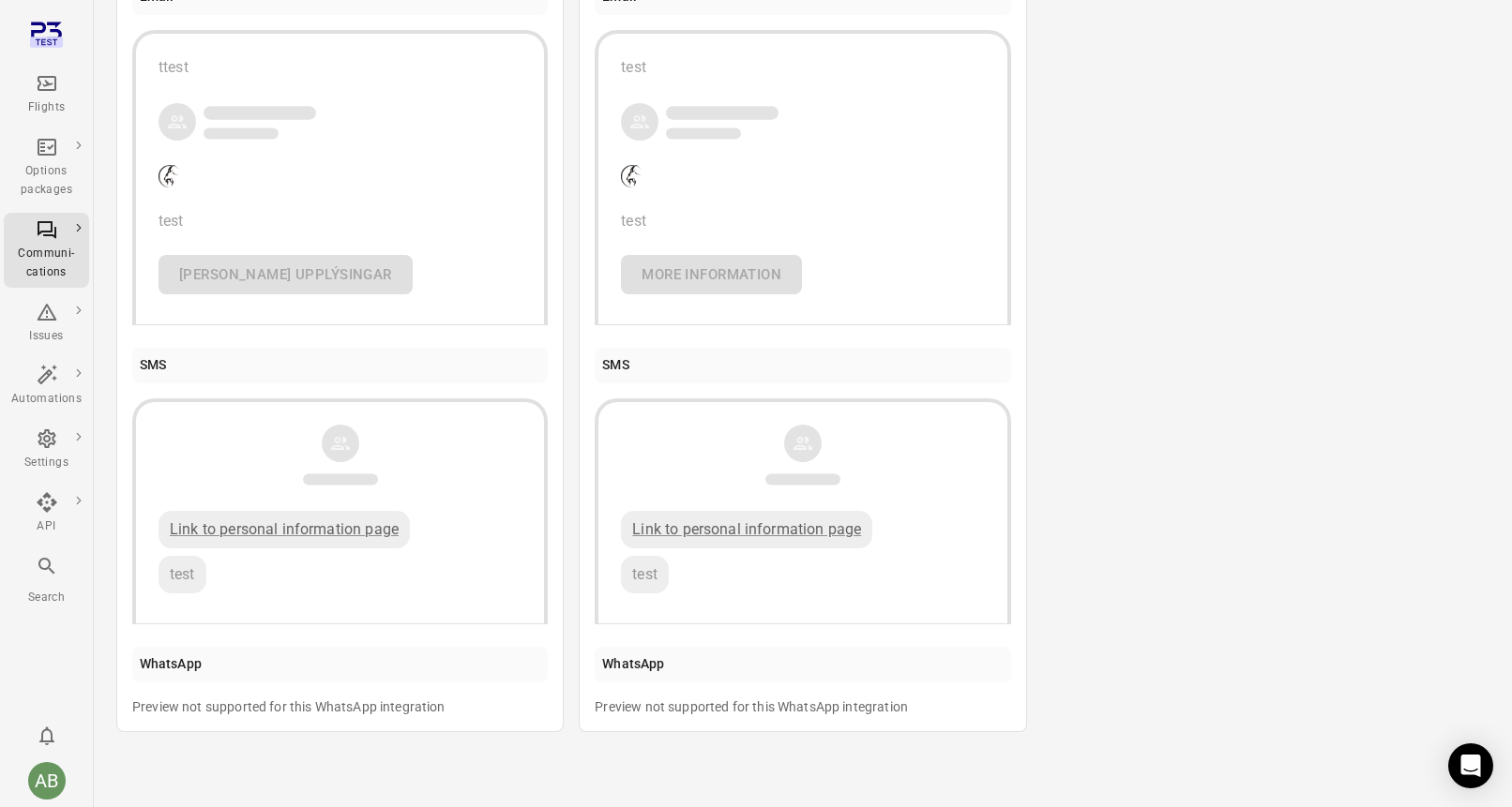
click at [866, 708] on div "Preview not supported for this WhatsApp integration" at bounding box center [803, 707] width 416 height 19
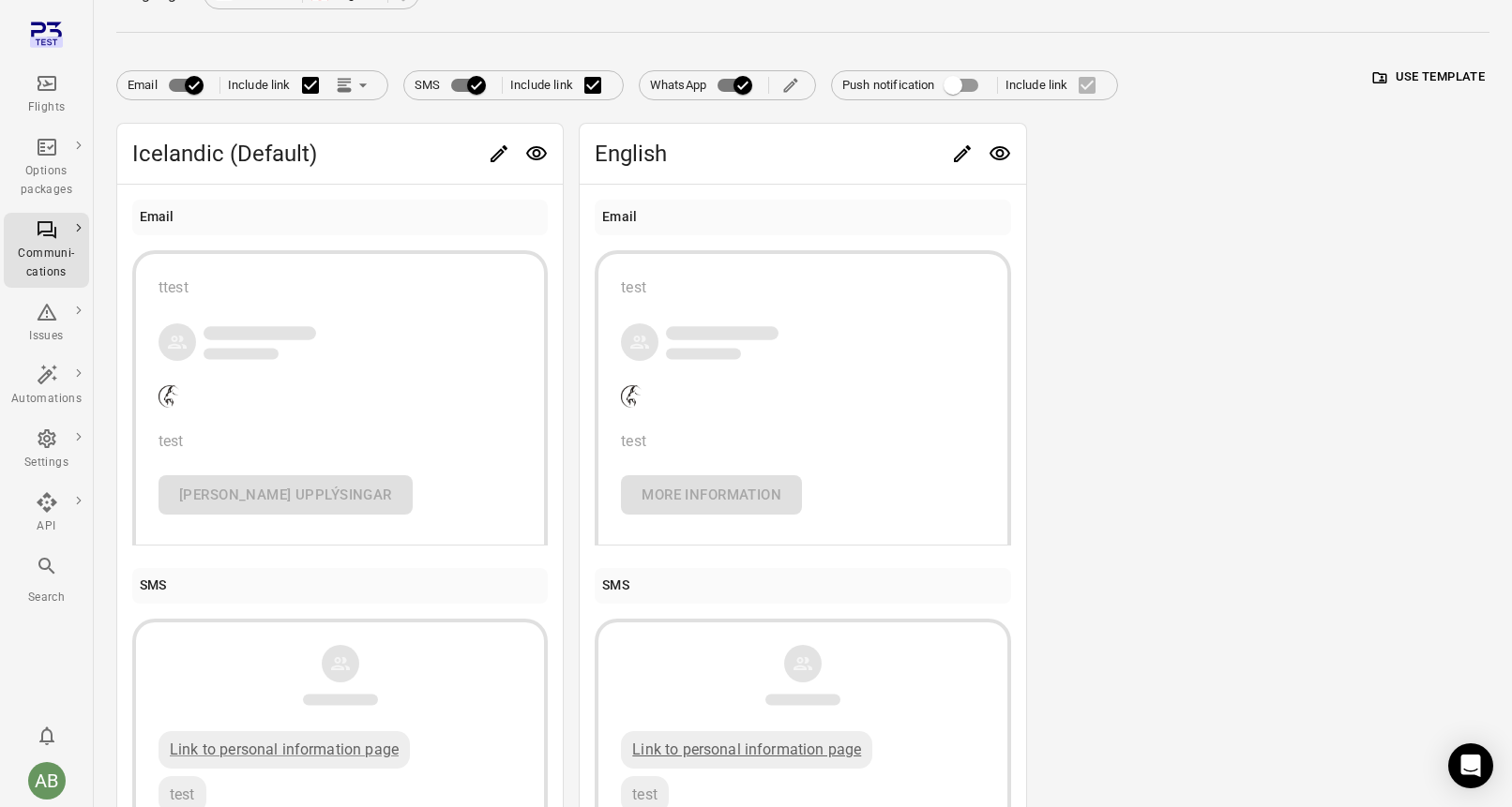
scroll to position [0, 0]
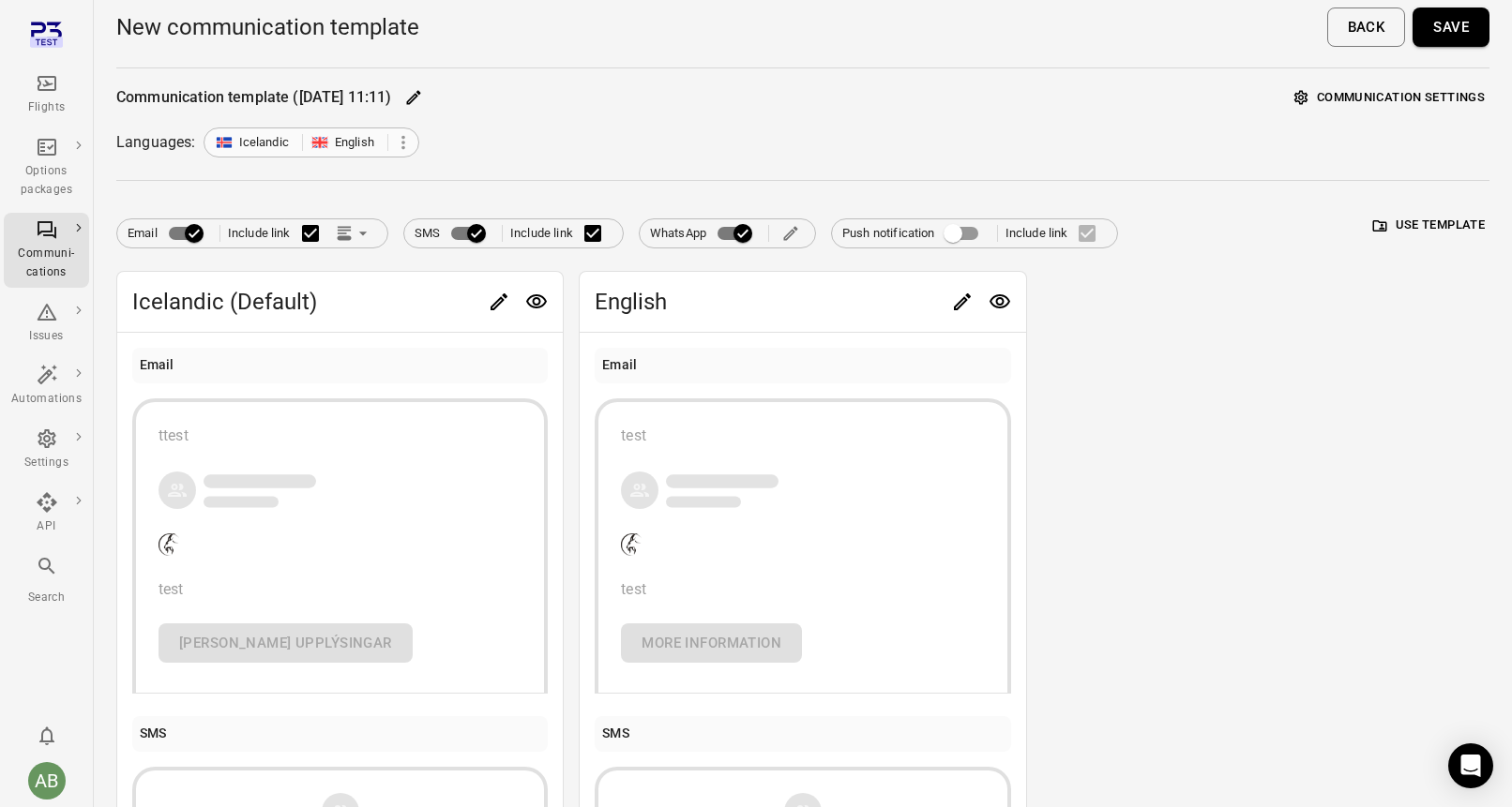
click at [402, 142] on icon at bounding box center [403, 142] width 4 height 14
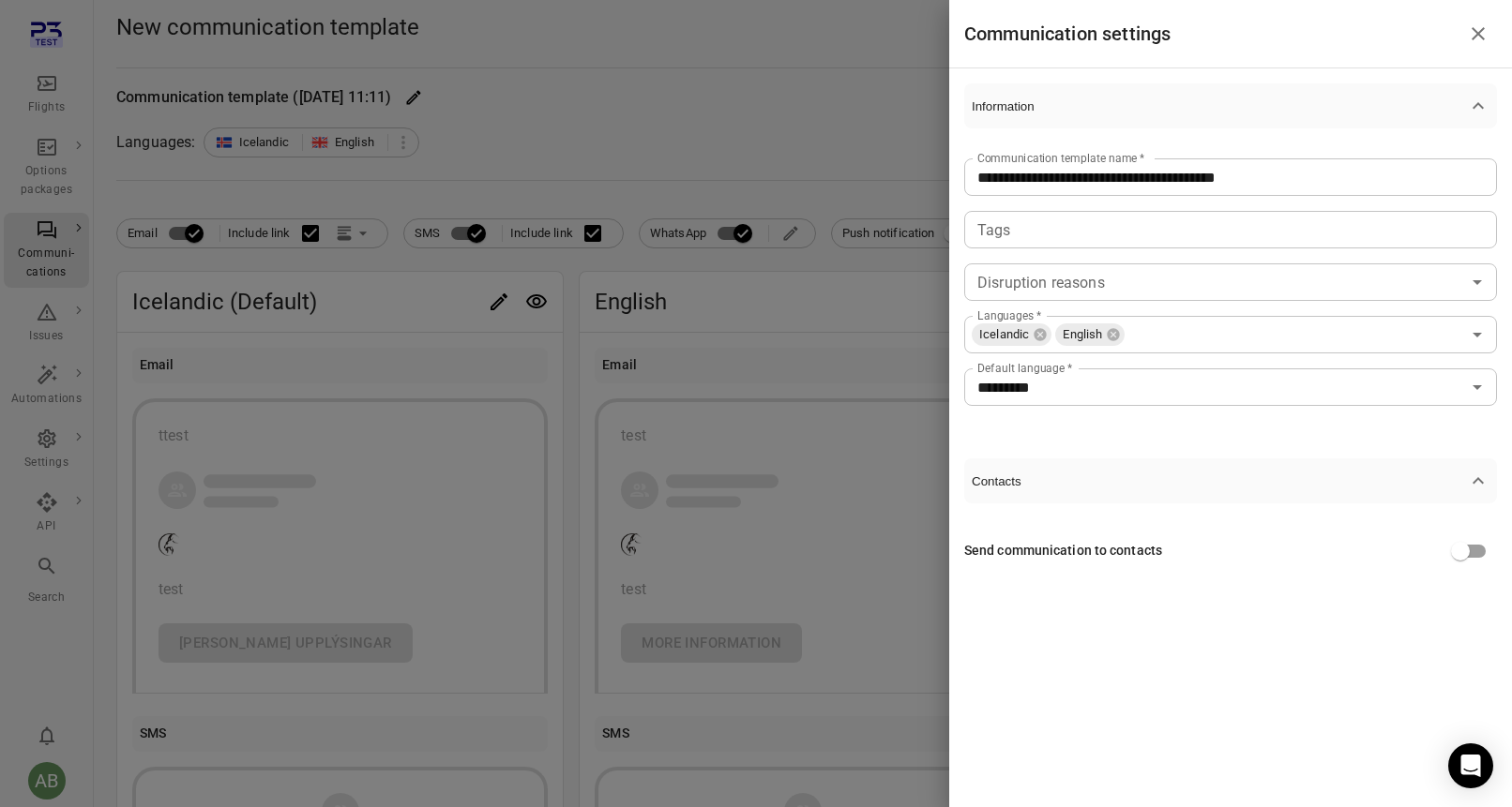
click at [1117, 390] on input "*********" at bounding box center [1215, 387] width 491 height 26
click at [1143, 541] on div "Send communication to contacts" at bounding box center [1063, 551] width 198 height 21
click at [1146, 395] on input "*********" at bounding box center [1215, 387] width 491 height 26
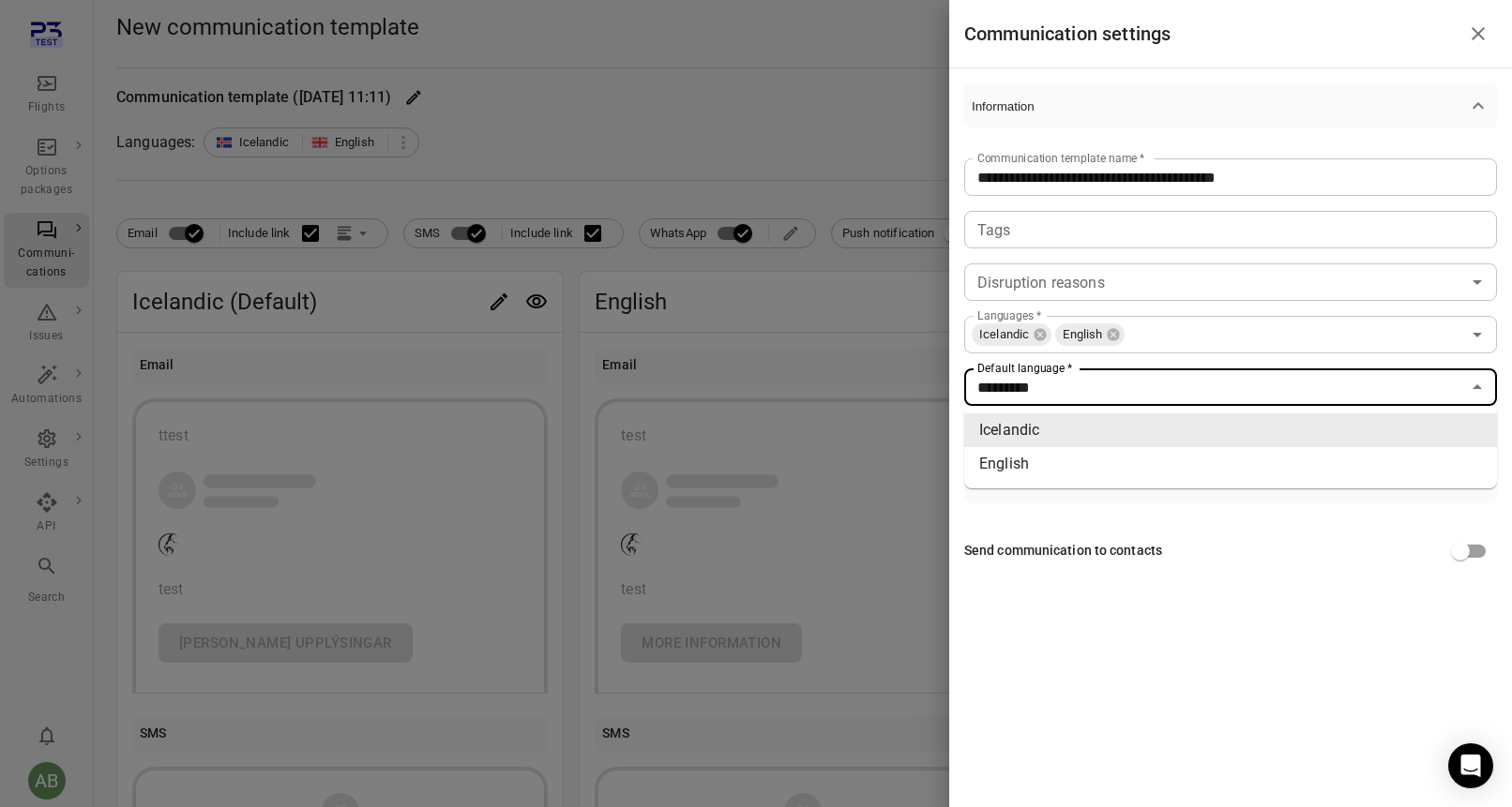
click at [842, 87] on div at bounding box center [756, 403] width 1512 height 807
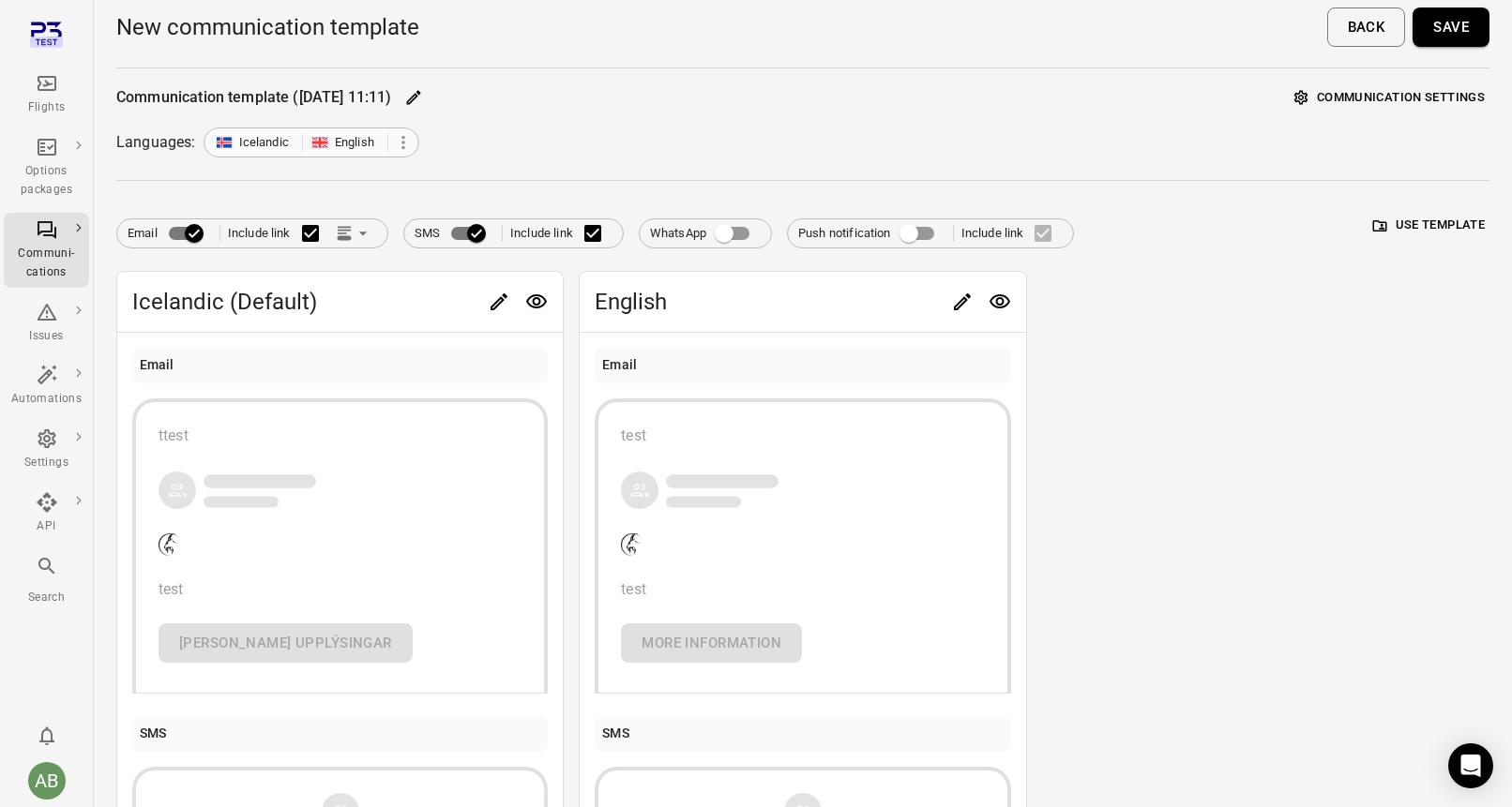
click at [406, 143] on icon at bounding box center [403, 143] width 21 height 21
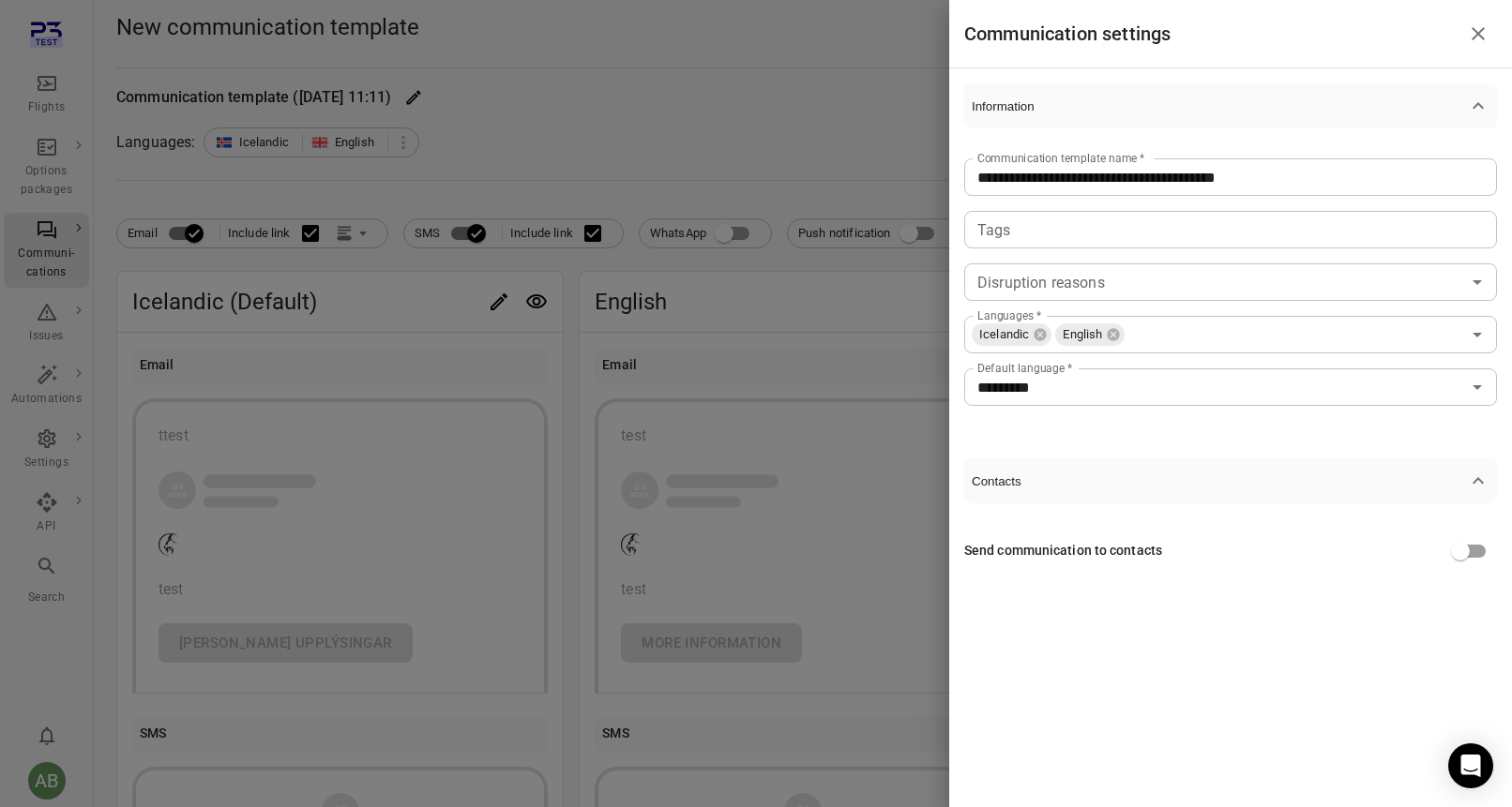
click at [1044, 387] on input "*********" at bounding box center [1215, 387] width 491 height 26
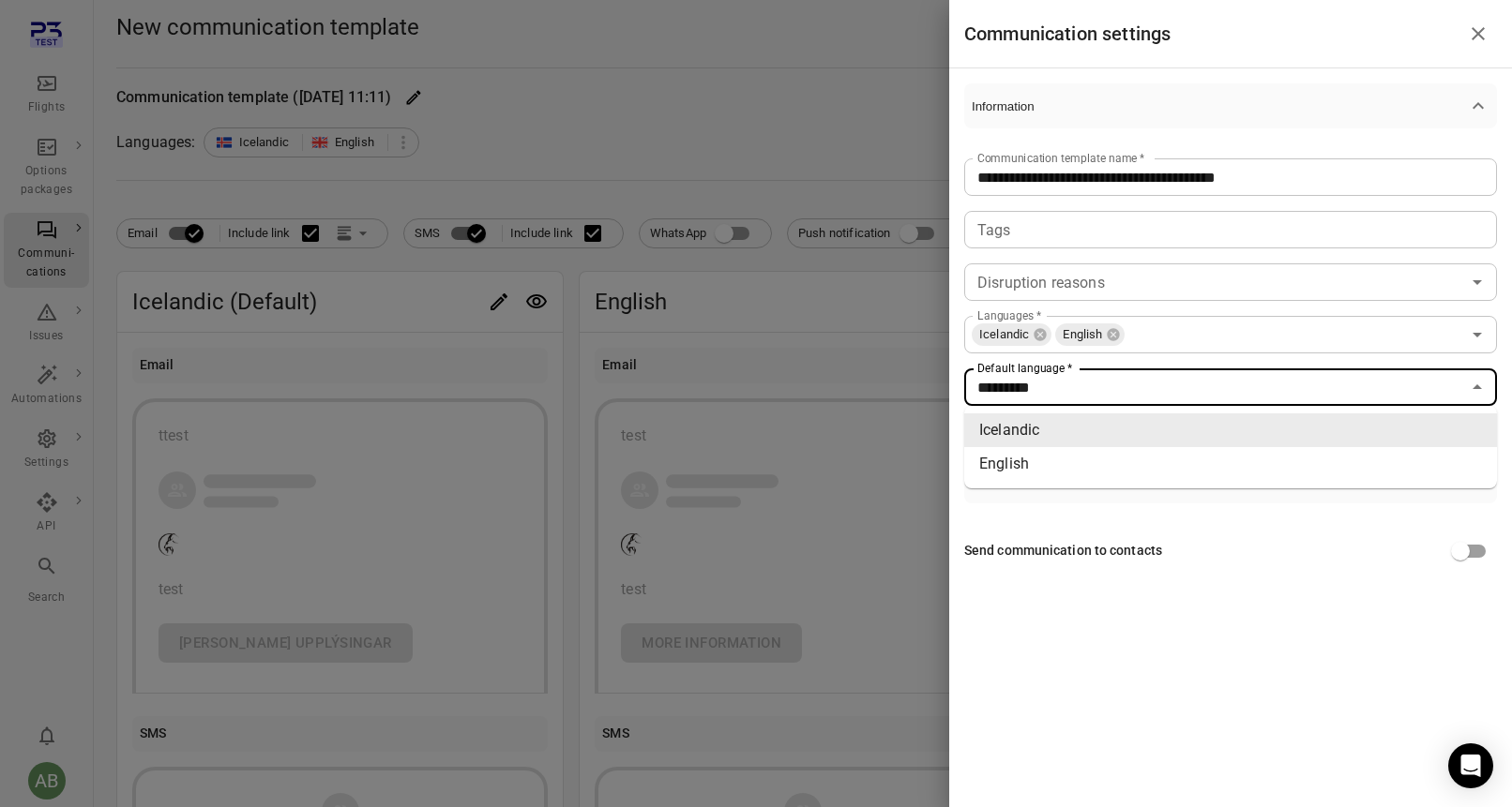
click at [892, 100] on div at bounding box center [756, 403] width 1512 height 807
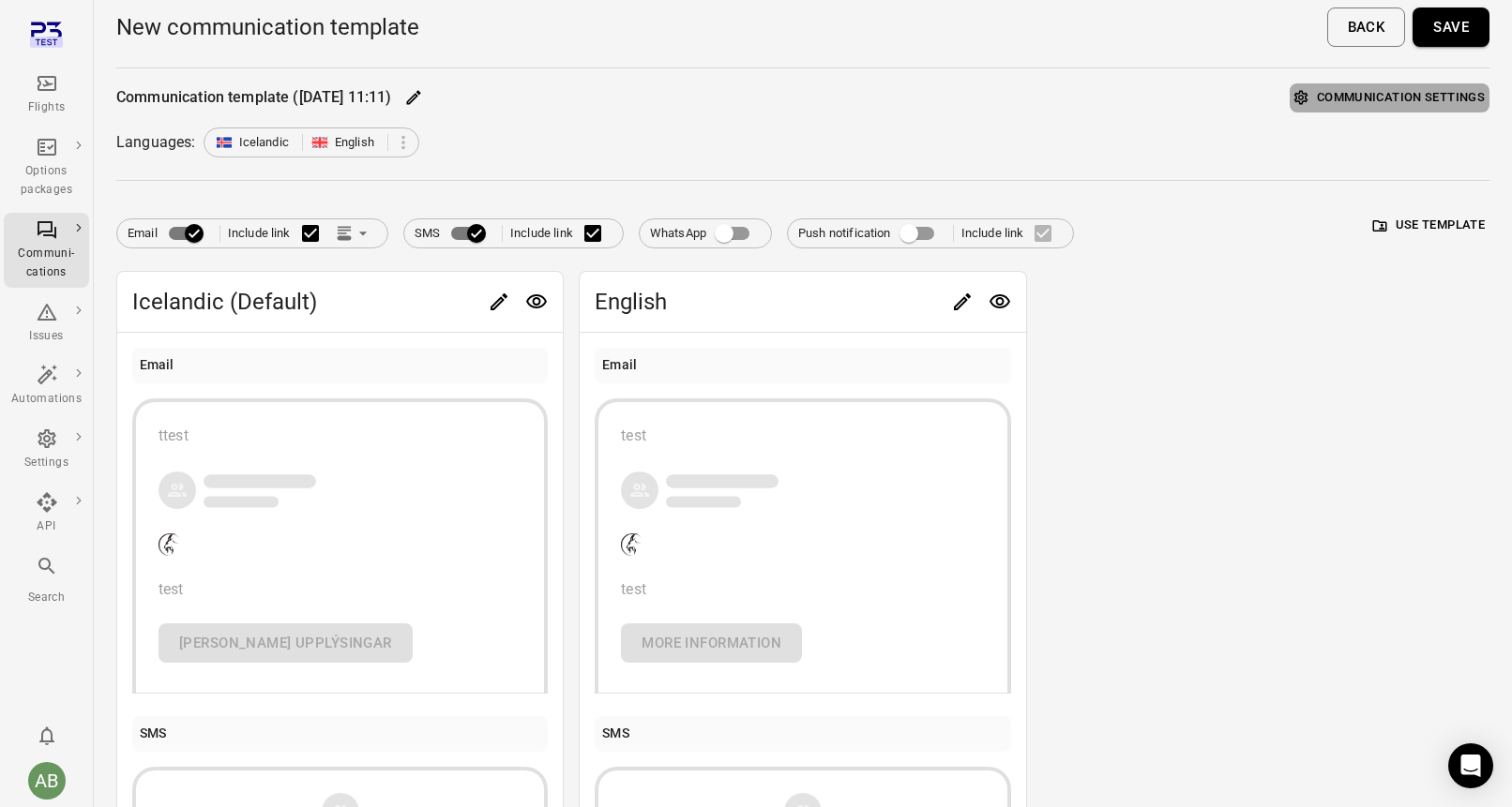
click at [1398, 96] on button "Communication settings" at bounding box center [1390, 97] width 200 height 29
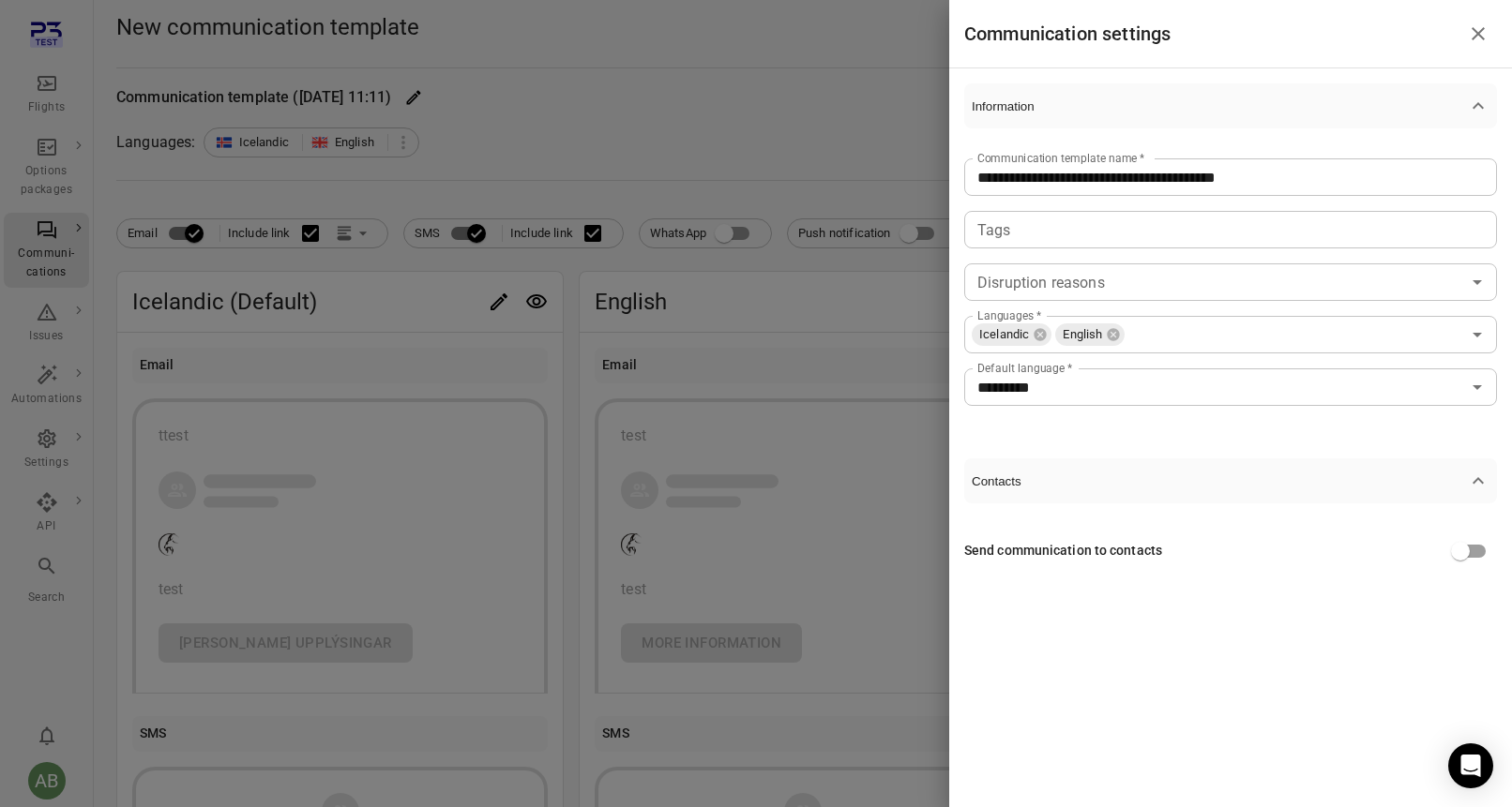
click at [1180, 382] on input "*********" at bounding box center [1215, 387] width 491 height 26
click at [1198, 609] on div "**********" at bounding box center [1231, 372] width 563 height 606
click at [1483, 37] on icon "Close drawer" at bounding box center [1479, 34] width 13 height 13
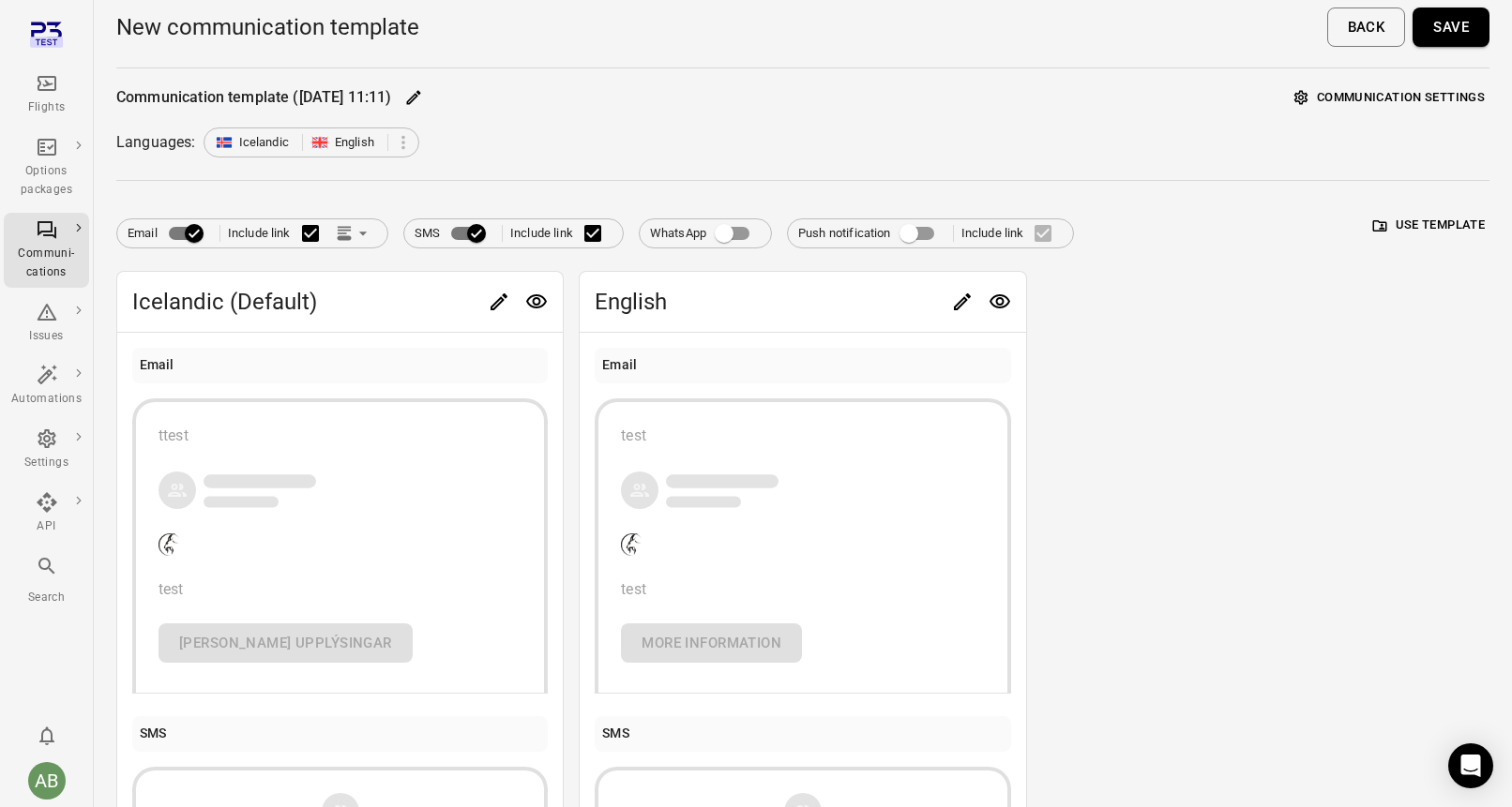
click at [35, 98] on div "Flights" at bounding box center [46, 108] width 71 height 19
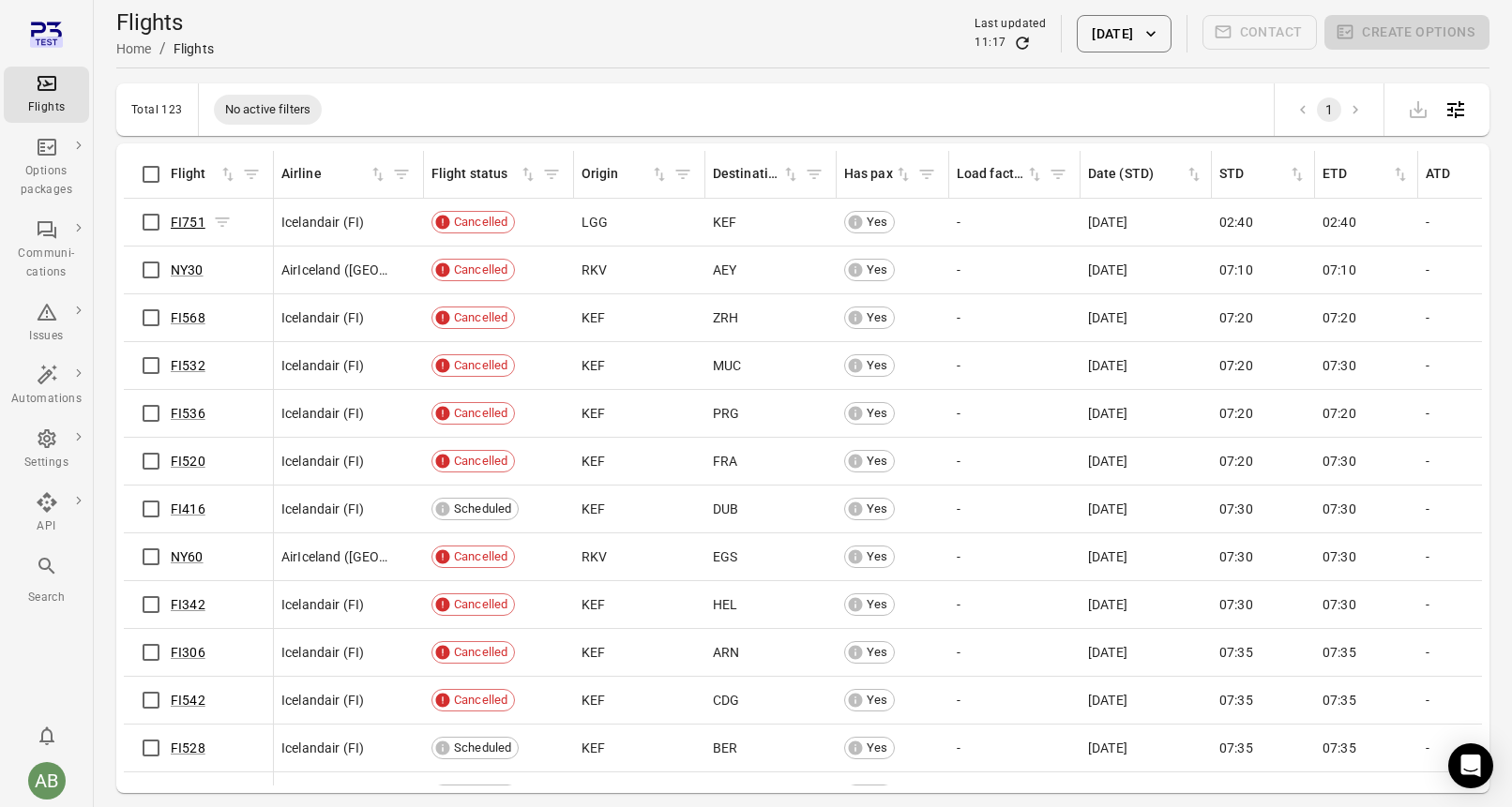
click at [193, 227] on link "FI751" at bounding box center [188, 222] width 35 height 15
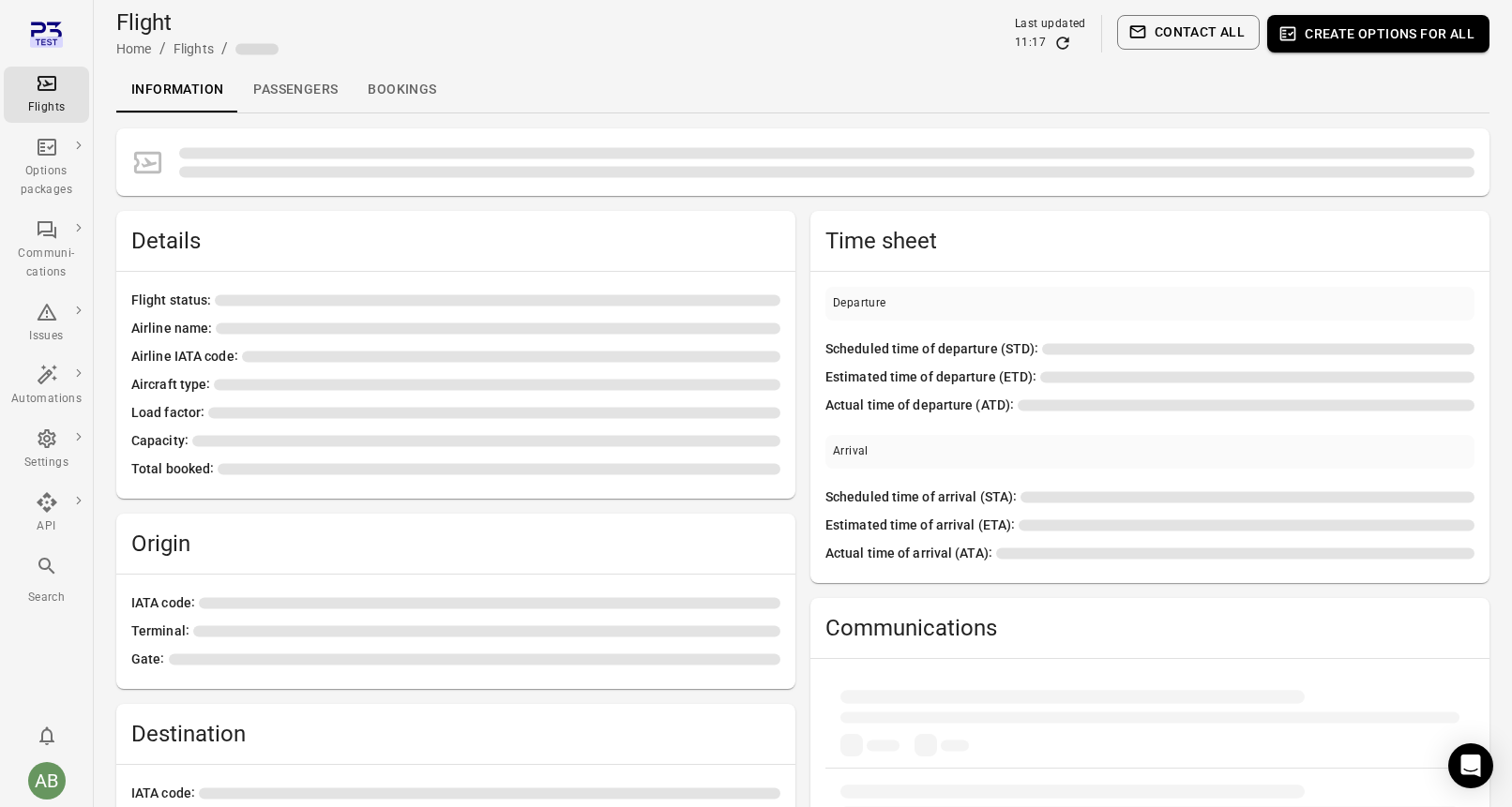
click at [408, 92] on link "Bookings" at bounding box center [402, 91] width 98 height 45
